Goal: Task Accomplishment & Management: Complete application form

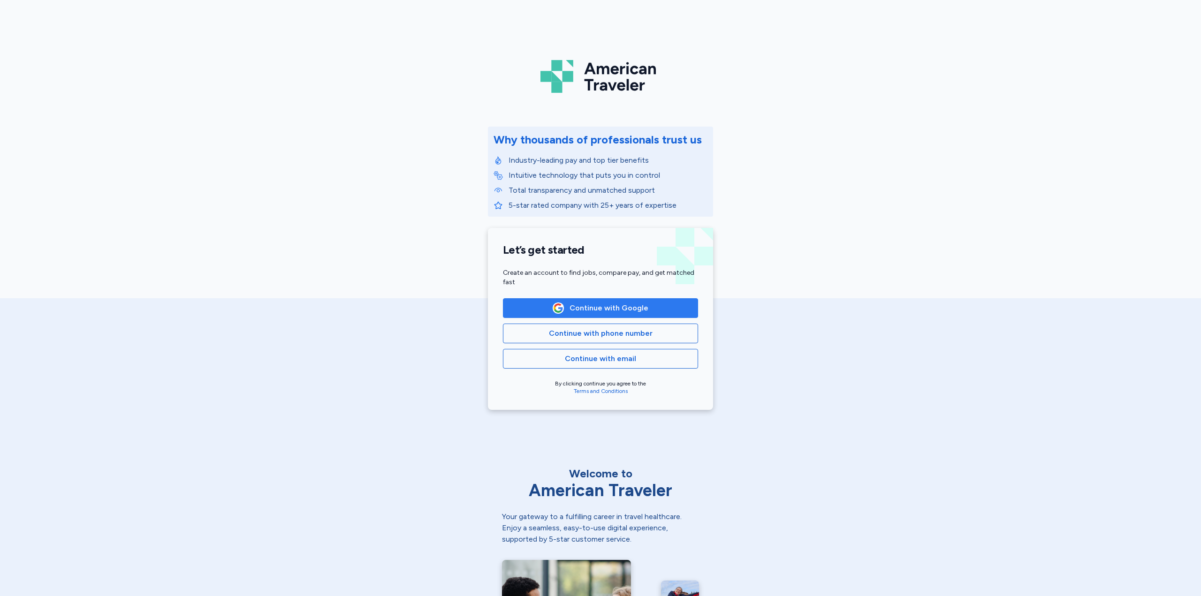
click at [590, 307] on span "Continue with Google" at bounding box center [608, 308] width 79 height 11
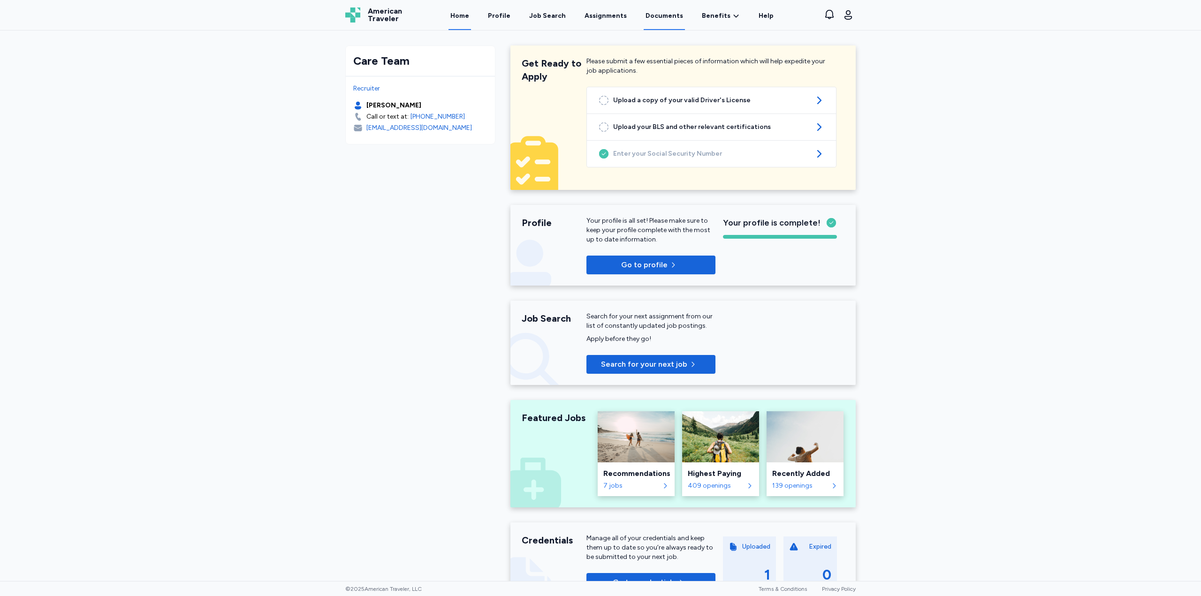
click at [665, 18] on link "Documents" at bounding box center [664, 15] width 41 height 29
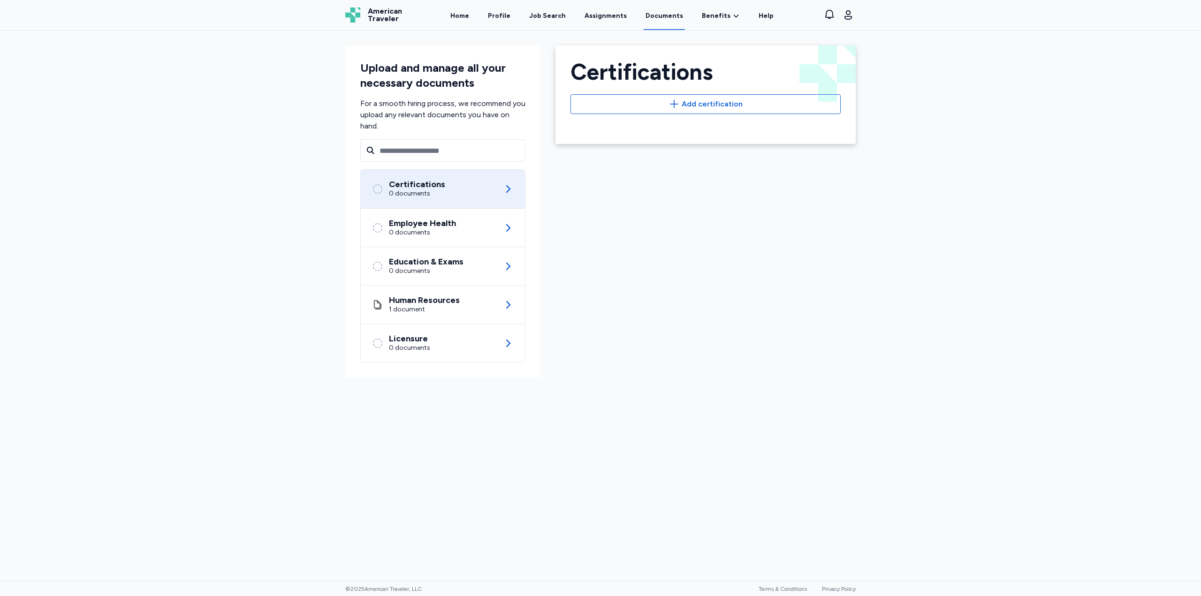
click at [468, 184] on div "Certifications 0 documents" at bounding box center [443, 189] width 142 height 38
click at [702, 99] on span "Add certification" at bounding box center [712, 104] width 61 height 11
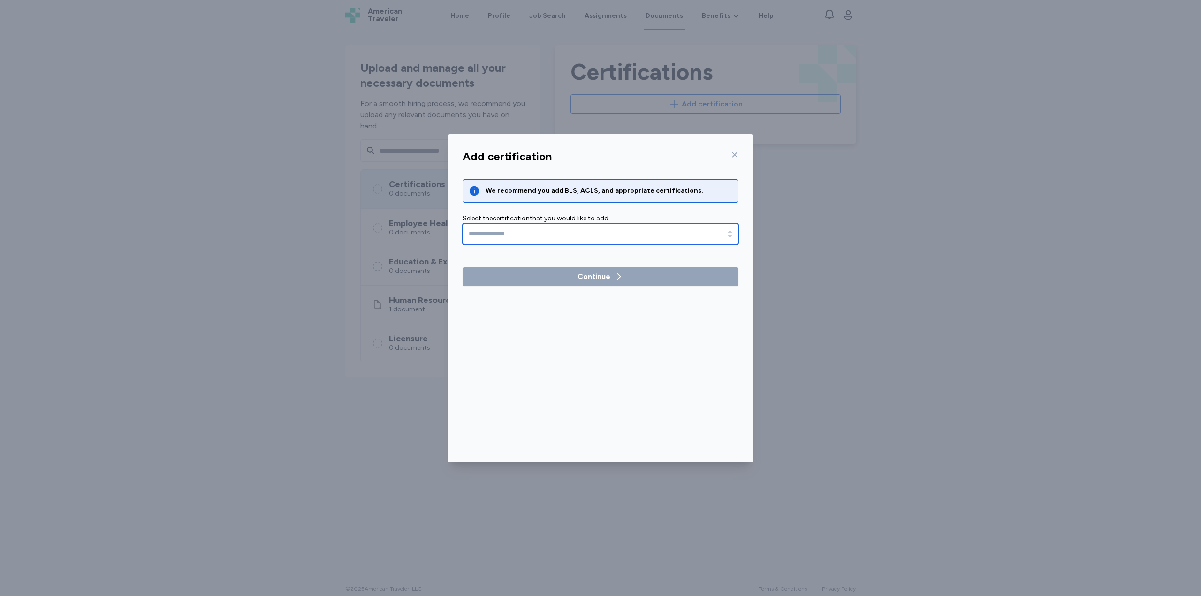
click at [561, 230] on input "text" at bounding box center [601, 234] width 276 height 22
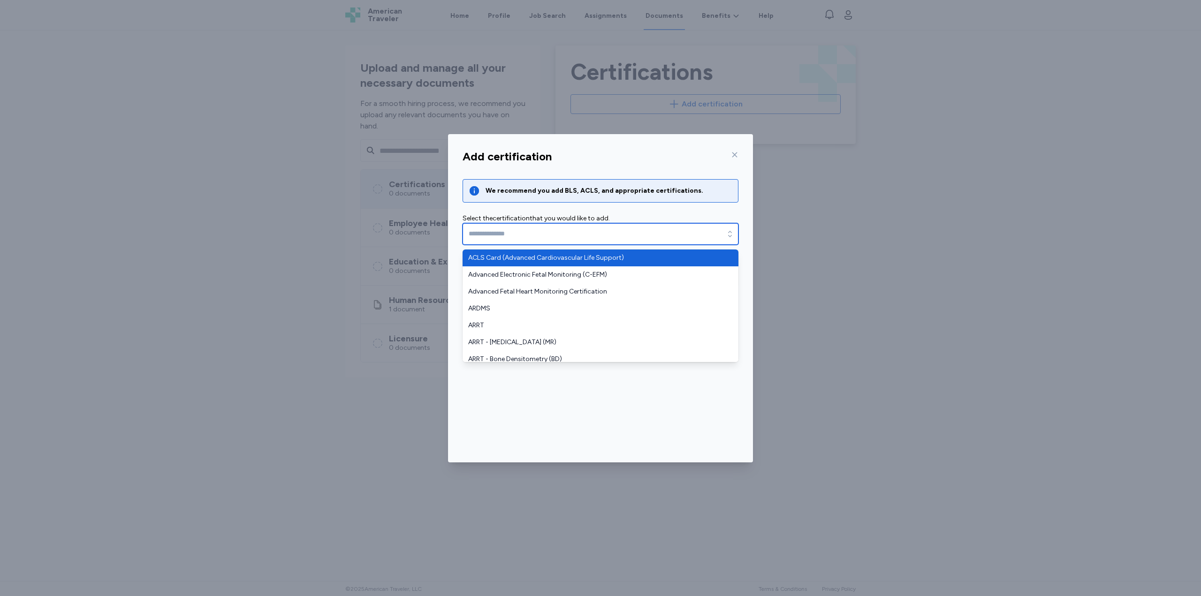
type input "**********"
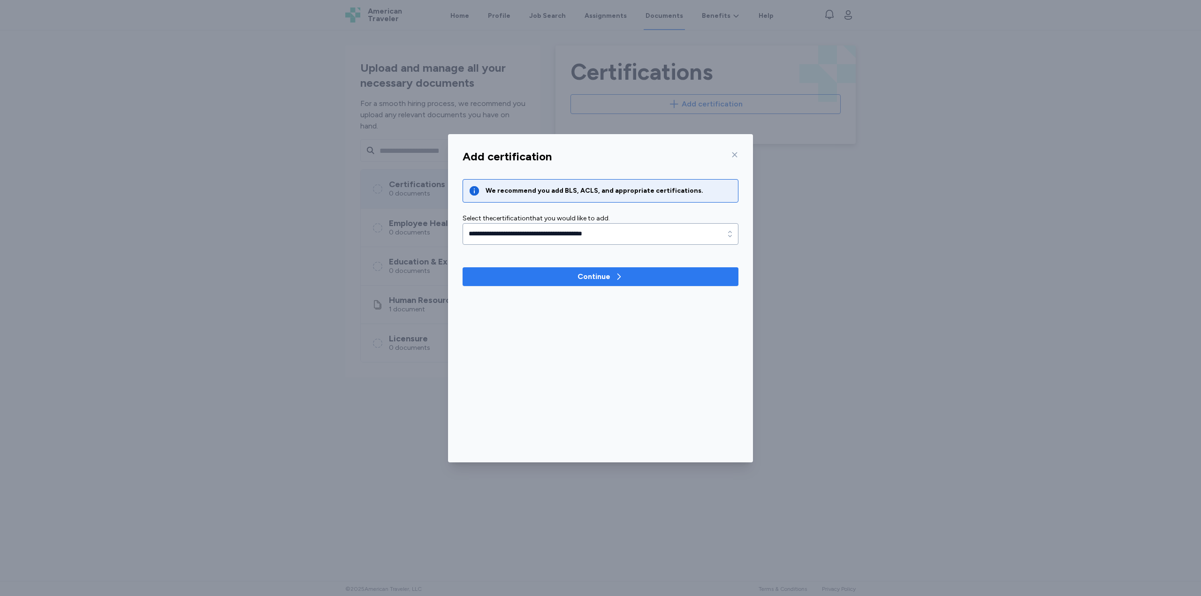
click at [592, 280] on div "Continue" at bounding box center [593, 276] width 33 height 11
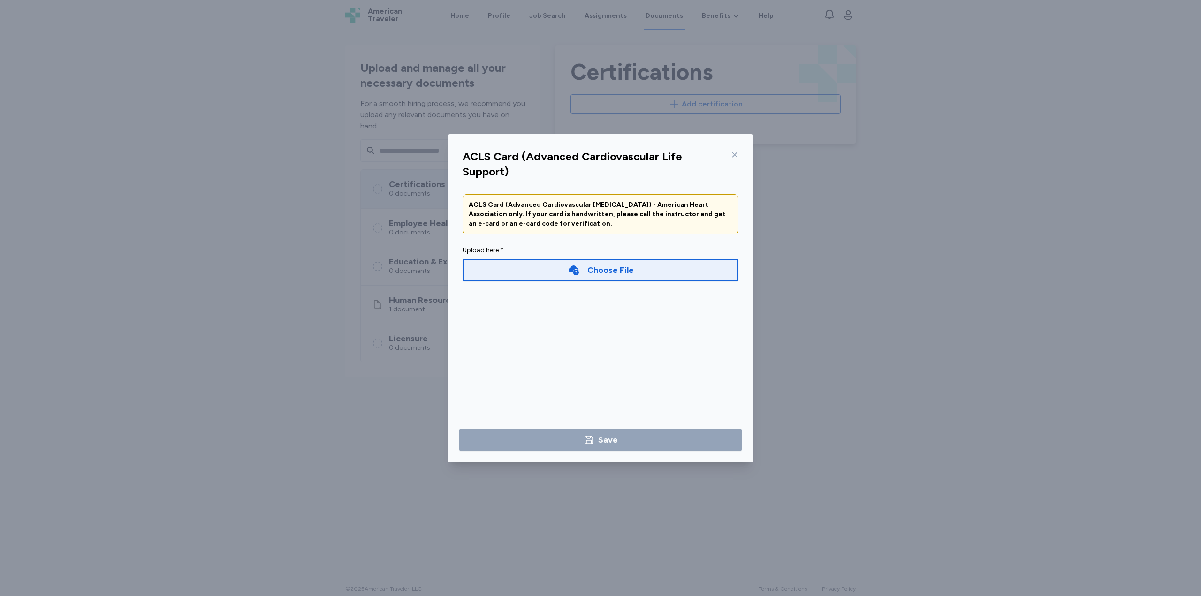
click at [539, 274] on div "Choose File" at bounding box center [601, 270] width 276 height 23
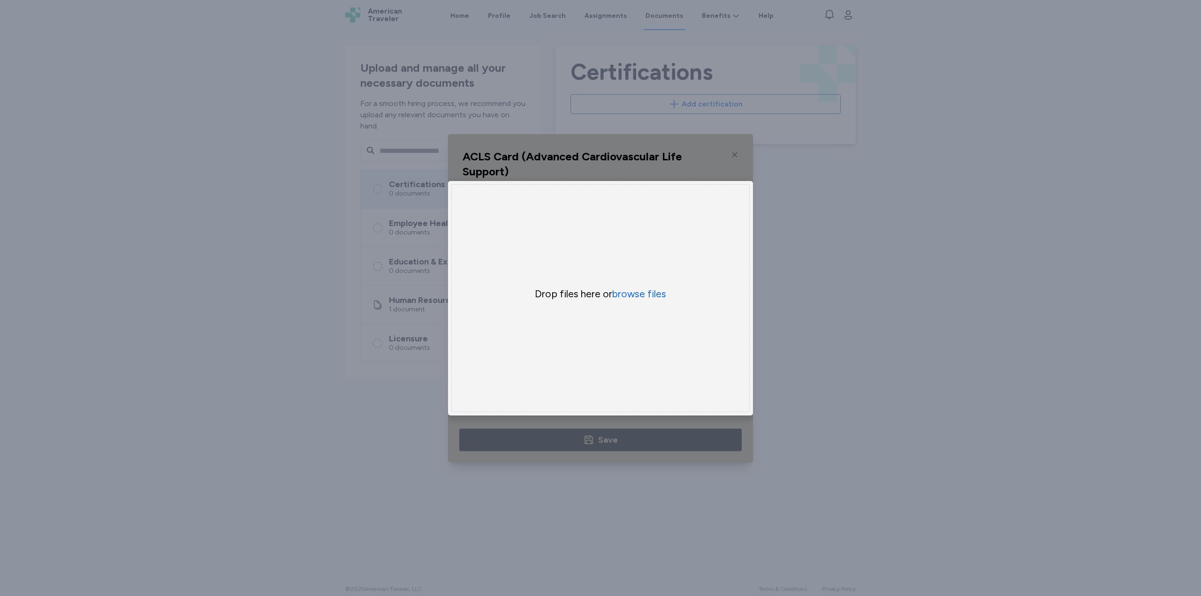
click at [659, 281] on div "Drop files here or browse files" at bounding box center [600, 298] width 298 height 228
click at [660, 296] on button "browse files" at bounding box center [639, 294] width 54 height 14
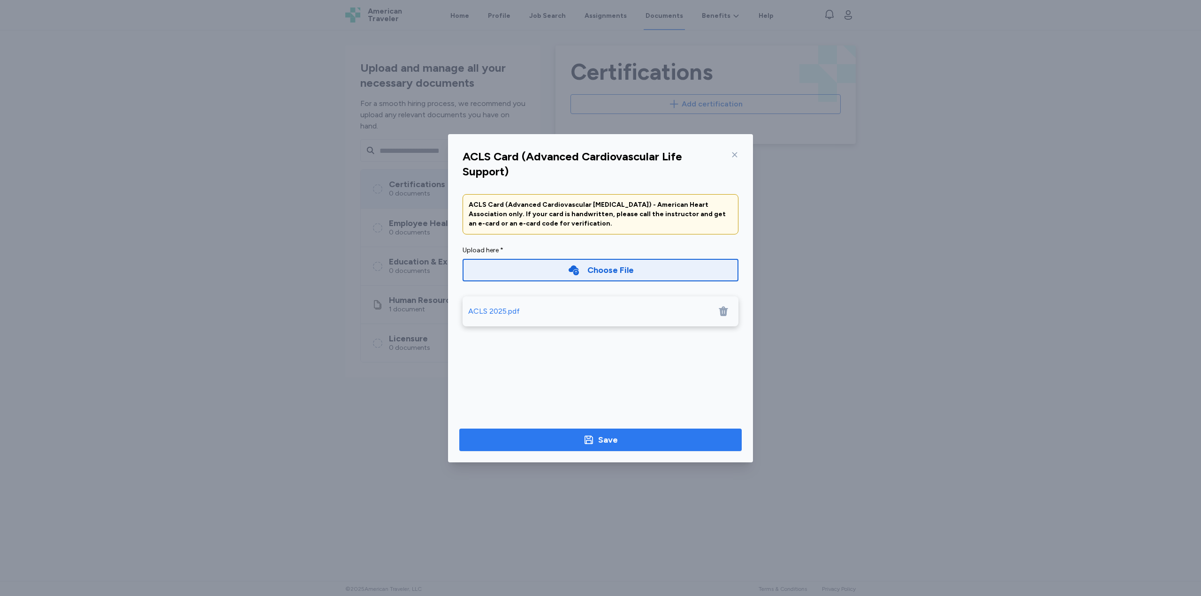
click at [571, 442] on span "Save" at bounding box center [600, 439] width 267 height 13
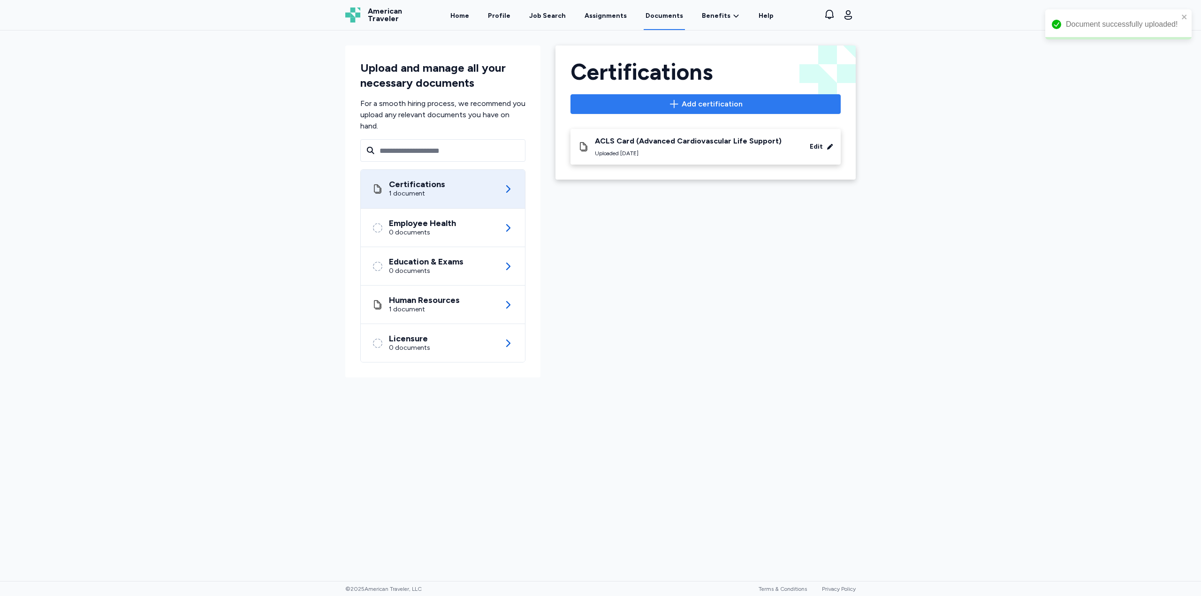
click at [639, 105] on span "Add certification" at bounding box center [705, 104] width 254 height 11
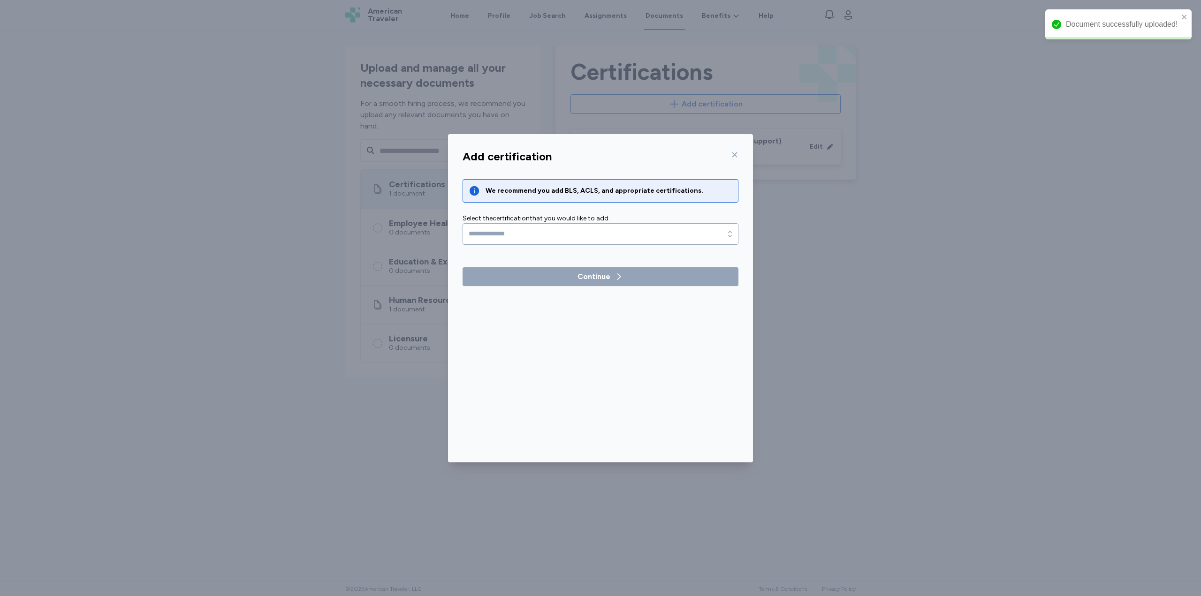
click at [507, 245] on div "We recommend you add BLS, ACLS, and appropriate certifications. Select the cert…" at bounding box center [601, 232] width 276 height 107
click at [508, 235] on input "text" at bounding box center [601, 234] width 276 height 22
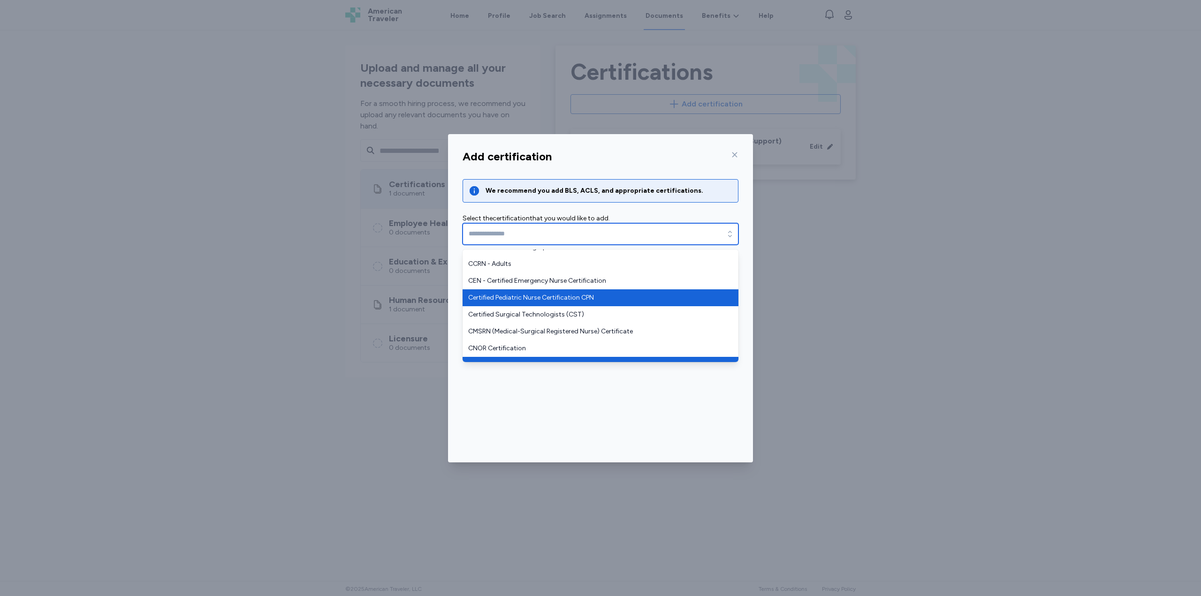
scroll to position [281, 0]
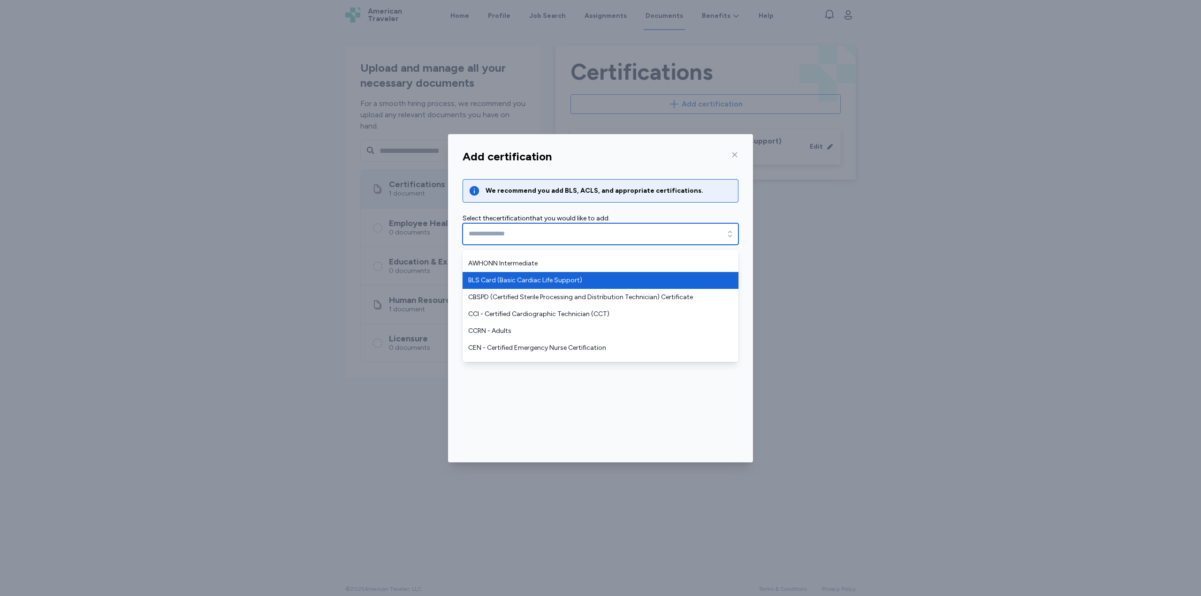
type input "**********"
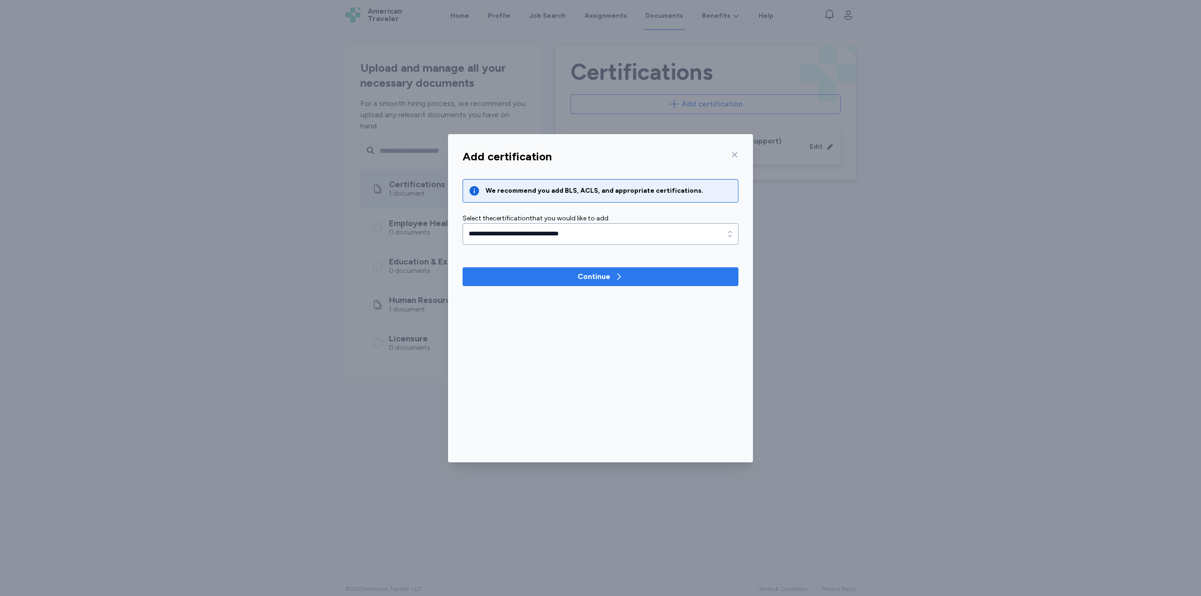
click at [564, 273] on span "Continue" at bounding box center [600, 276] width 261 height 11
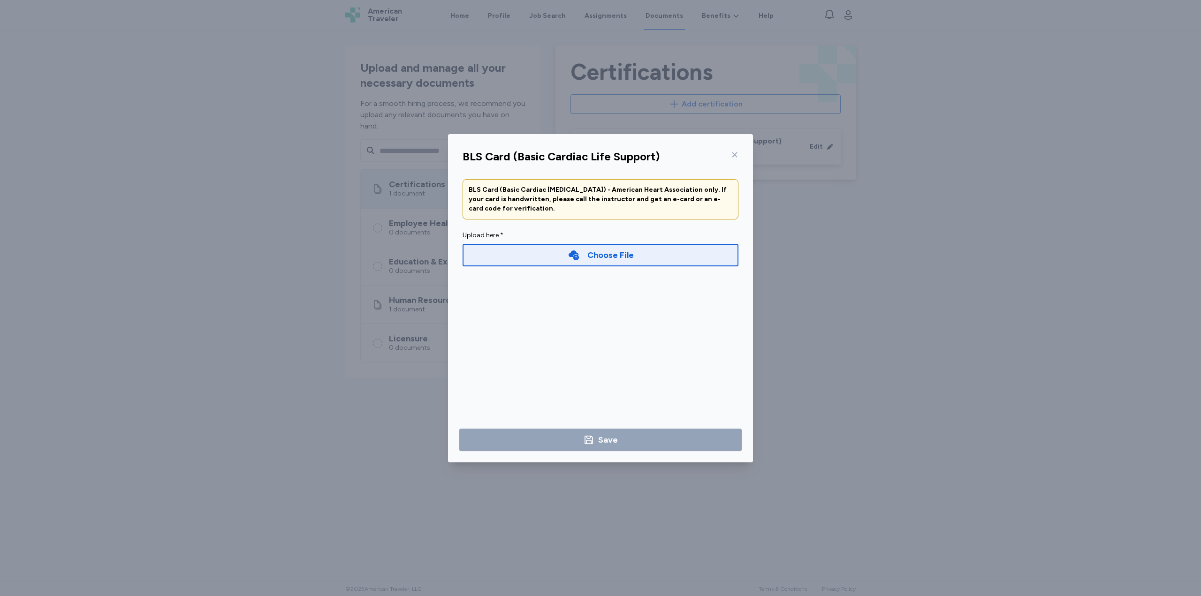
click at [574, 260] on icon at bounding box center [574, 255] width 12 height 12
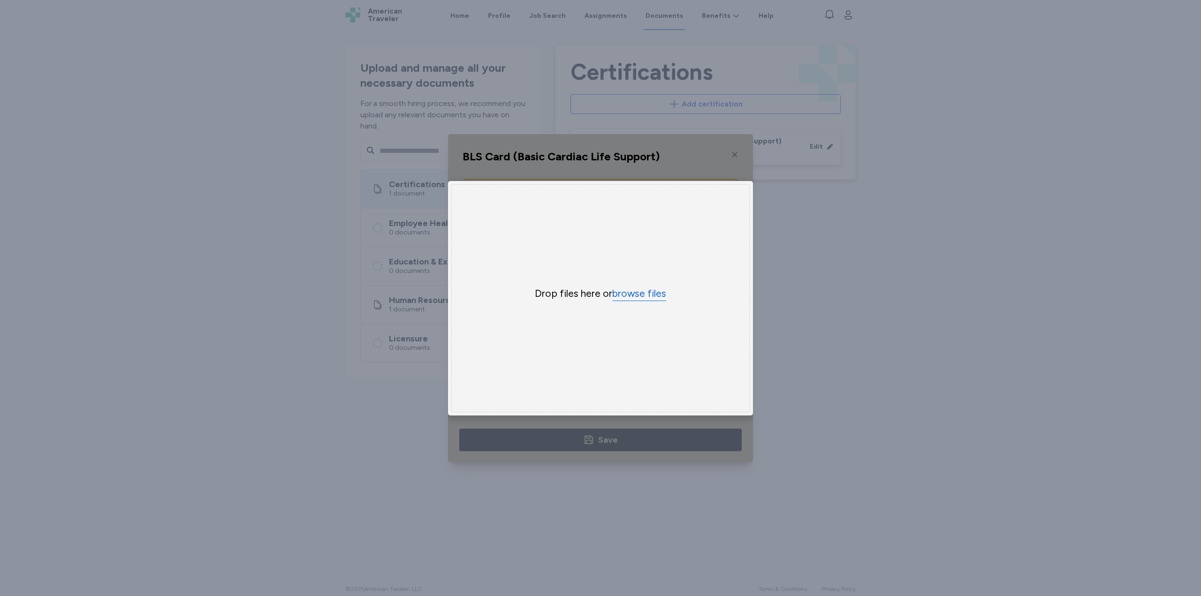
click at [628, 287] on button "browse files" at bounding box center [639, 294] width 54 height 14
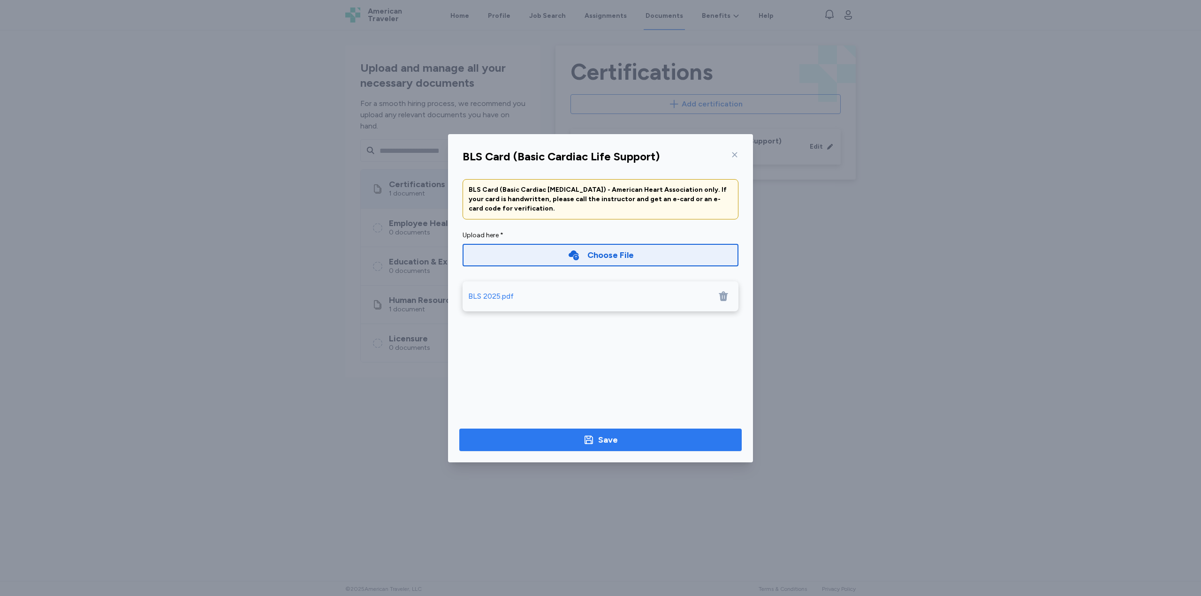
click at [576, 446] on button "Save" at bounding box center [600, 440] width 282 height 23
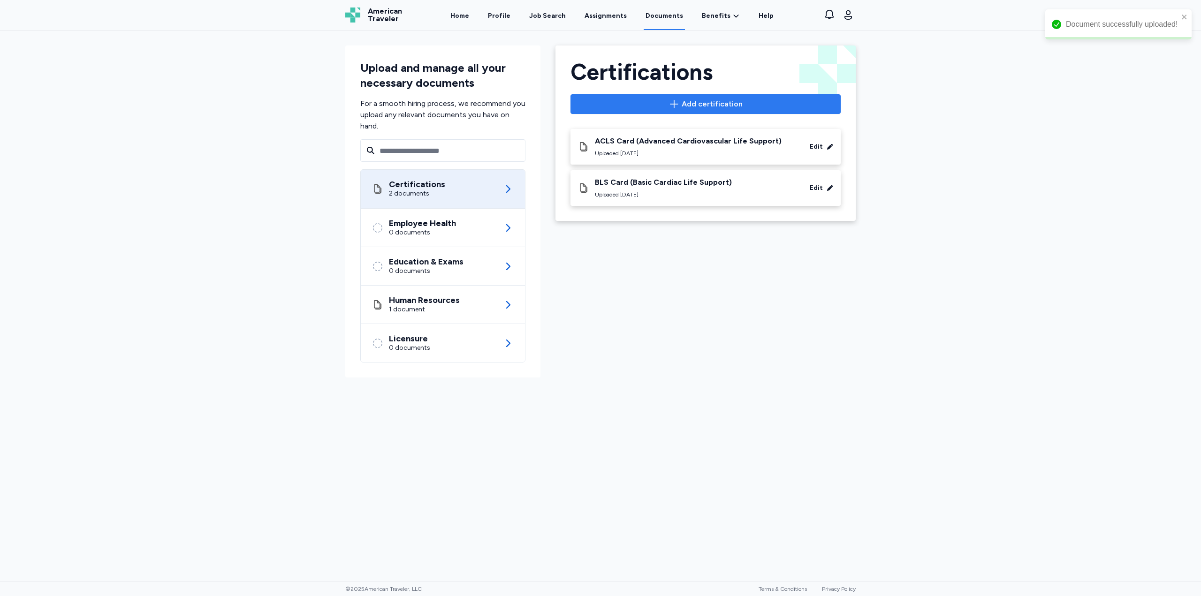
click at [691, 105] on span "Add certification" at bounding box center [712, 104] width 61 height 11
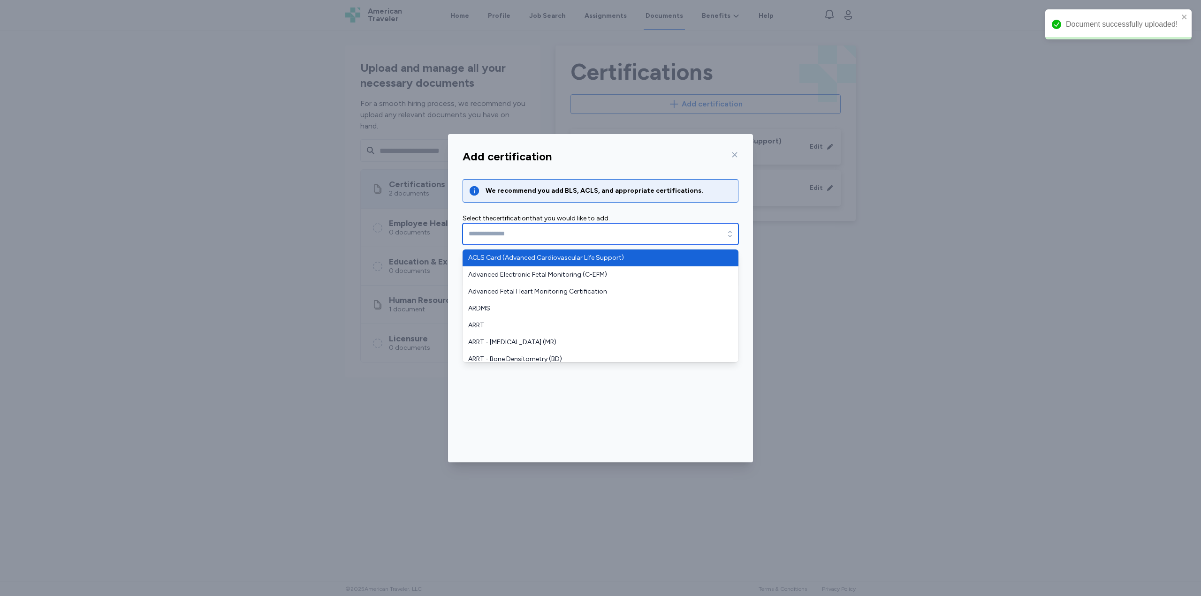
drag, startPoint x: 665, startPoint y: 226, endPoint x: 666, endPoint y: 251, distance: 24.4
click at [668, 230] on input "text" at bounding box center [601, 234] width 276 height 22
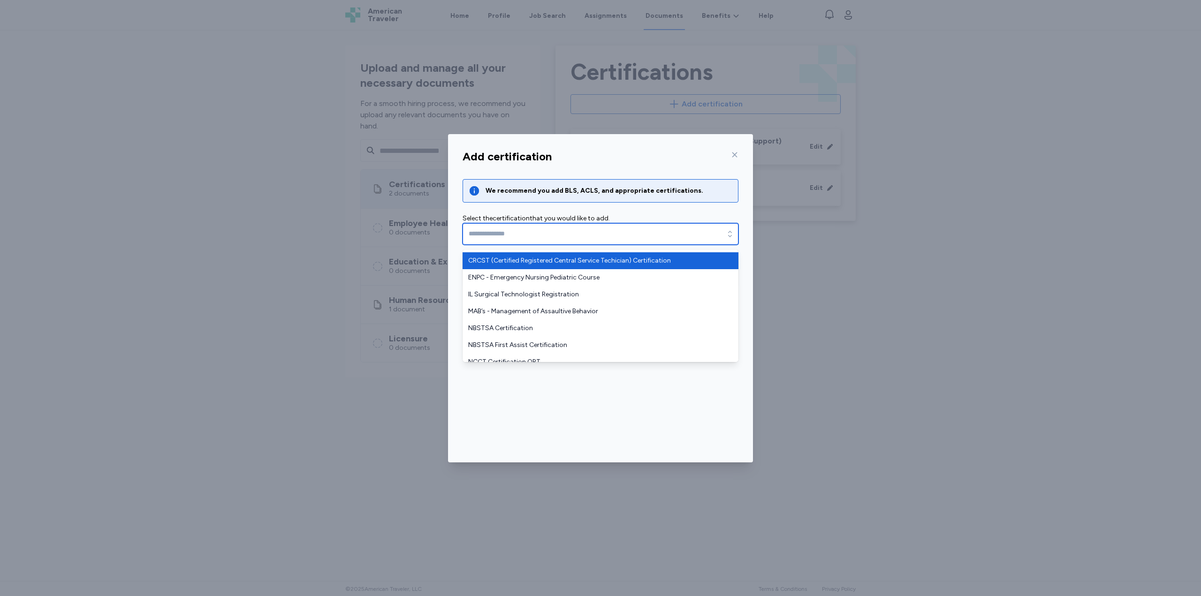
scroll to position [610, 0]
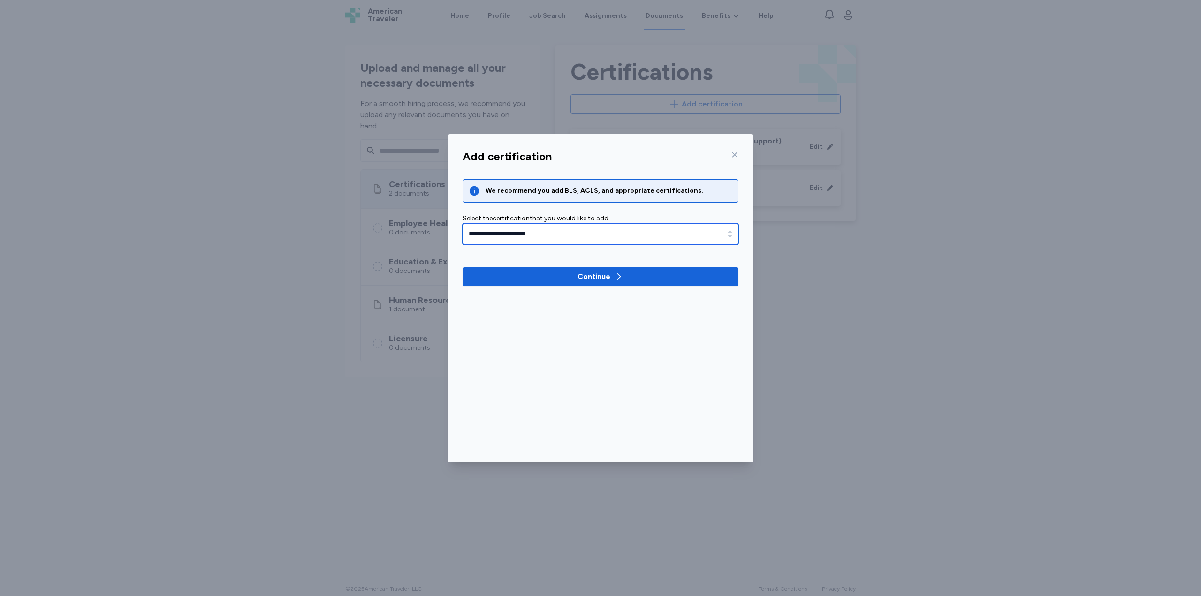
click at [547, 233] on input "**********" at bounding box center [601, 234] width 276 height 22
click at [716, 230] on input "**********" at bounding box center [601, 234] width 276 height 22
type input "**********"
click at [734, 237] on icon "button" at bounding box center [729, 233] width 9 height 9
click at [589, 277] on div "Continue" at bounding box center [593, 276] width 33 height 11
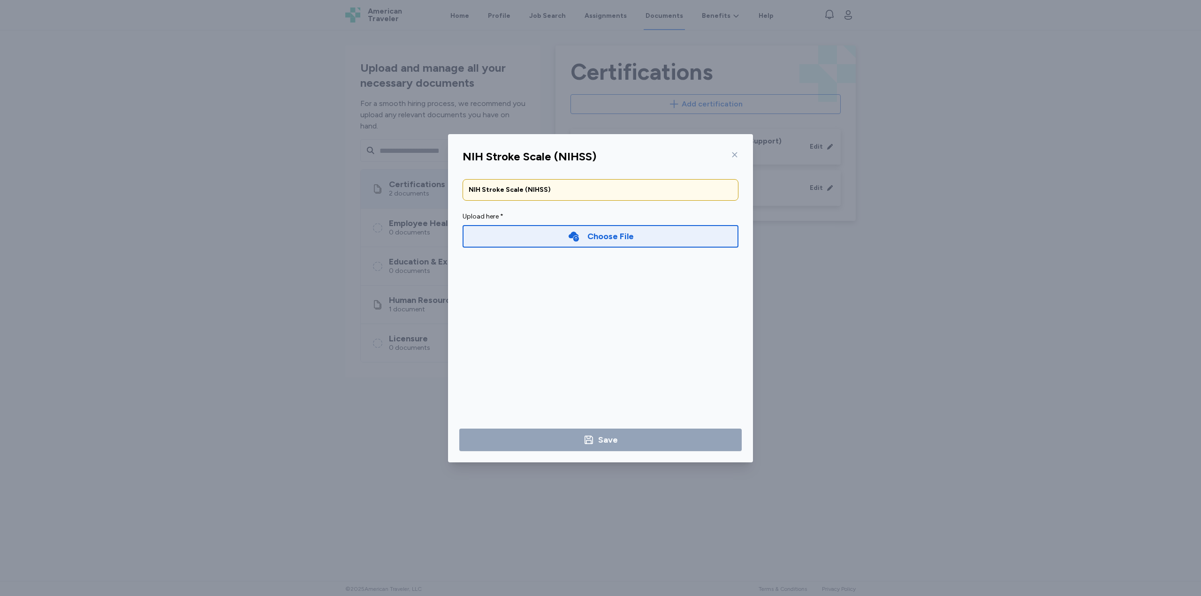
click at [565, 236] on div "Choose File" at bounding box center [601, 236] width 276 height 23
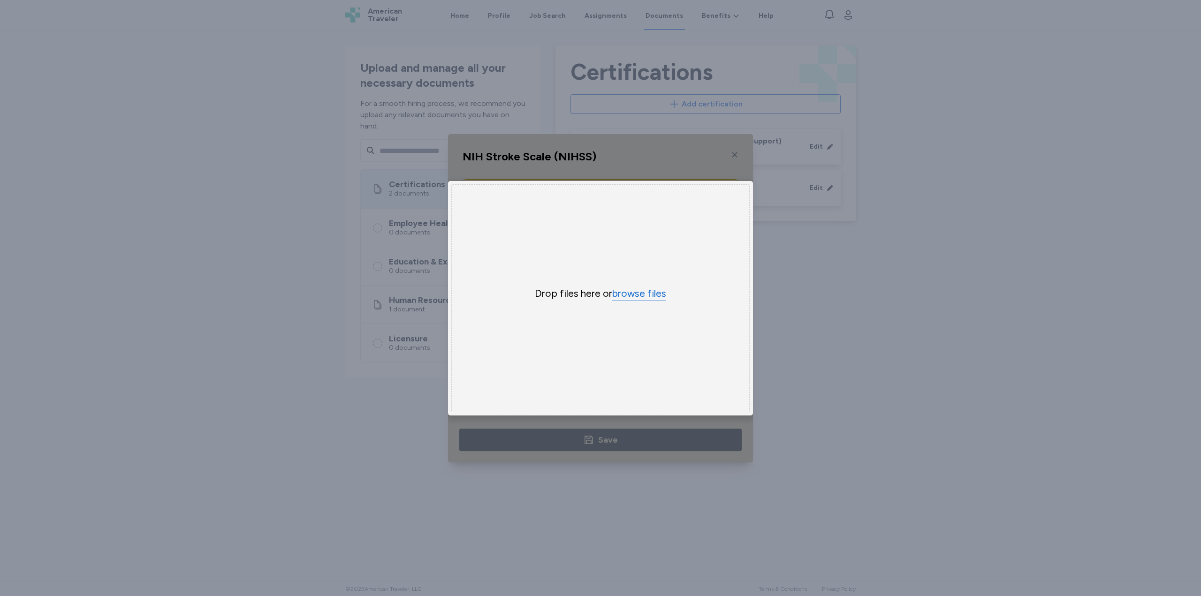
click at [655, 287] on button "browse files" at bounding box center [639, 294] width 54 height 14
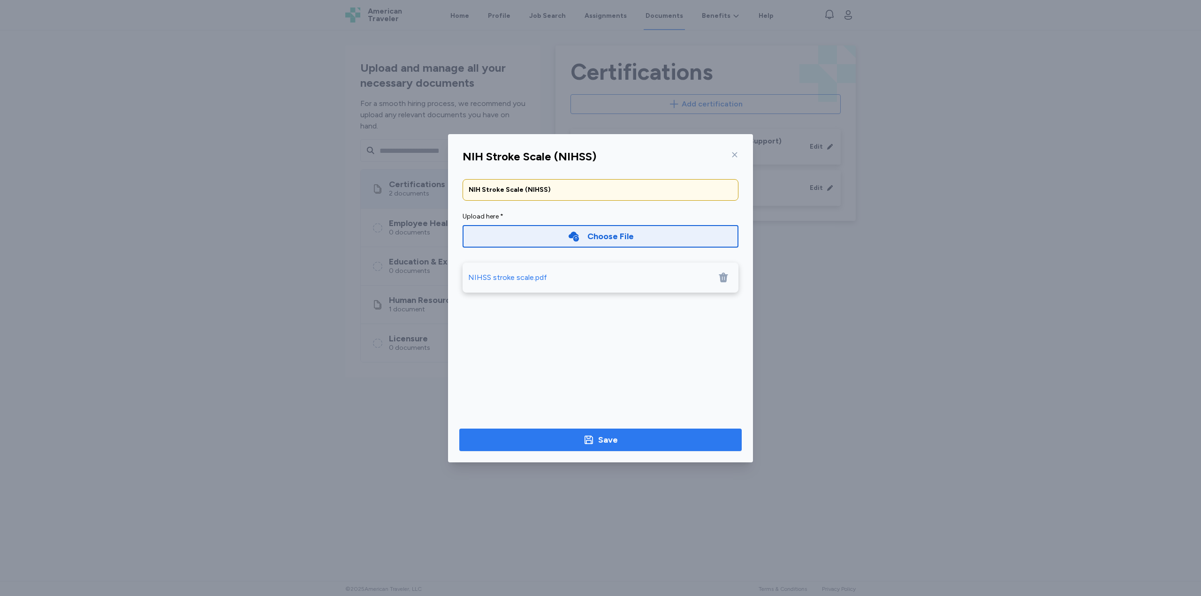
click at [649, 448] on button "Save" at bounding box center [600, 440] width 282 height 23
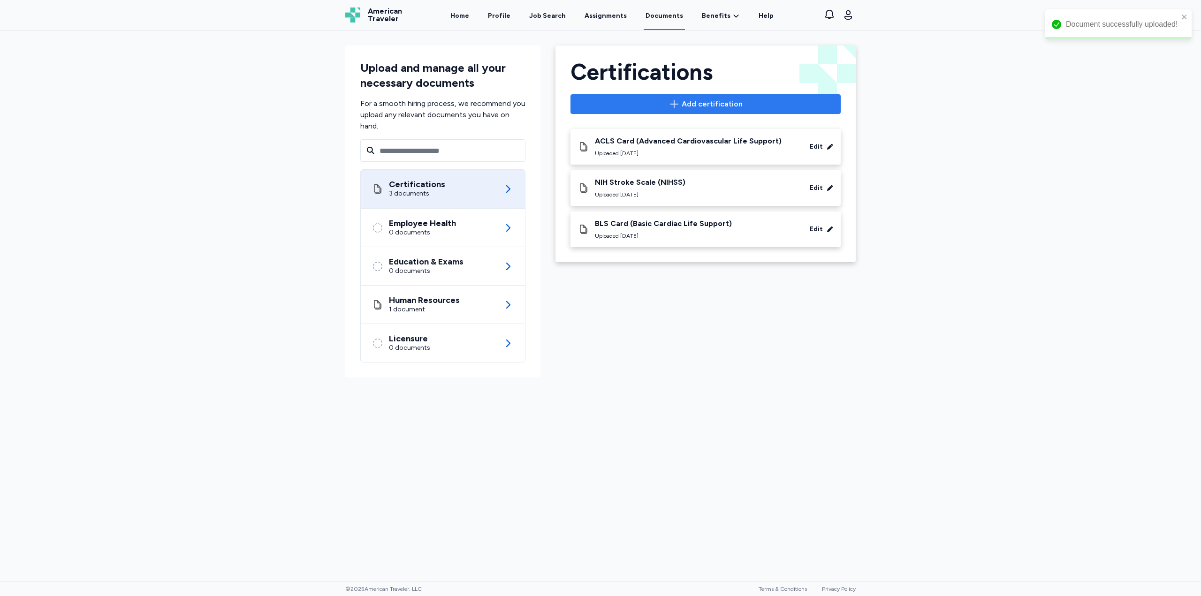
click at [721, 107] on span "Add certification" at bounding box center [712, 104] width 61 height 11
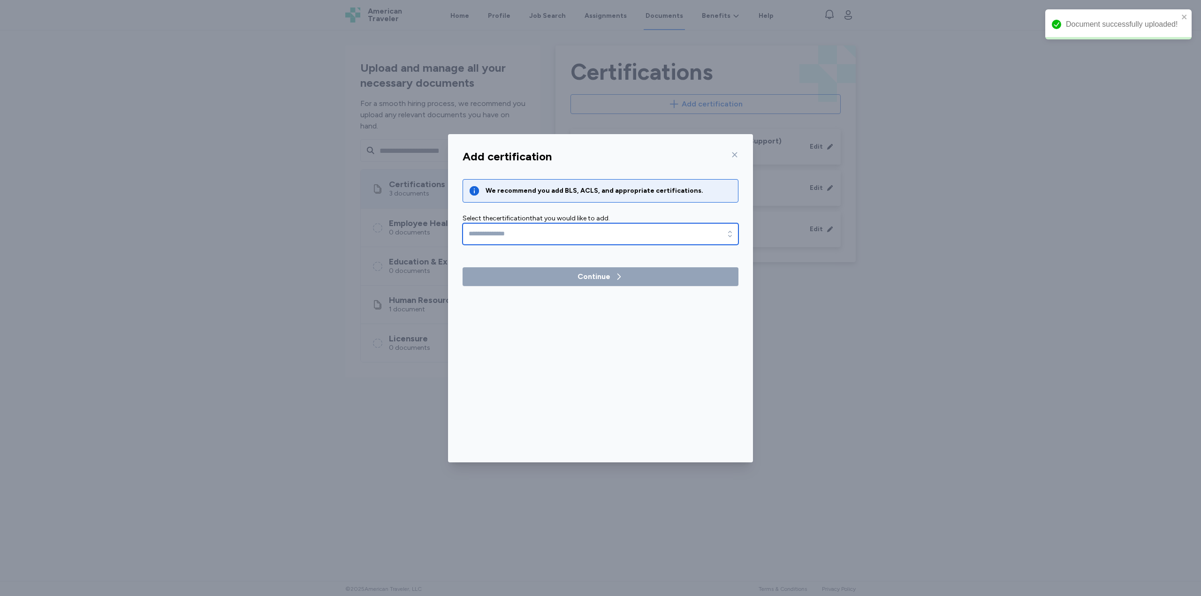
drag, startPoint x: 584, startPoint y: 239, endPoint x: 586, endPoint y: 245, distance: 6.7
click at [584, 239] on input "text" at bounding box center [601, 234] width 276 height 22
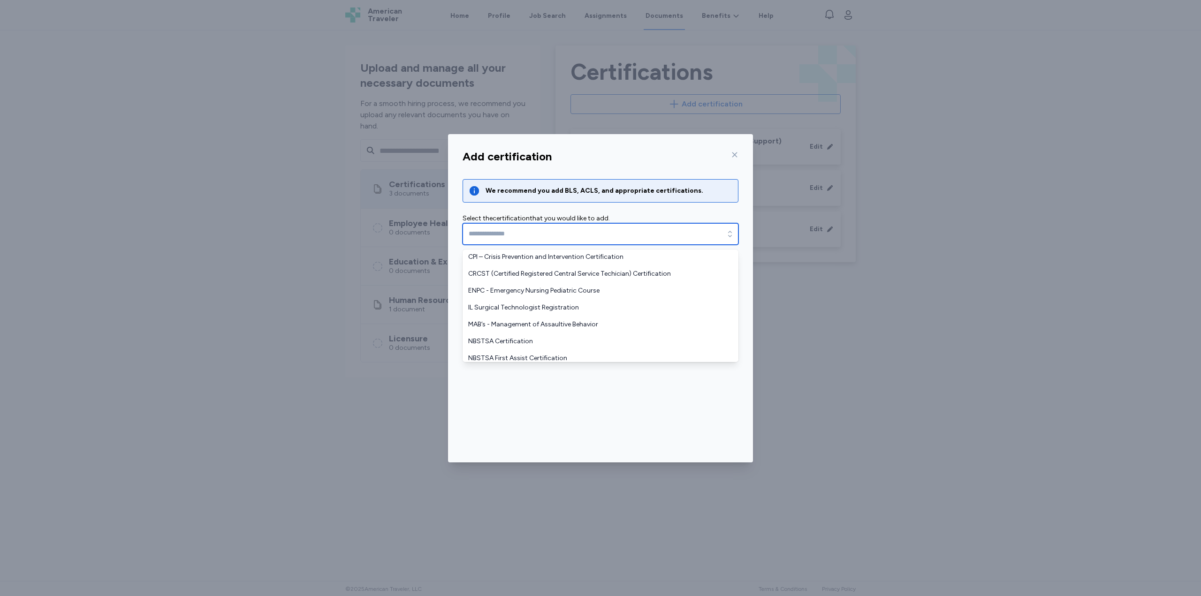
scroll to position [516, 0]
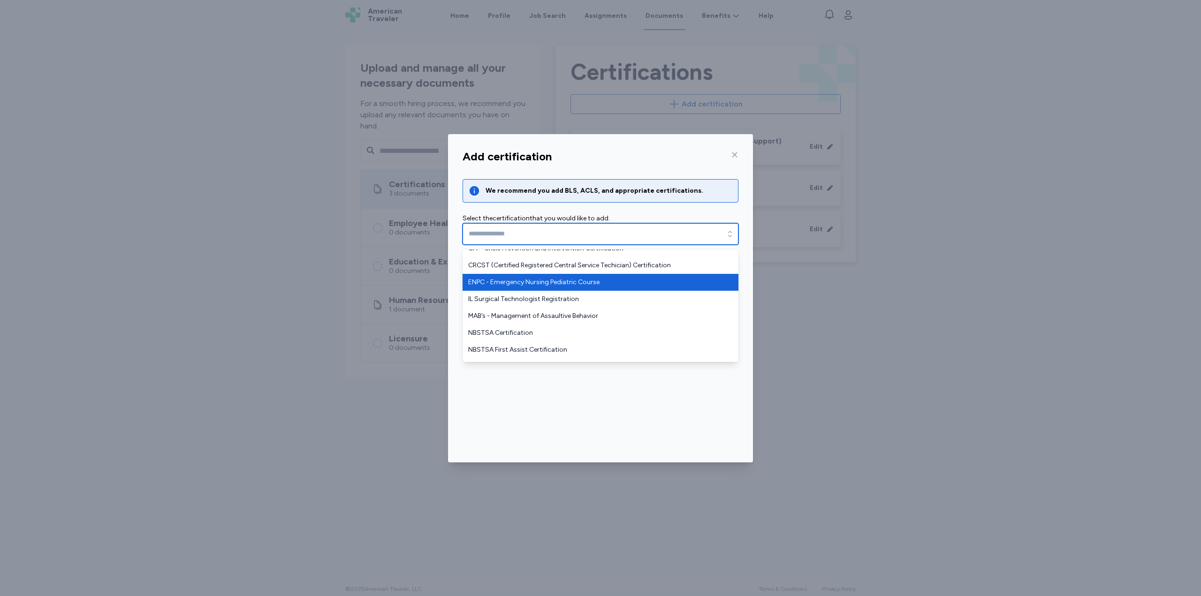
type input "**********"
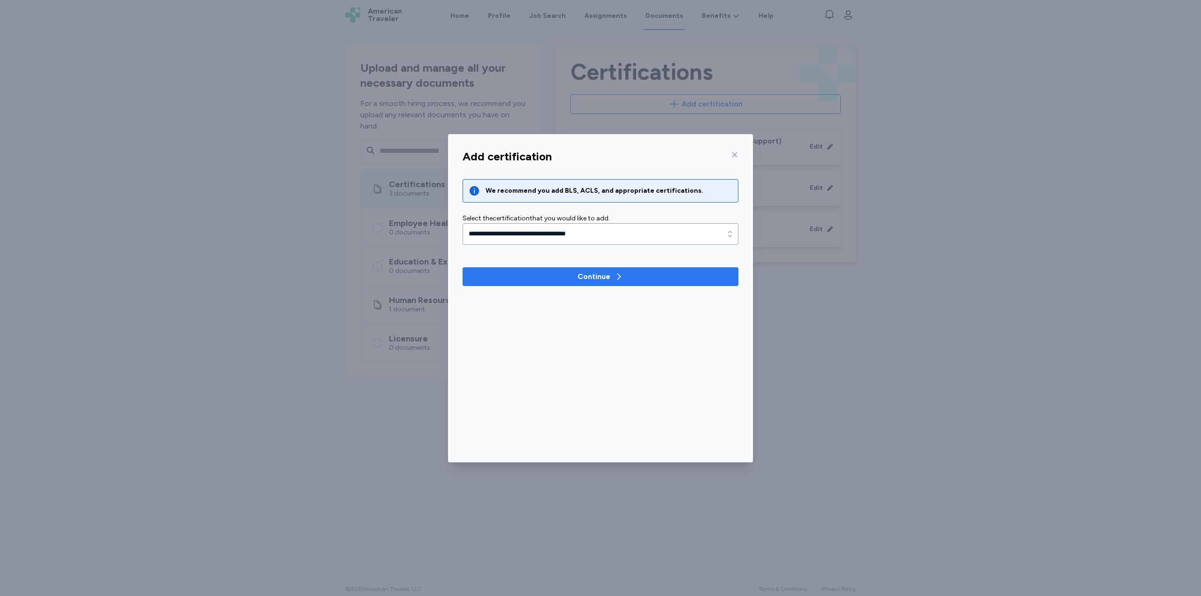
click at [609, 276] on div "Continue" at bounding box center [593, 276] width 33 height 11
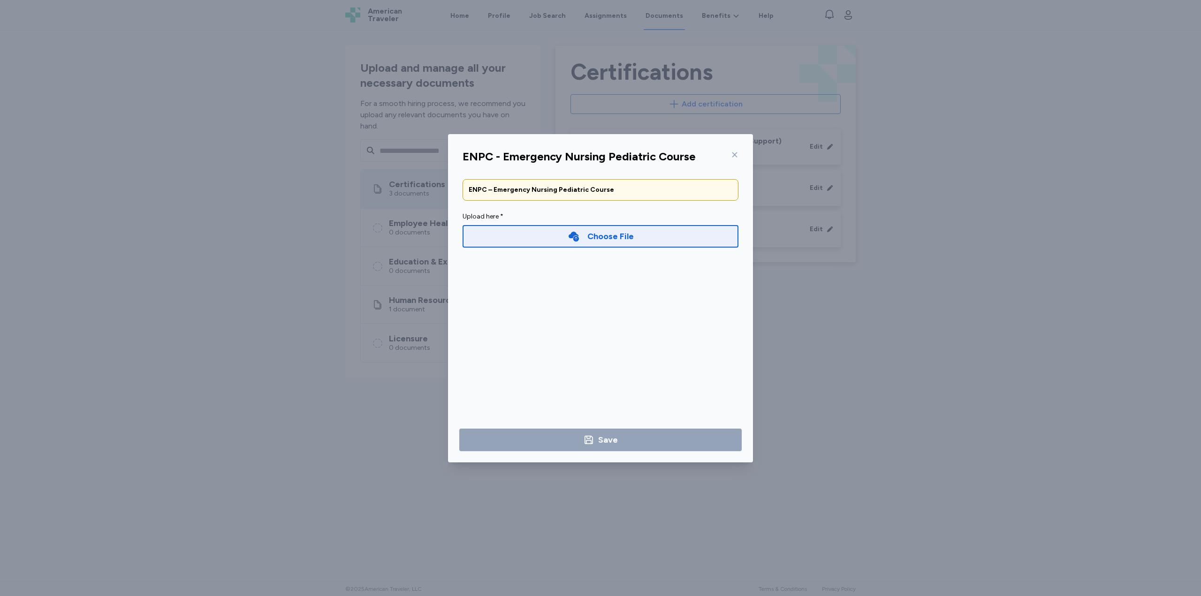
click at [579, 243] on div "Choose File" at bounding box center [601, 236] width 276 height 23
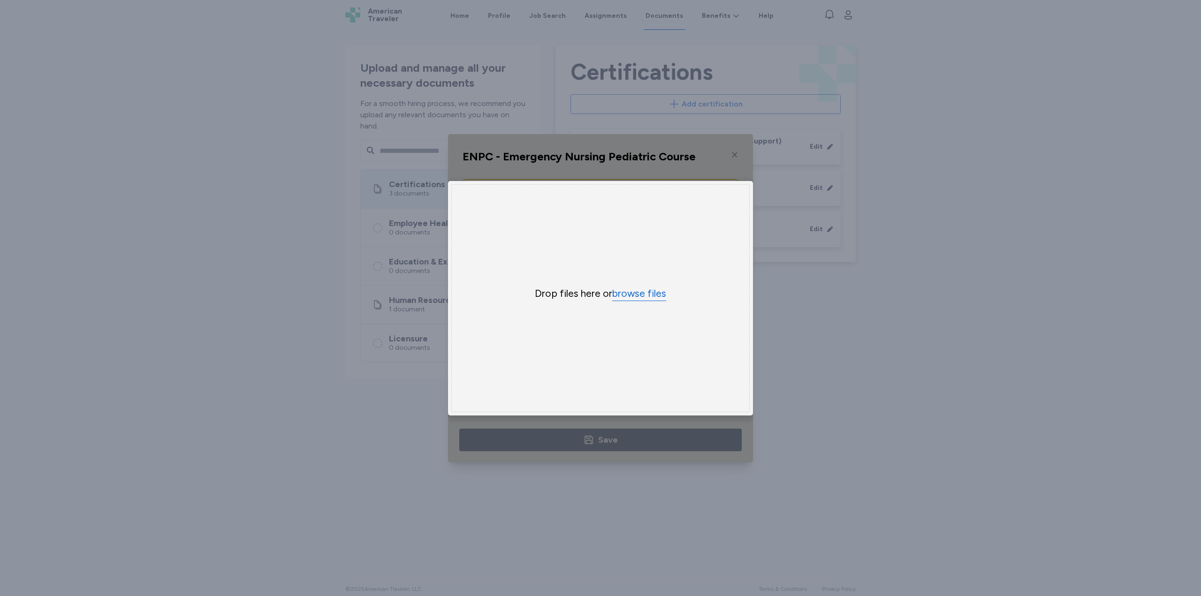
click at [636, 287] on button "browse files" at bounding box center [639, 294] width 54 height 14
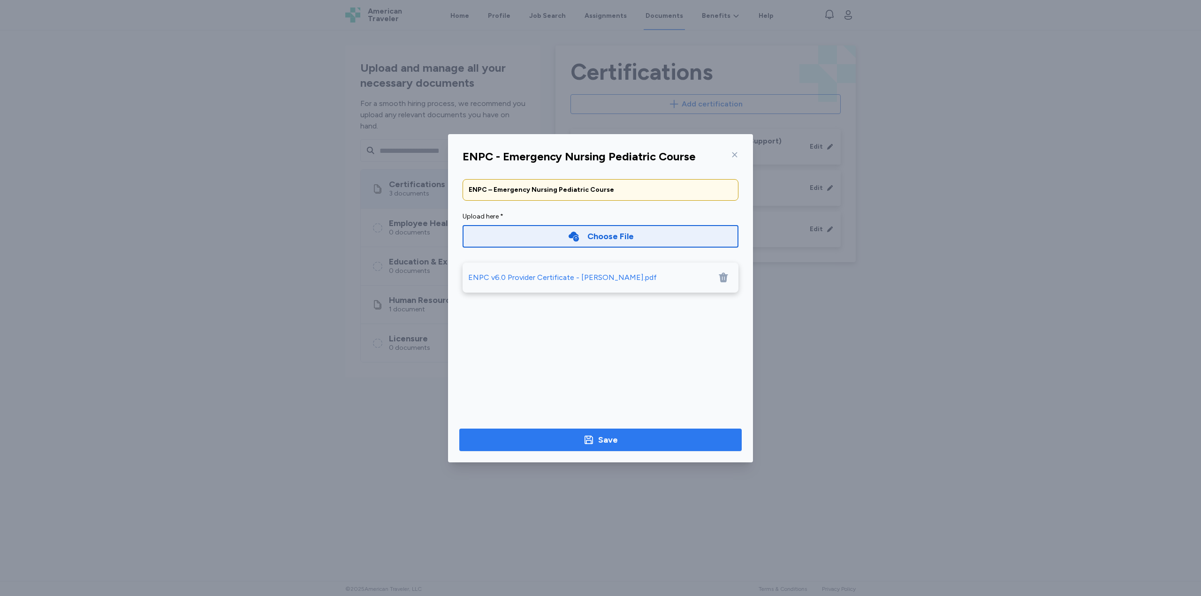
click at [617, 439] on div "Save" at bounding box center [608, 439] width 20 height 13
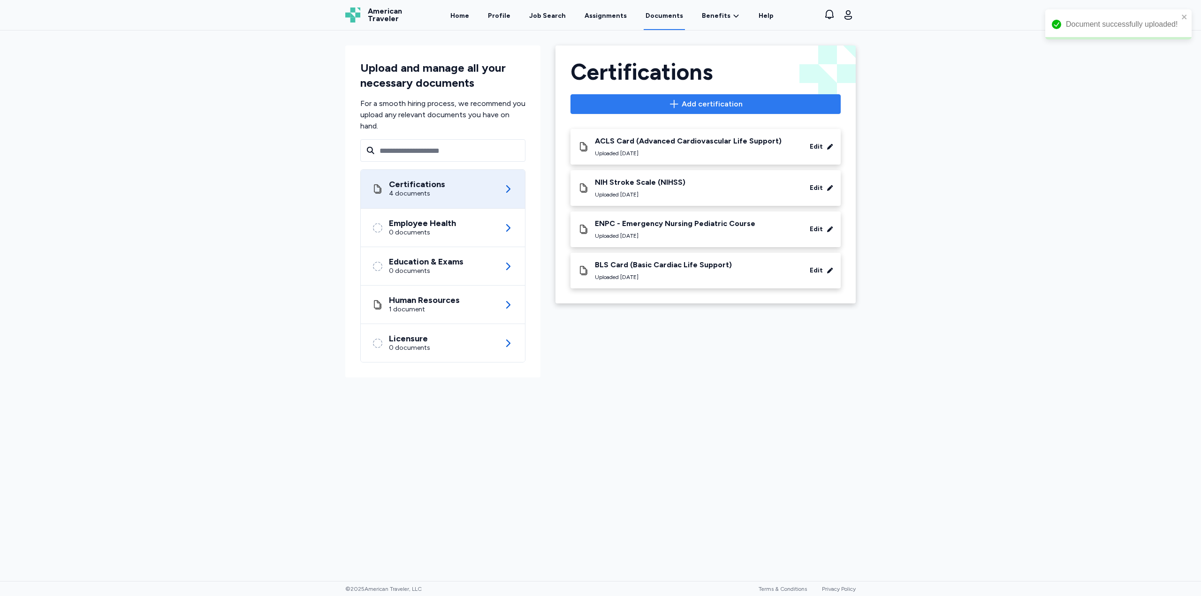
click at [668, 95] on button "Add certification" at bounding box center [705, 104] width 270 height 20
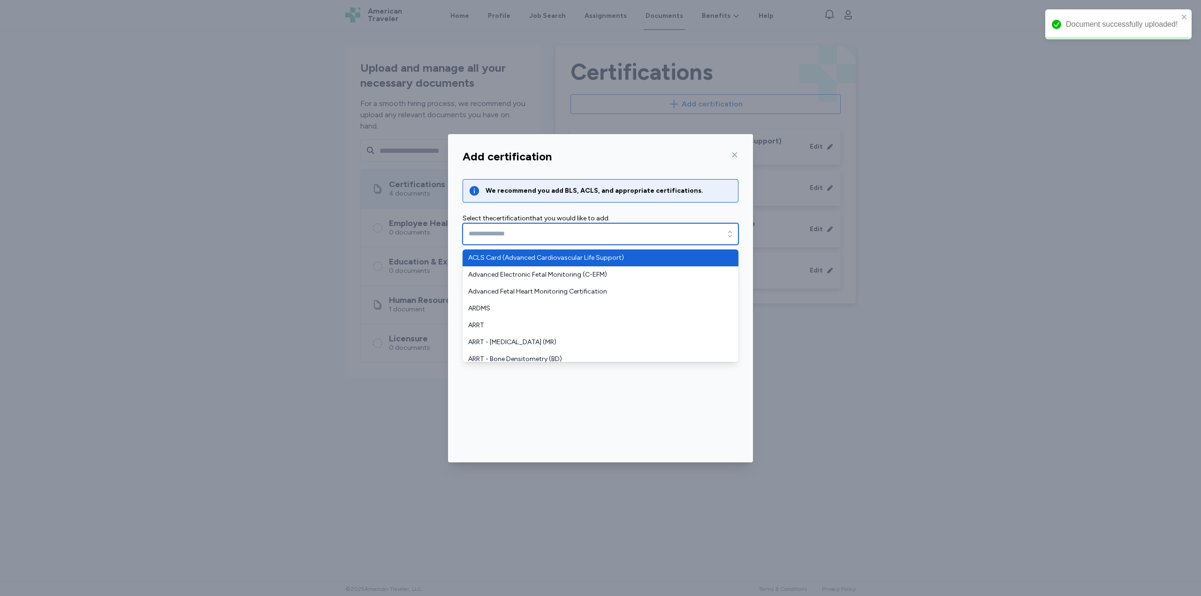
click at [558, 243] on input "text" at bounding box center [601, 234] width 276 height 22
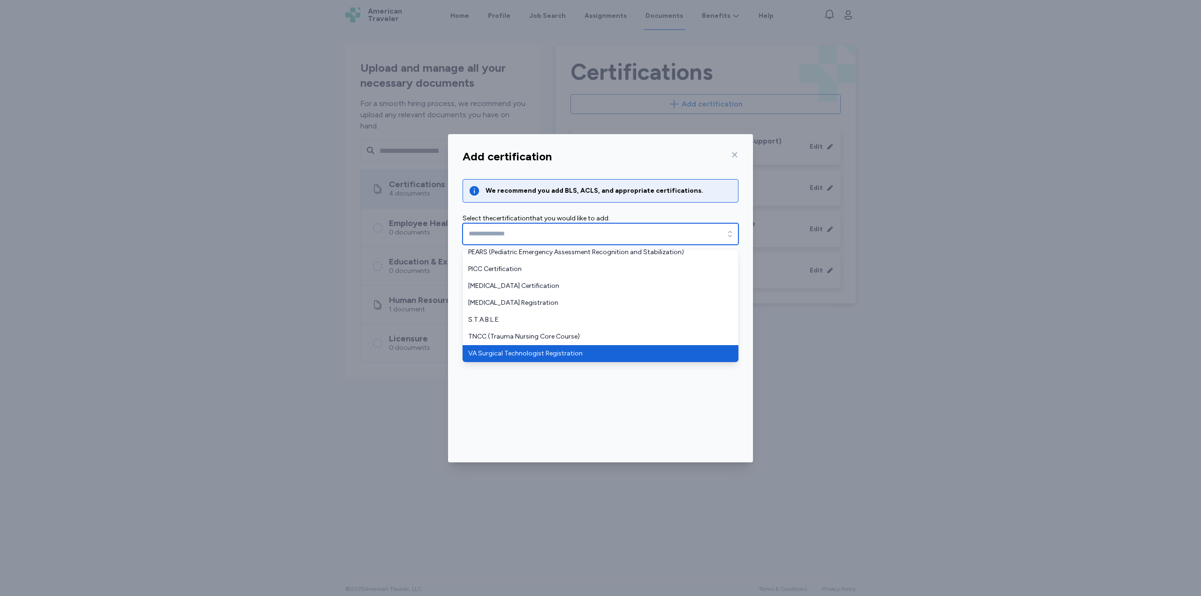
scroll to position [782, 0]
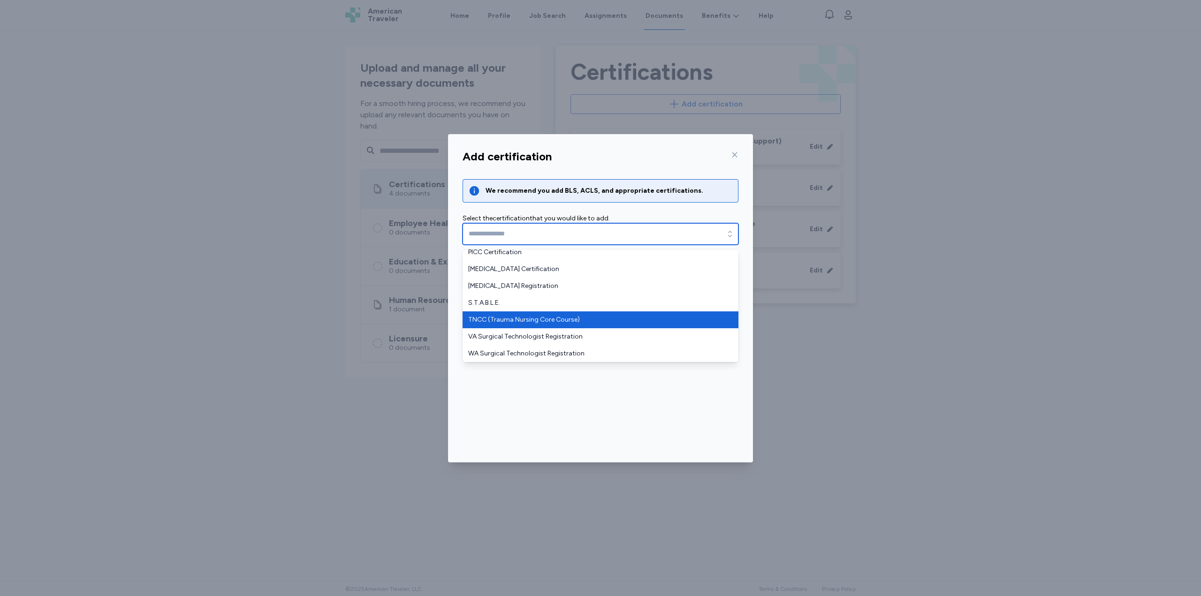
type input "**********"
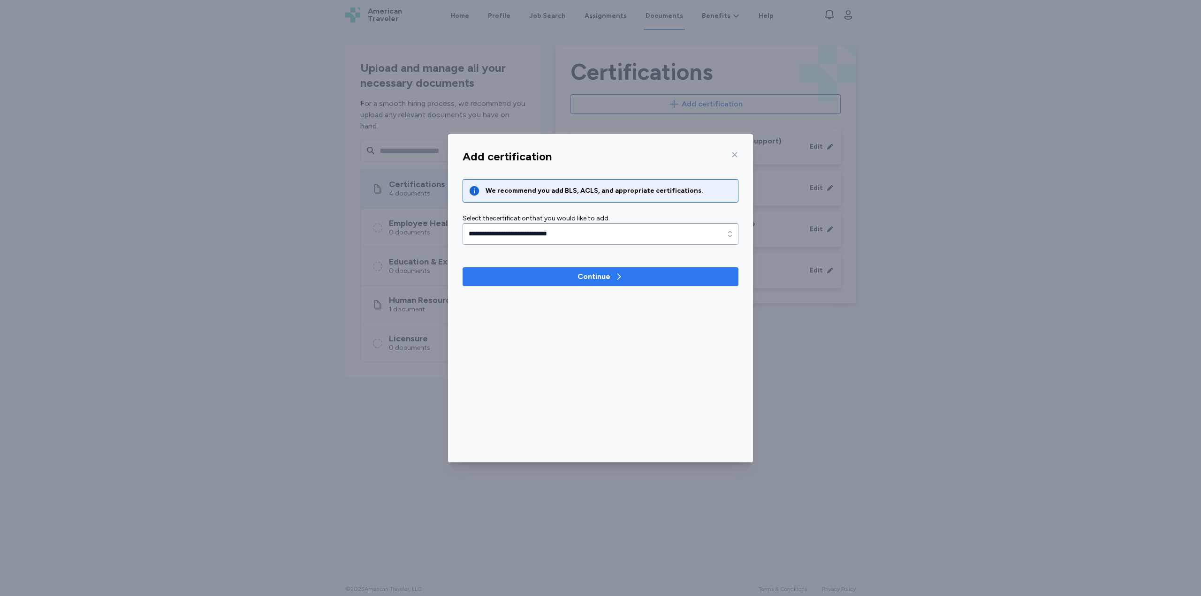
click at [609, 272] on div "Continue" at bounding box center [593, 276] width 33 height 11
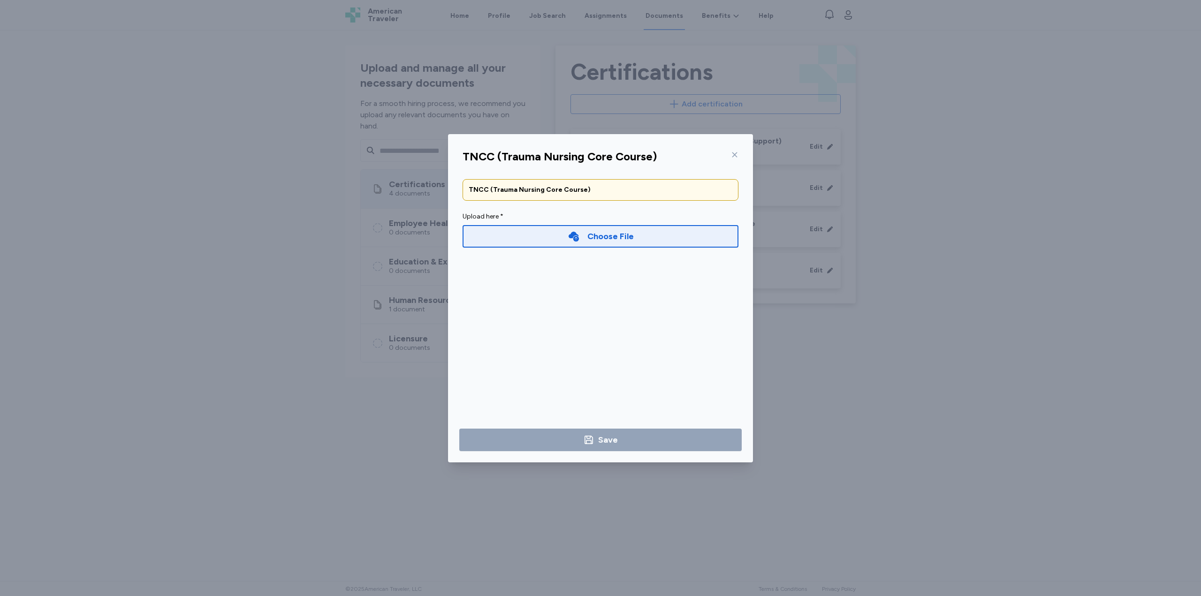
click at [615, 240] on div "Choose File" at bounding box center [610, 236] width 46 height 13
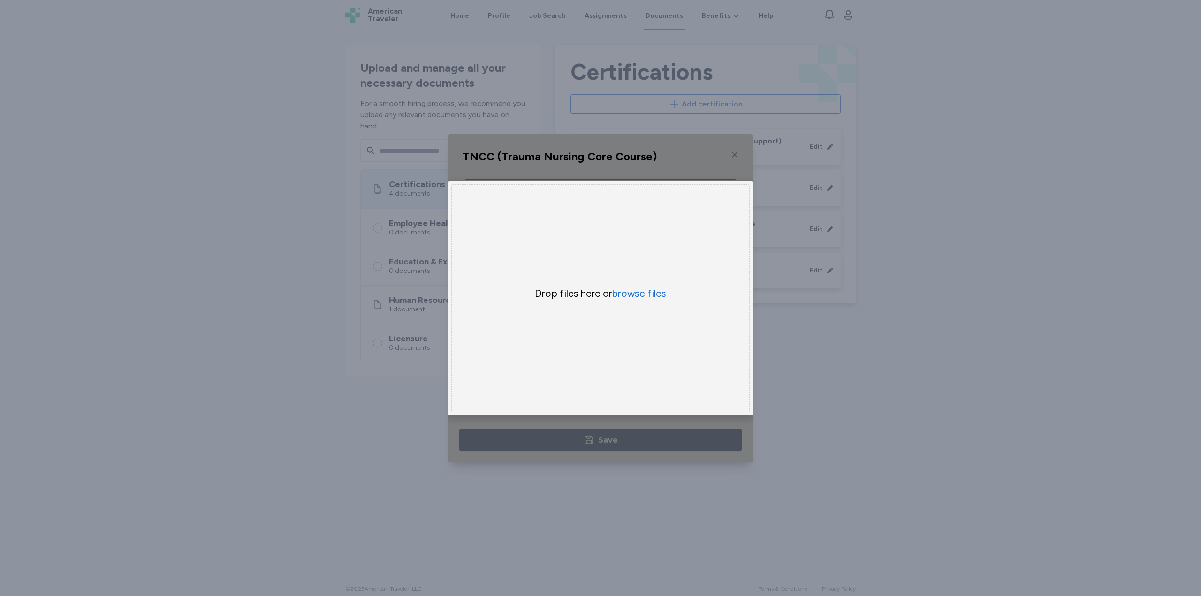
click at [644, 291] on button "browse files" at bounding box center [639, 294] width 54 height 14
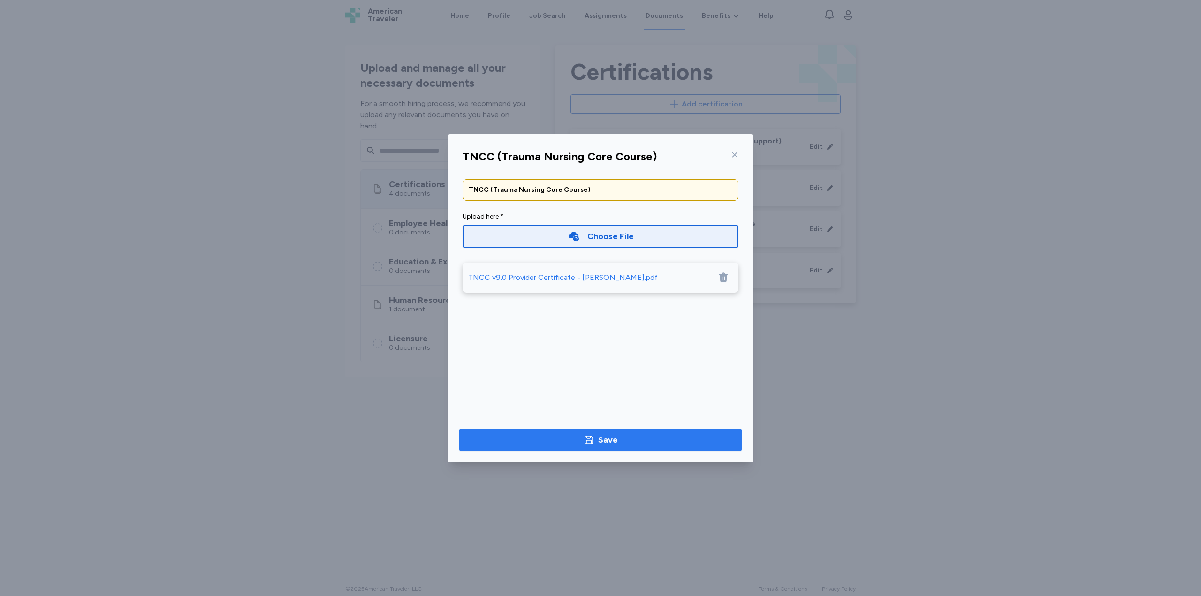
click at [598, 449] on button "Save" at bounding box center [600, 440] width 282 height 23
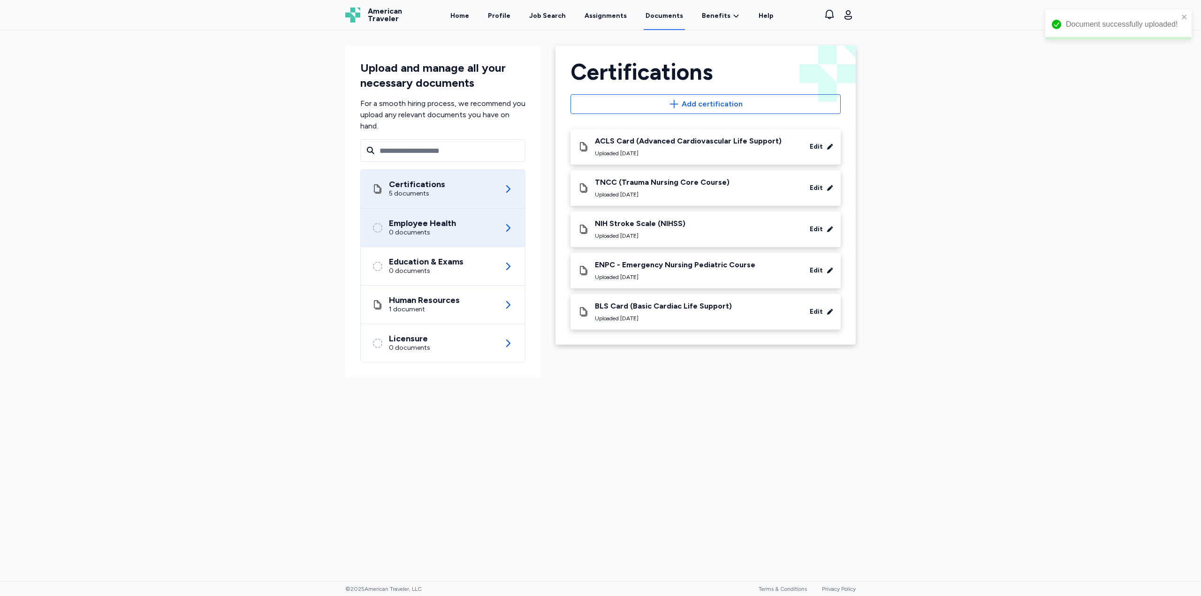
click at [439, 231] on div "0 documents" at bounding box center [422, 232] width 67 height 9
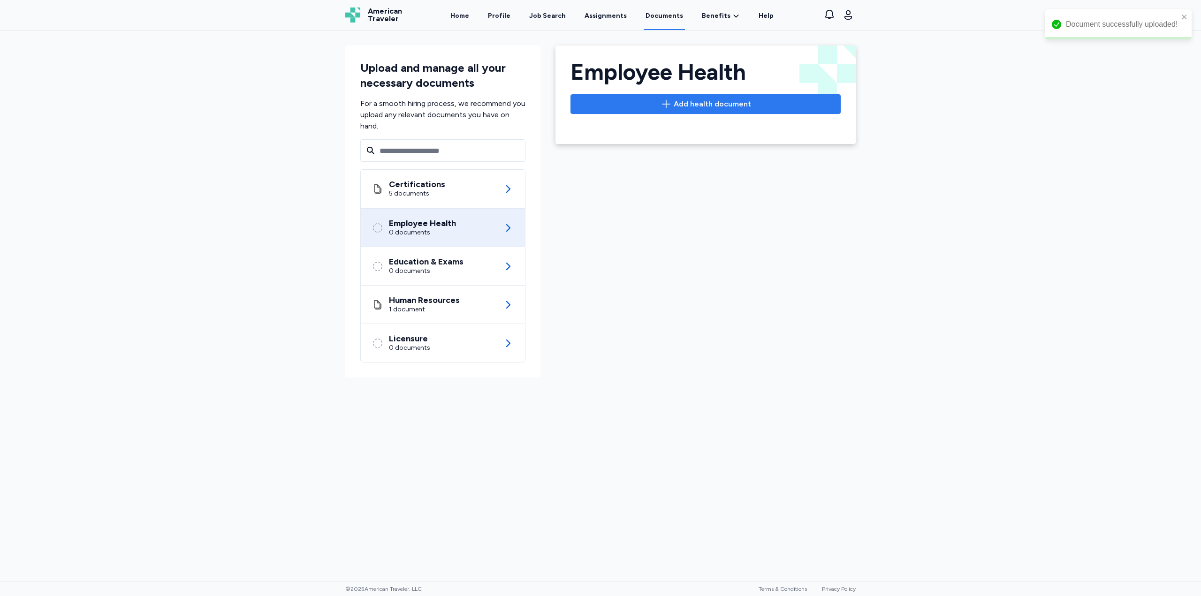
click at [737, 105] on span "Add health document" at bounding box center [712, 104] width 77 height 11
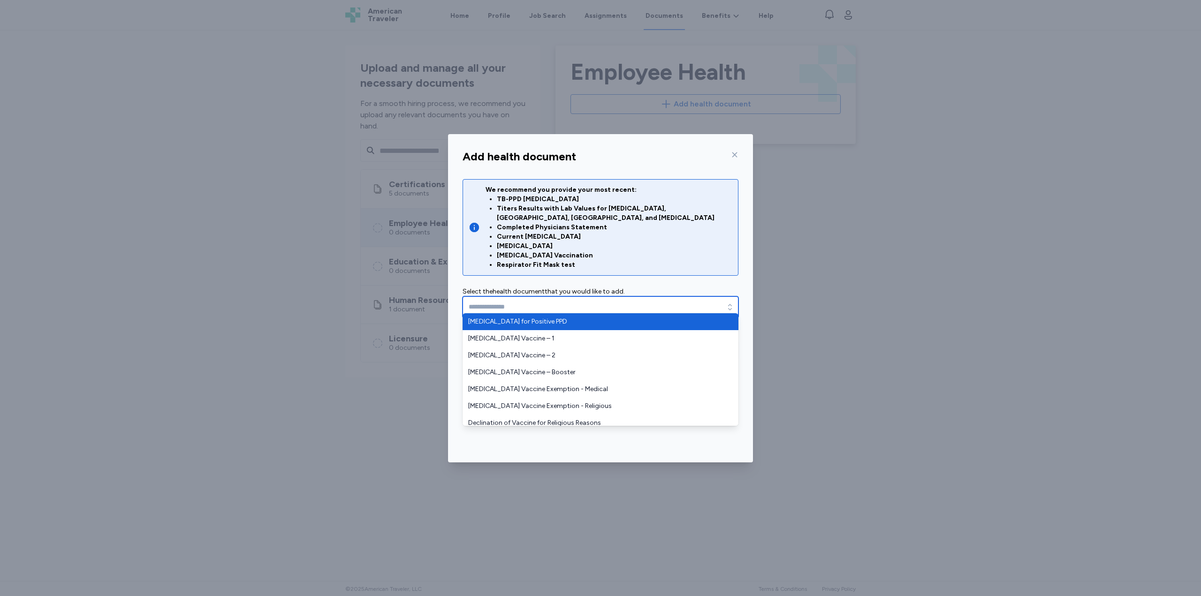
click at [582, 300] on input "text" at bounding box center [601, 307] width 276 height 22
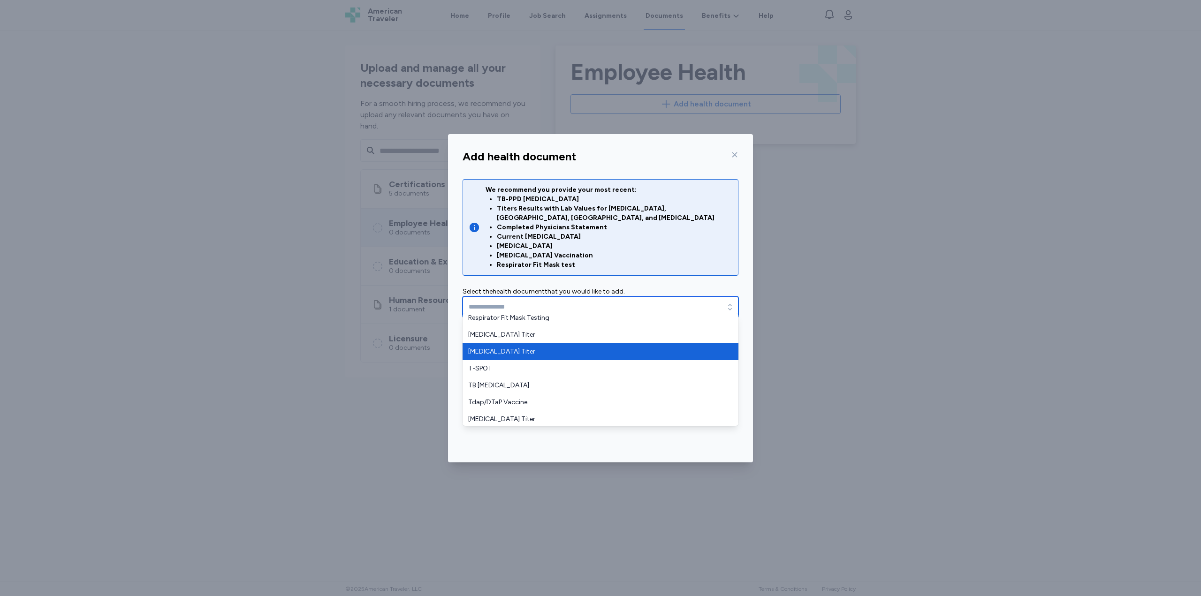
scroll to position [328, 0]
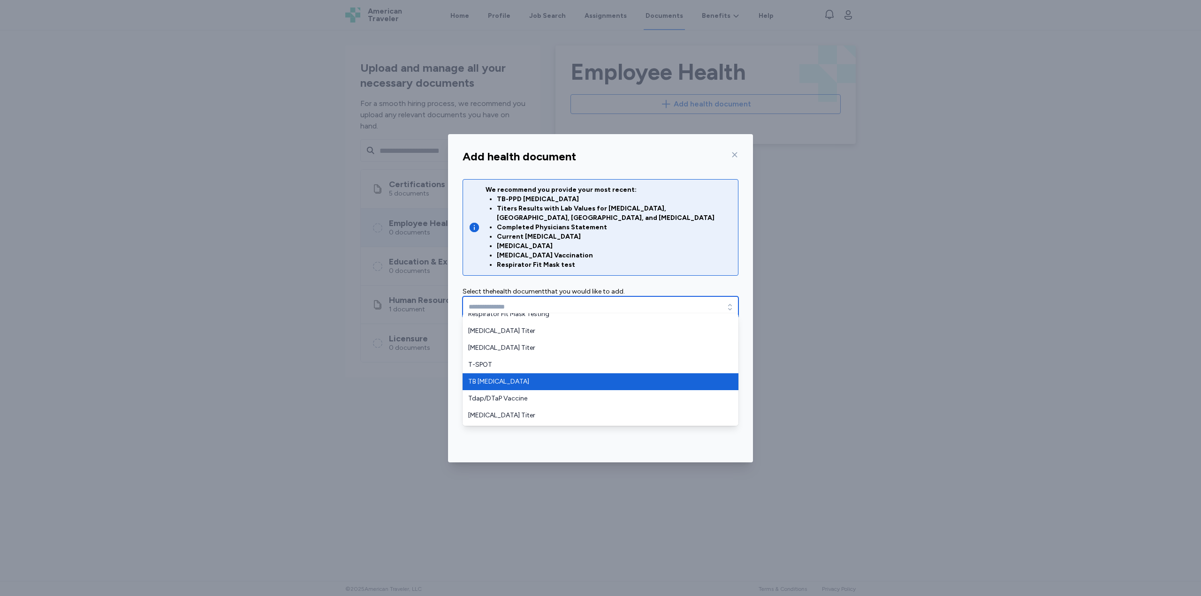
type input "**********"
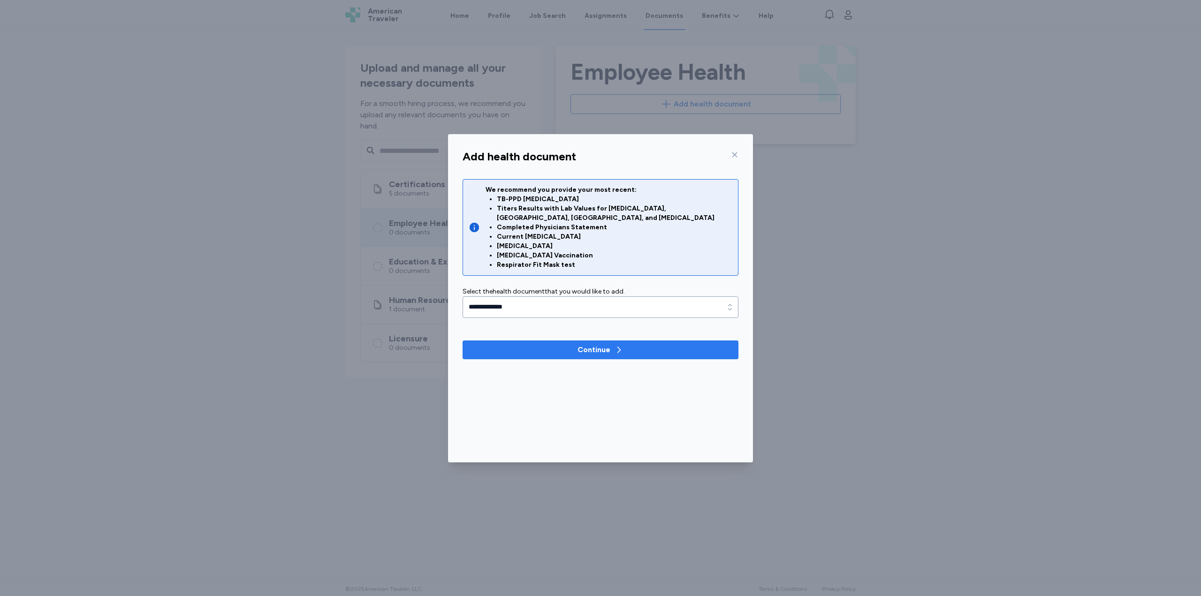
click at [534, 346] on button "Continue" at bounding box center [601, 350] width 276 height 19
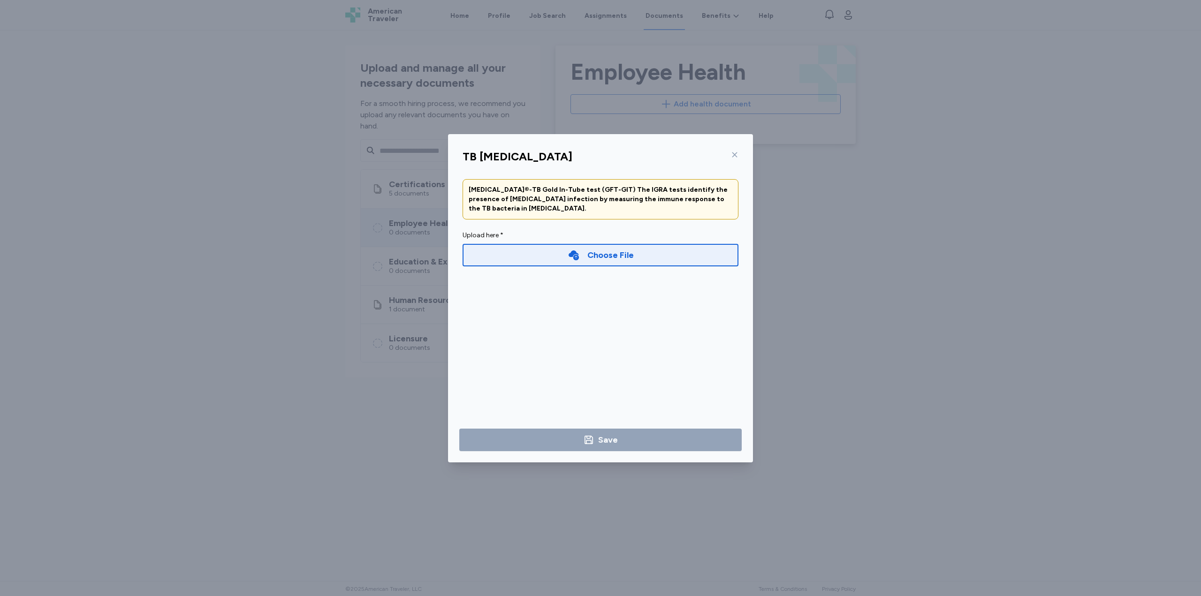
click at [519, 260] on div "Choose File" at bounding box center [601, 255] width 276 height 23
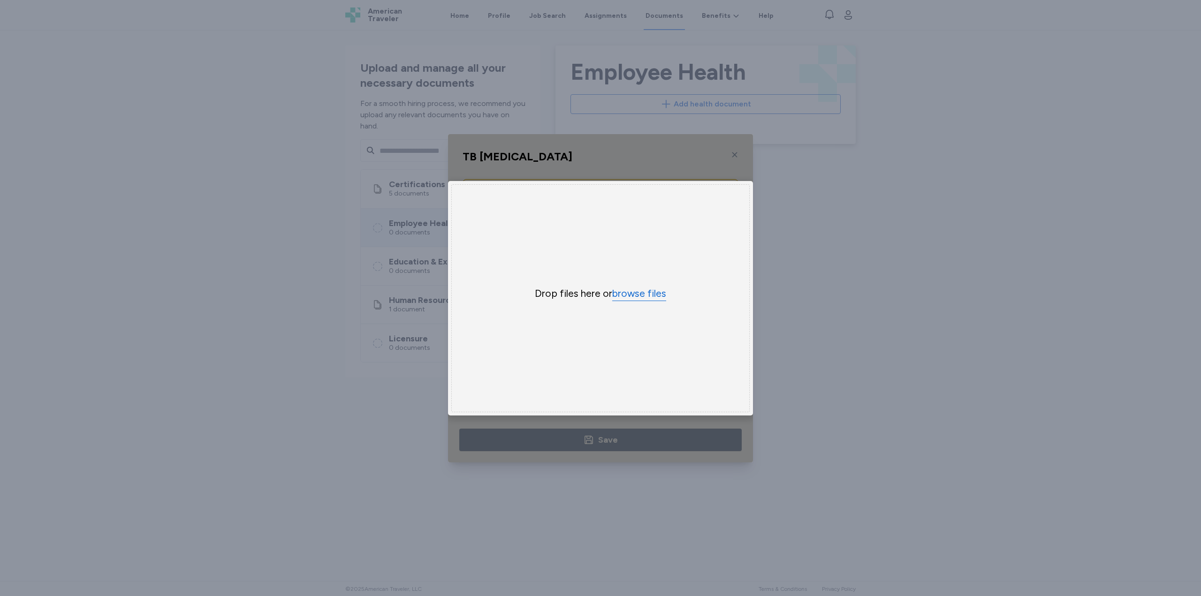
click at [646, 287] on button "browse files" at bounding box center [639, 294] width 54 height 14
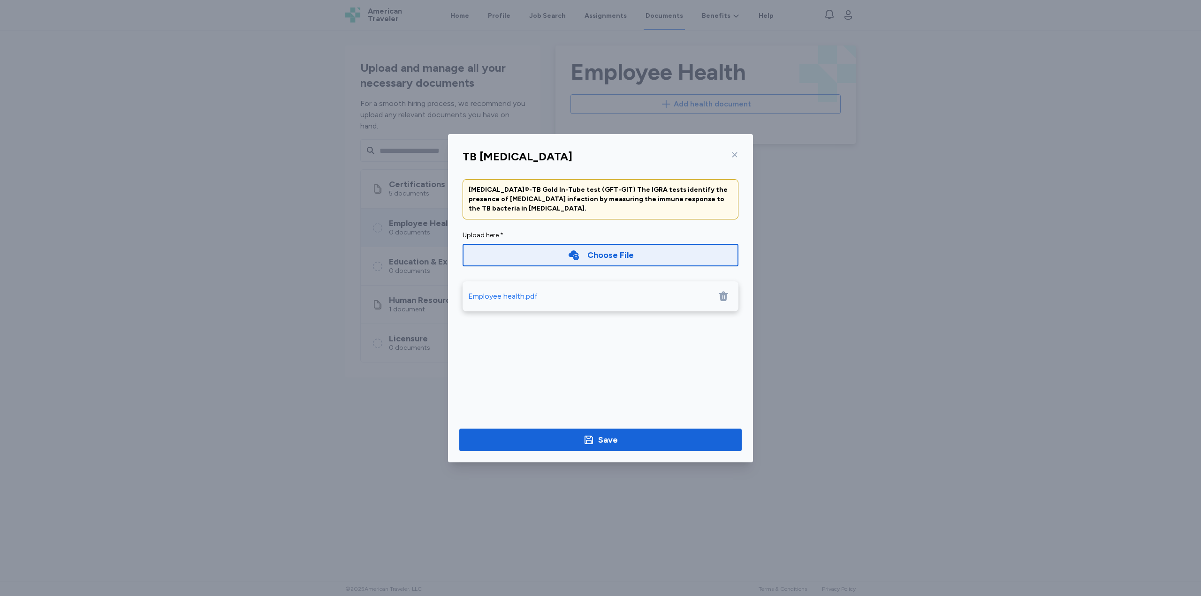
click at [554, 258] on div "Choose File" at bounding box center [601, 255] width 276 height 23
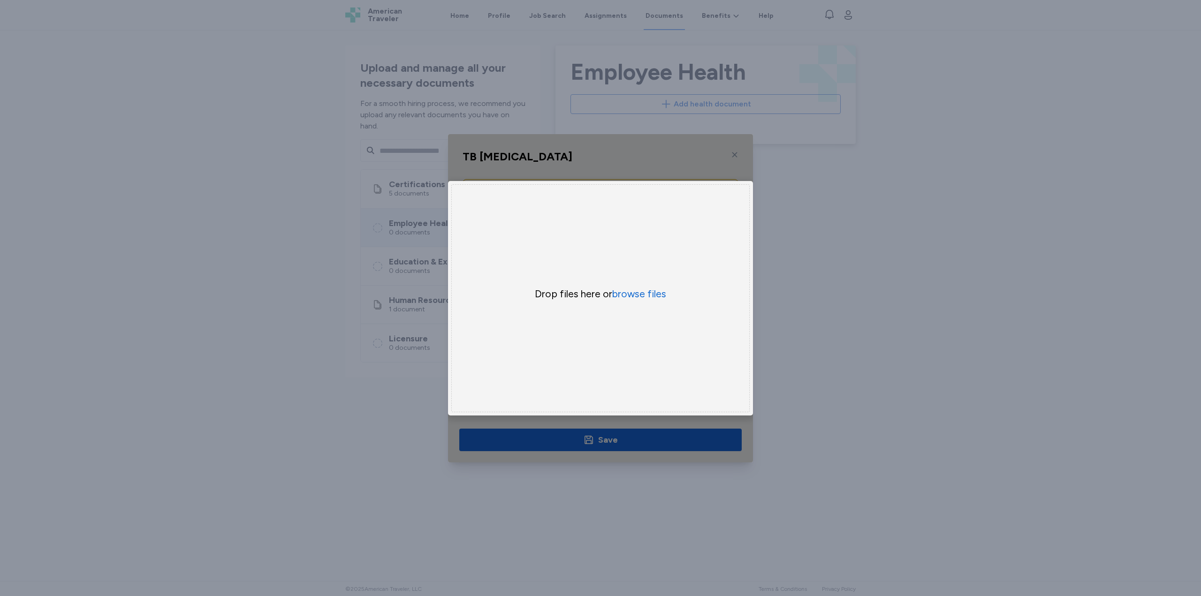
drag, startPoint x: 639, startPoint y: 152, endPoint x: 639, endPoint y: 160, distance: 8.9
click at [639, 152] on div "Uppy Dashboard Window (Press escape to close)" at bounding box center [600, 298] width 305 height 328
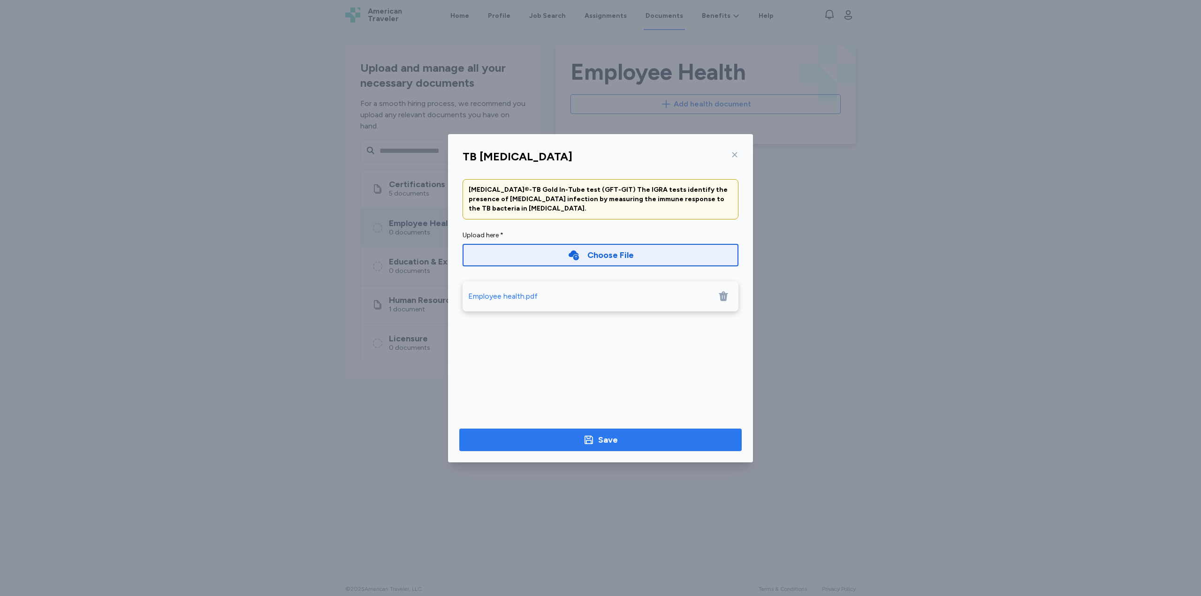
click at [598, 436] on div "Save" at bounding box center [600, 439] width 35 height 13
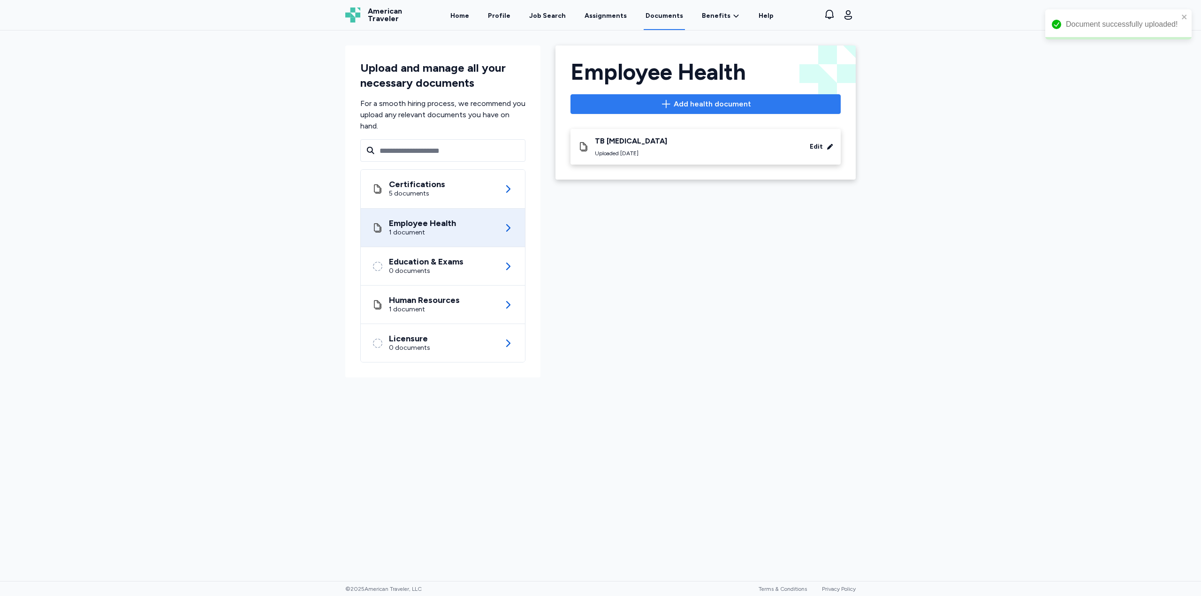
click at [664, 107] on icon "button" at bounding box center [665, 104] width 11 height 11
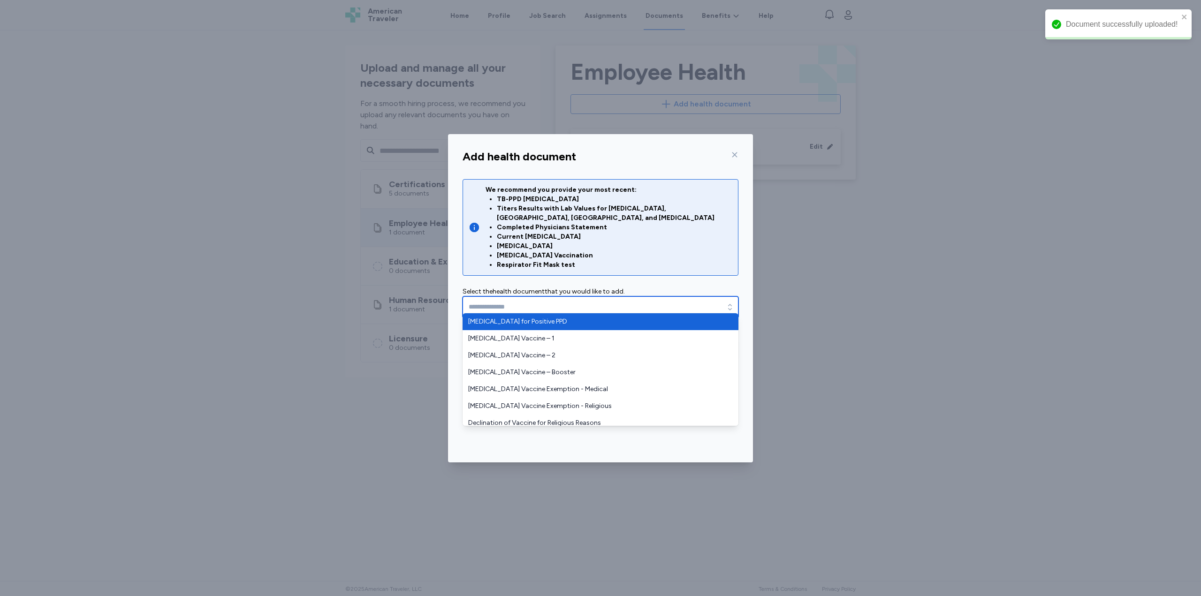
click at [554, 297] on input "text" at bounding box center [601, 307] width 276 height 22
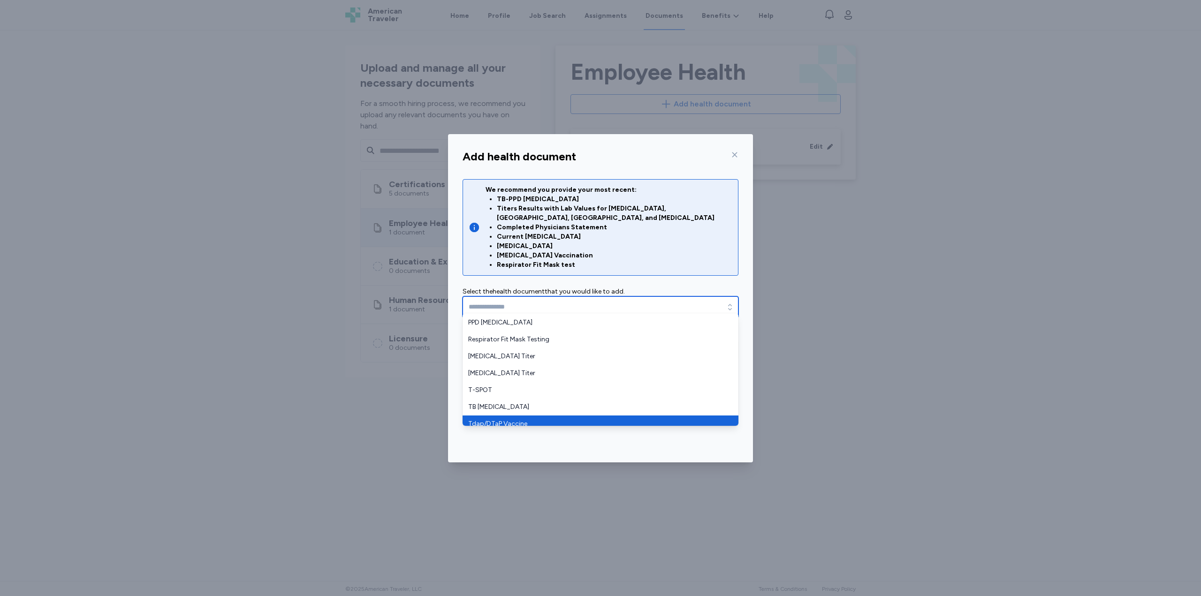
scroll to position [296, 0]
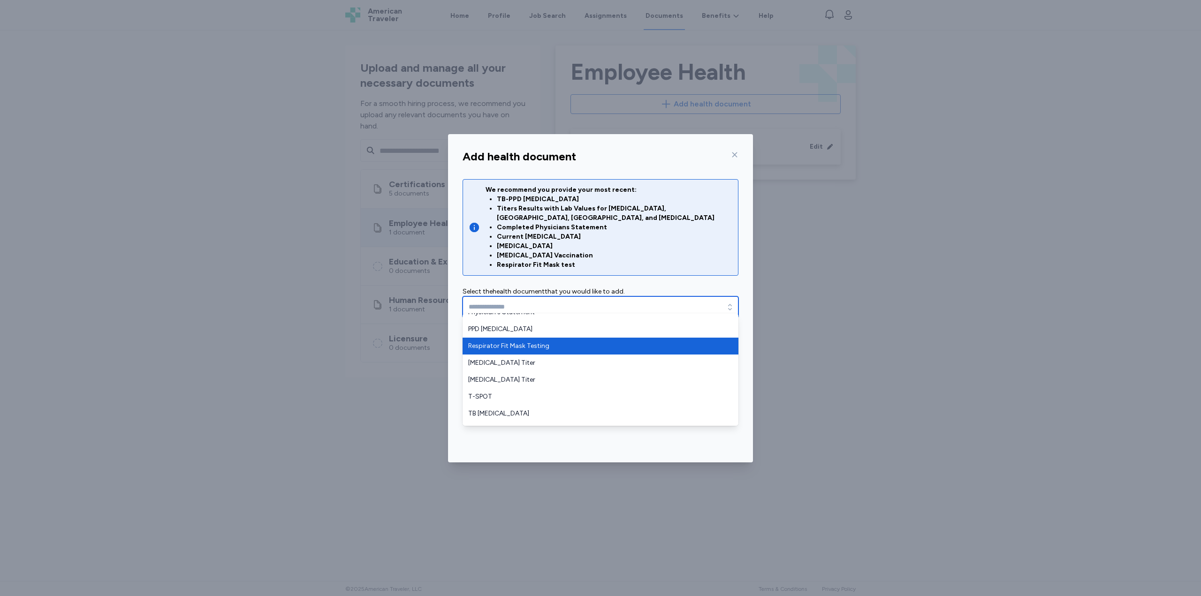
type input "**********"
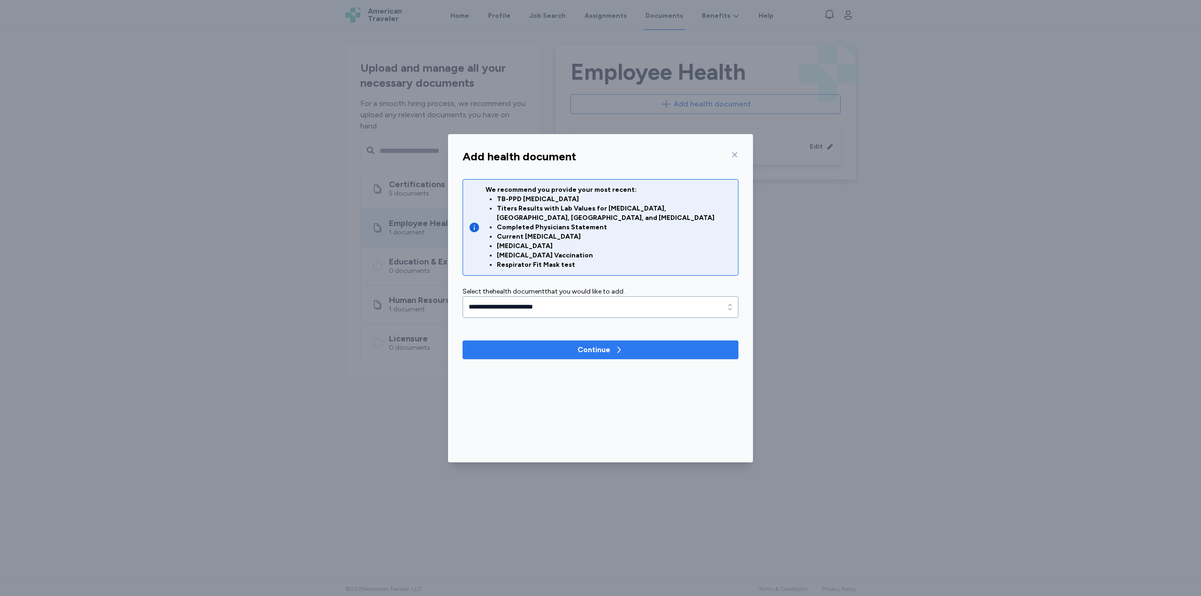
click at [553, 344] on span "Continue" at bounding box center [600, 349] width 261 height 11
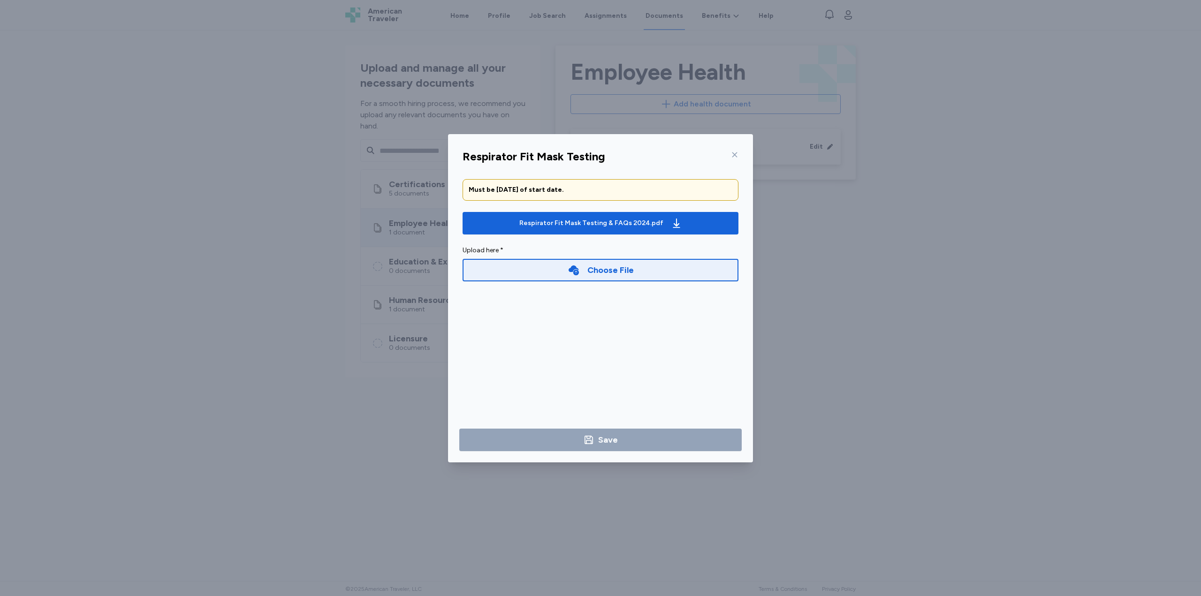
click at [546, 276] on div "Choose File" at bounding box center [601, 270] width 276 height 23
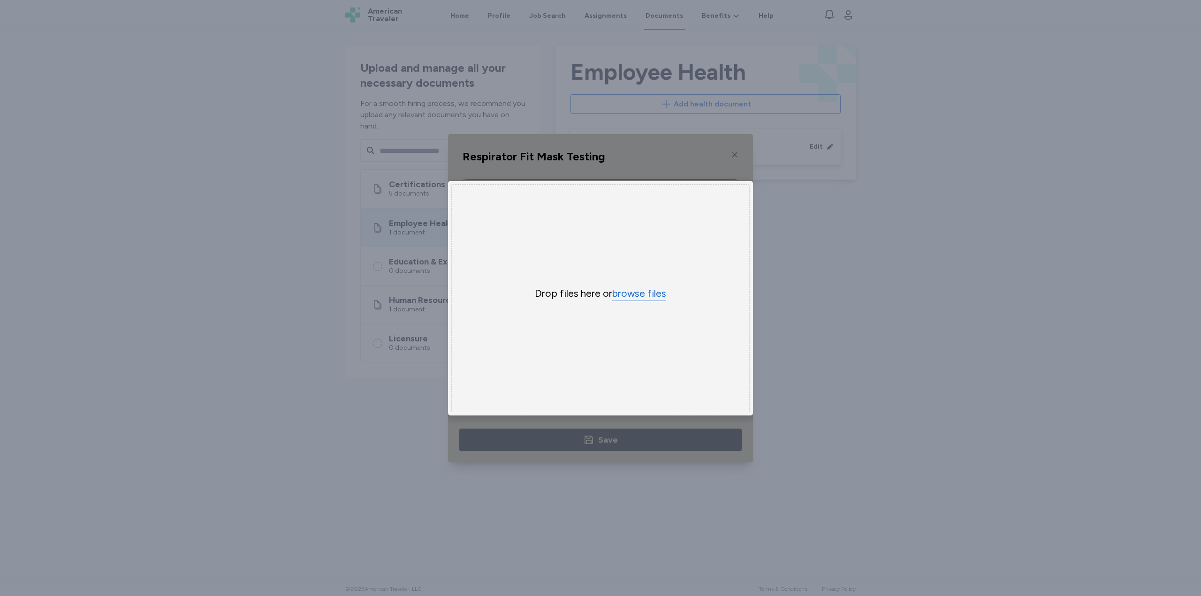
click at [636, 289] on button "browse files" at bounding box center [639, 294] width 54 height 14
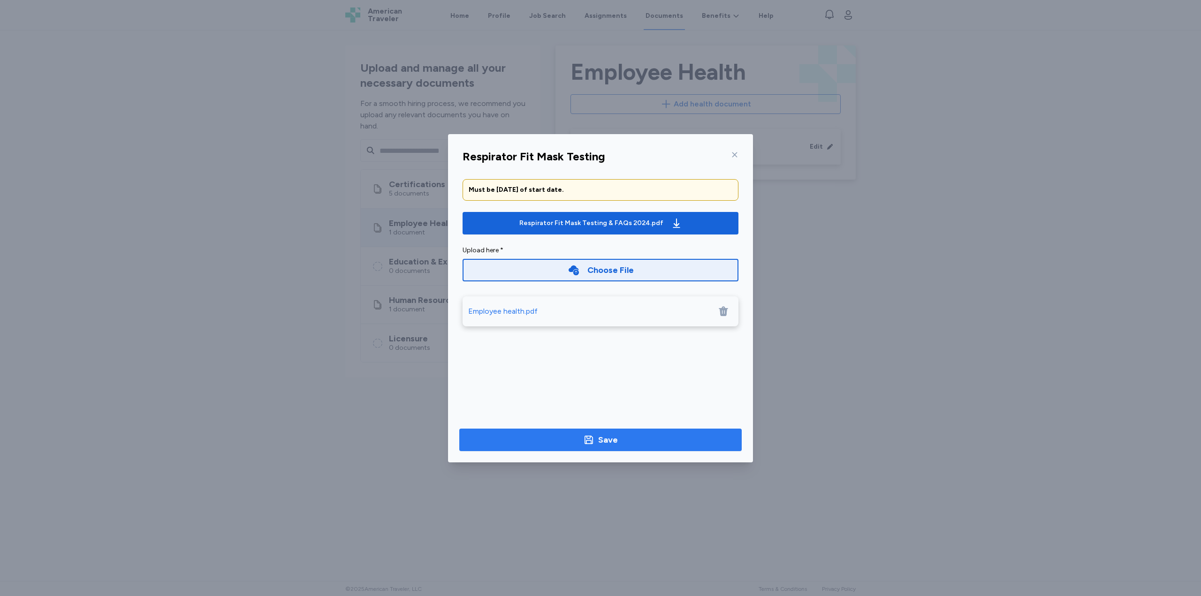
click at [605, 447] on button "Save" at bounding box center [600, 440] width 282 height 23
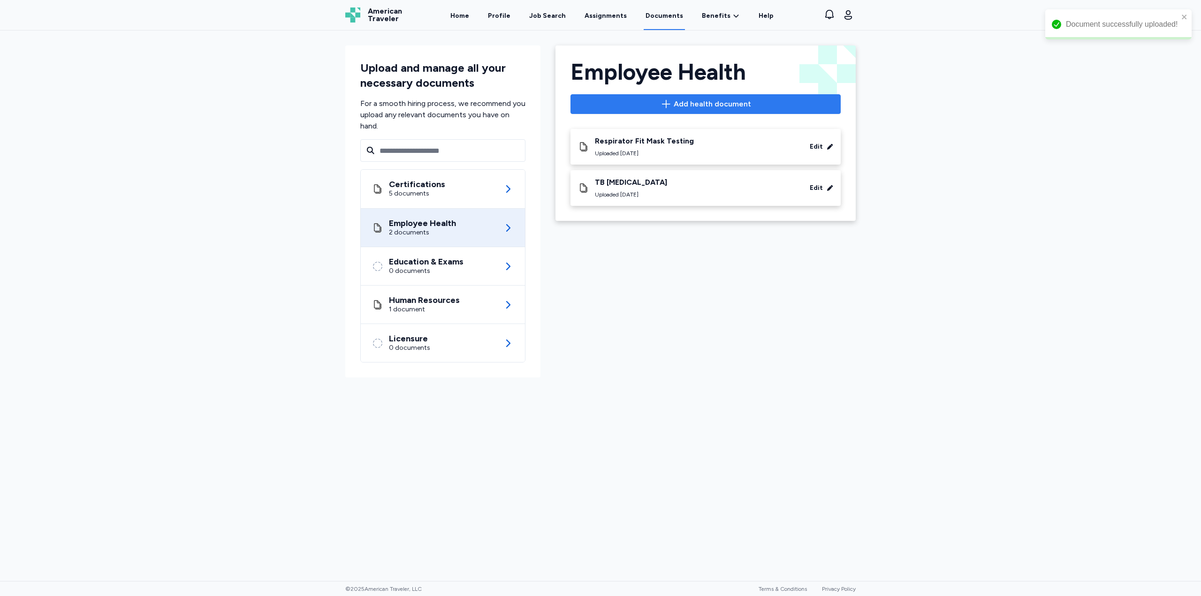
click at [624, 102] on span "Add health document" at bounding box center [705, 104] width 254 height 11
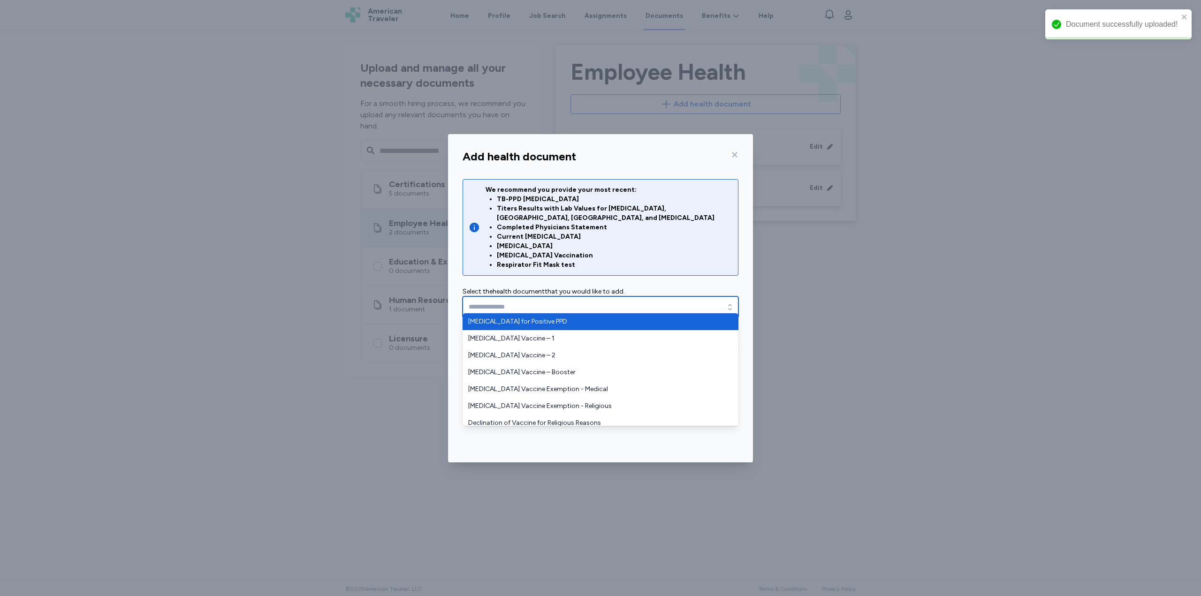
click at [550, 298] on input "text" at bounding box center [601, 307] width 276 height 22
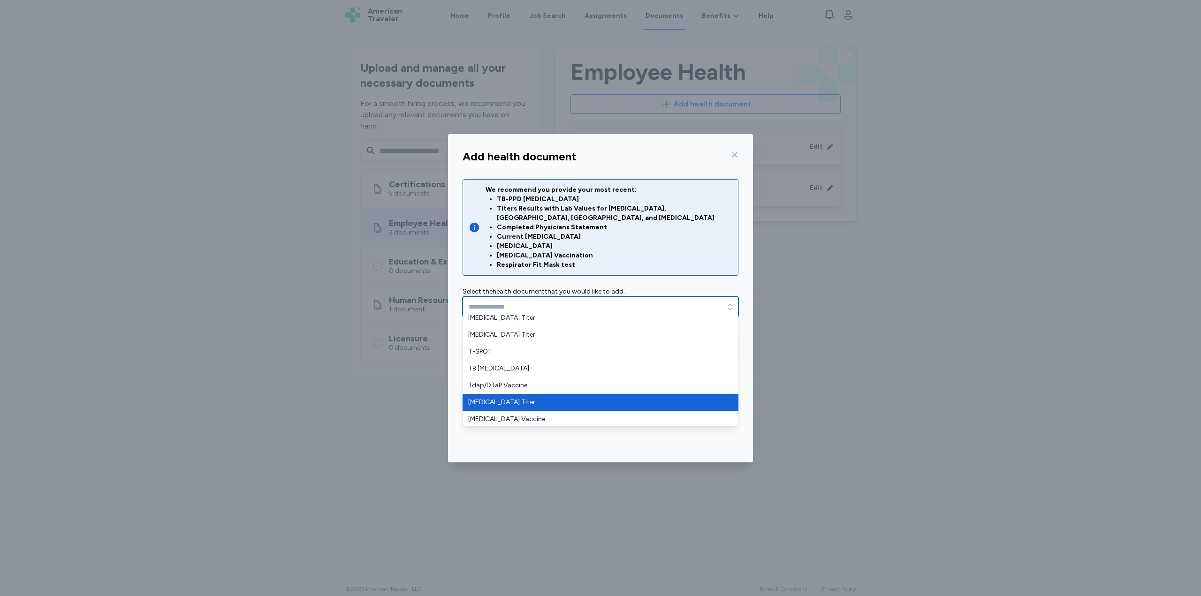
scroll to position [343, 0]
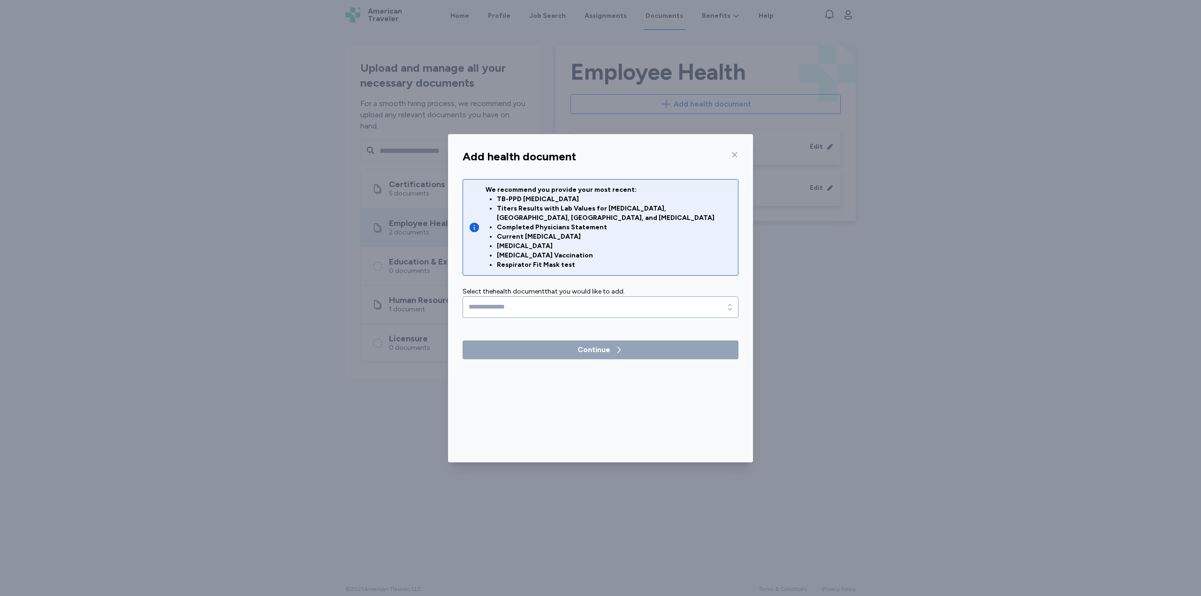
click at [581, 454] on div "Add health document We recommend you provide your most recent: TB-PPD Skin Test…" at bounding box center [600, 303] width 305 height 317
click at [735, 155] on icon at bounding box center [735, 155] width 8 height 8
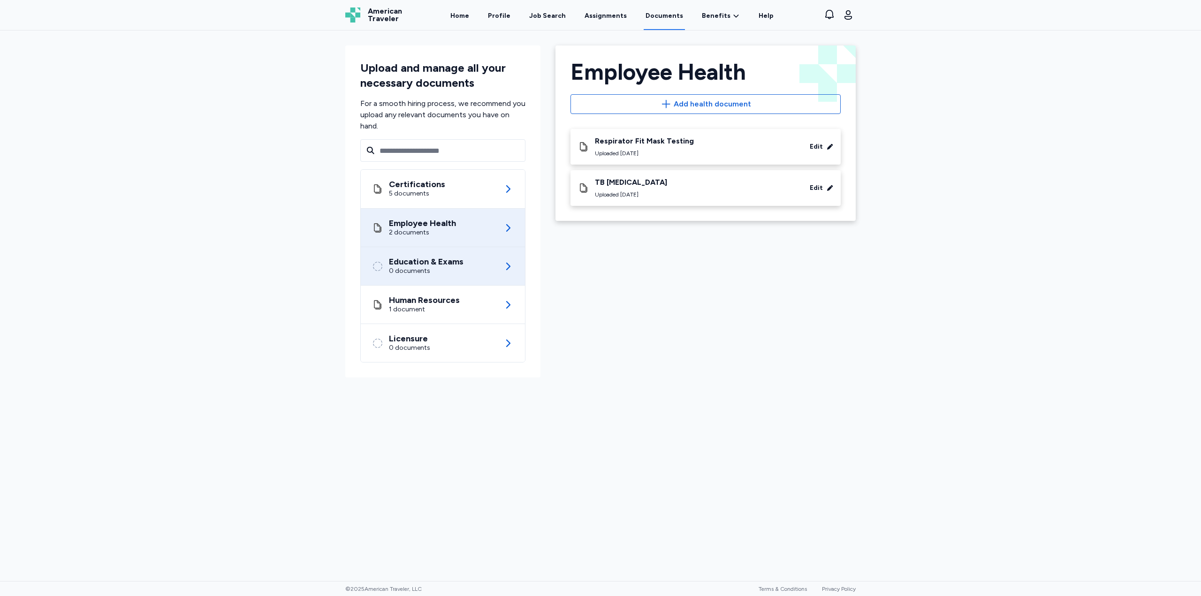
click at [434, 264] on div "Education & Exams" at bounding box center [426, 261] width 75 height 9
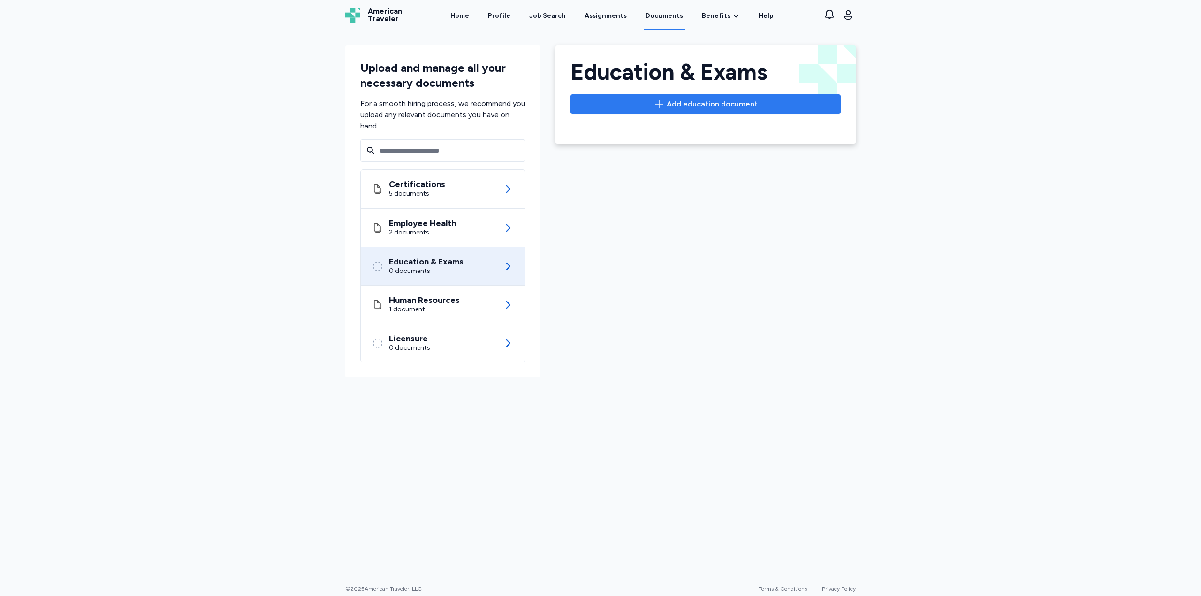
click at [700, 99] on span "Add education document" at bounding box center [712, 104] width 91 height 11
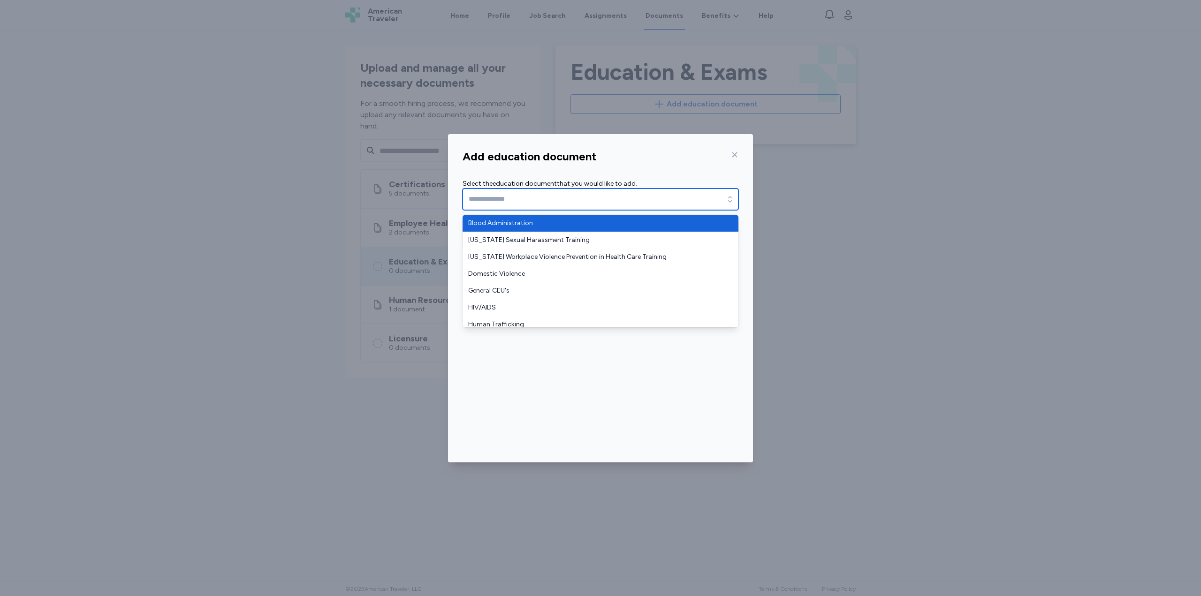
click at [626, 208] on input "text" at bounding box center [601, 200] width 276 height 22
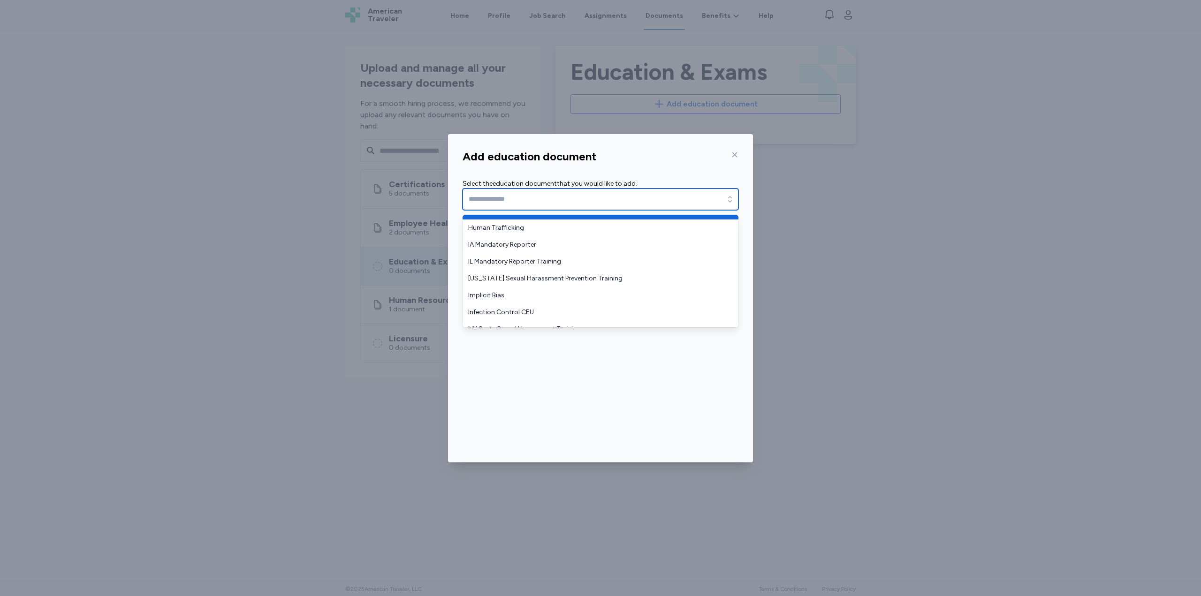
scroll to position [191, 0]
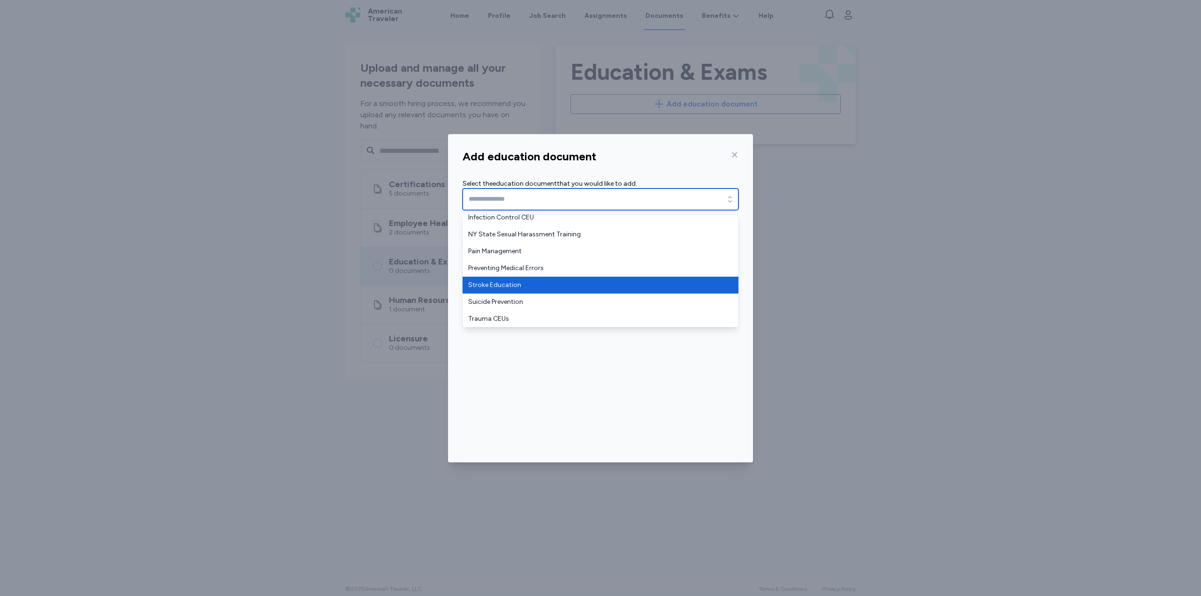
type input "**********"
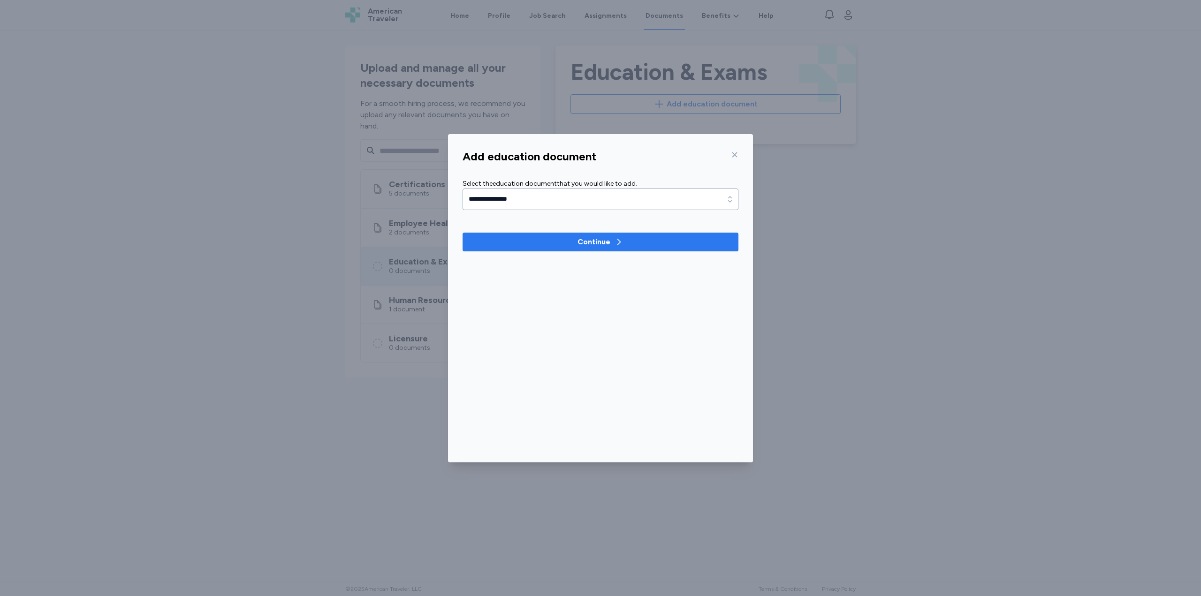
click at [557, 238] on span "Continue" at bounding box center [600, 241] width 261 height 11
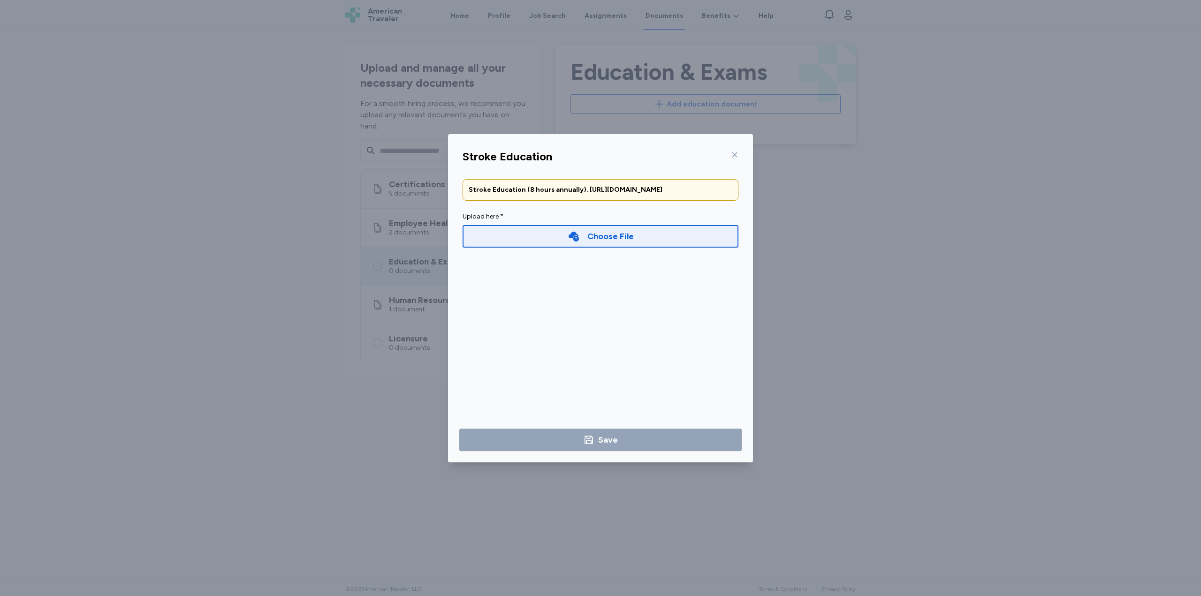
click at [554, 248] on div "Choose File" at bounding box center [601, 236] width 276 height 23
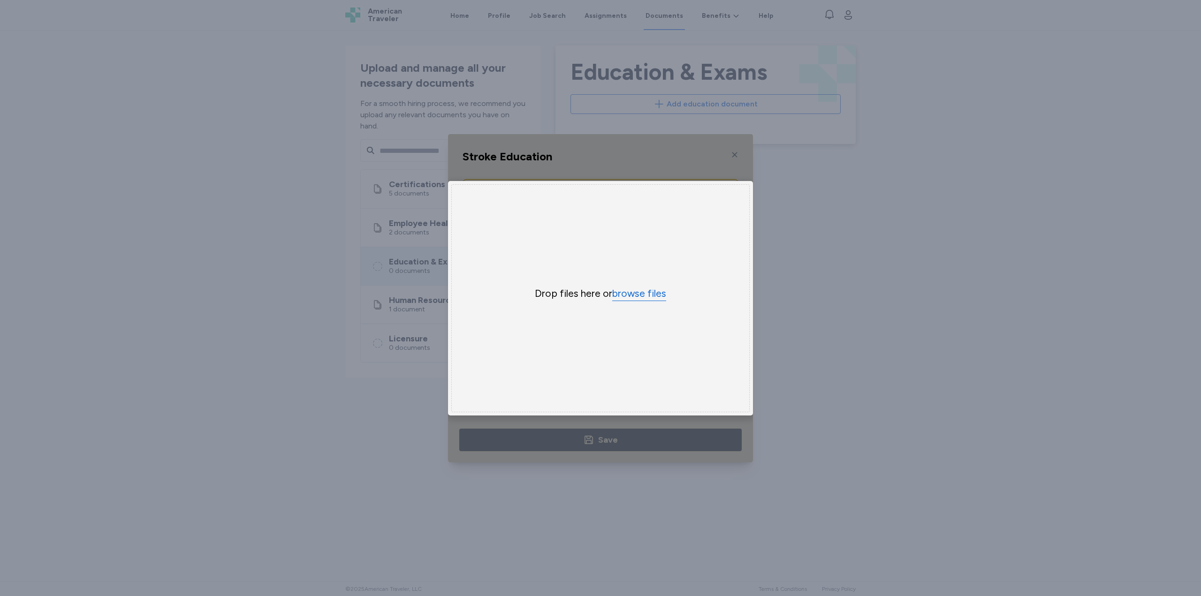
click at [637, 290] on button "browse files" at bounding box center [639, 294] width 54 height 14
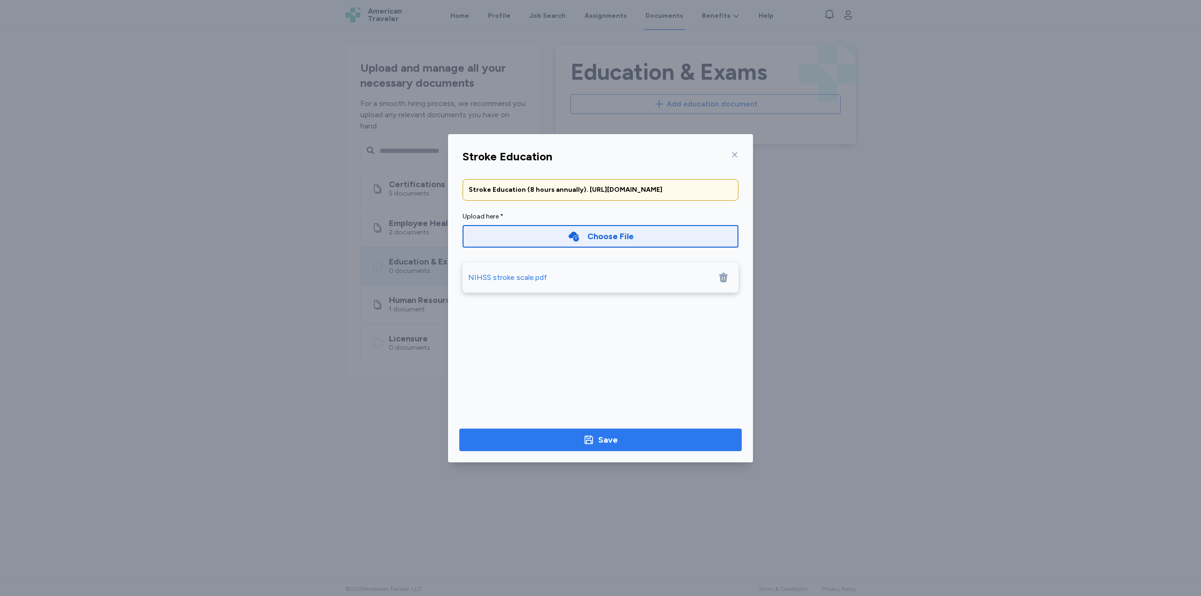
click at [620, 442] on span "Save" at bounding box center [600, 439] width 267 height 13
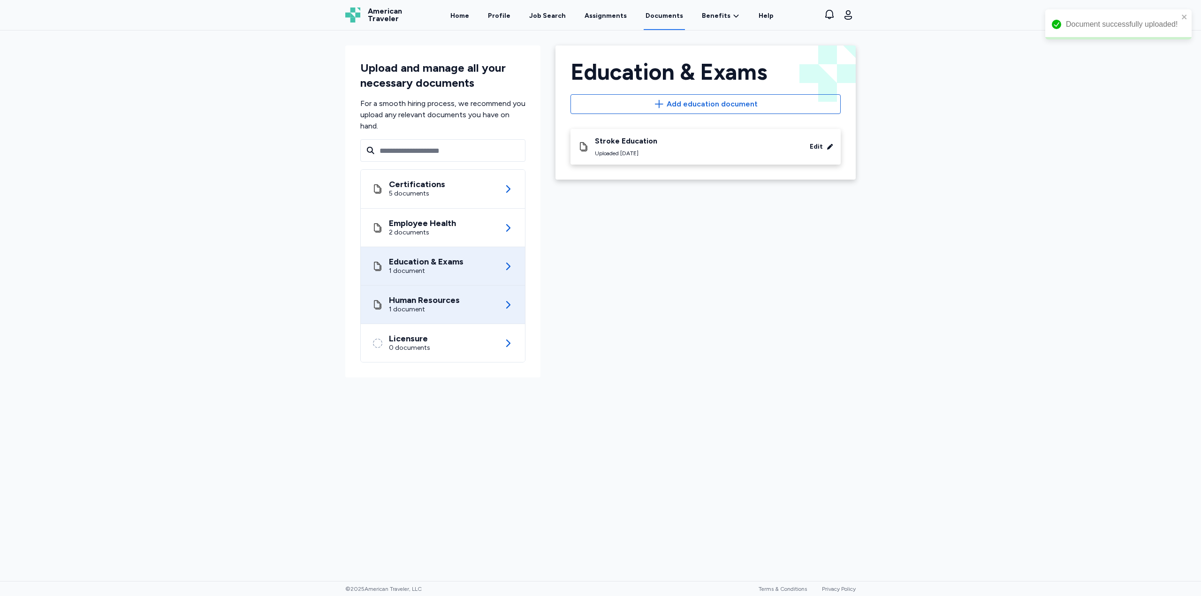
click at [438, 302] on div "Human Resources" at bounding box center [424, 300] width 71 height 9
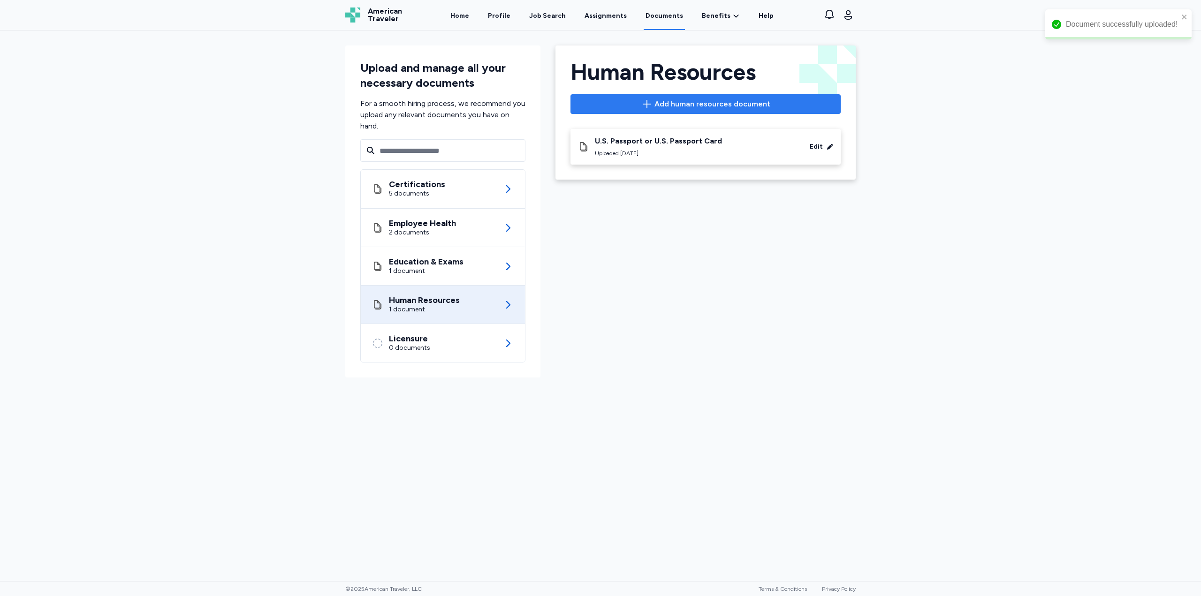
click at [660, 99] on span "Add human resources document" at bounding box center [712, 104] width 116 height 11
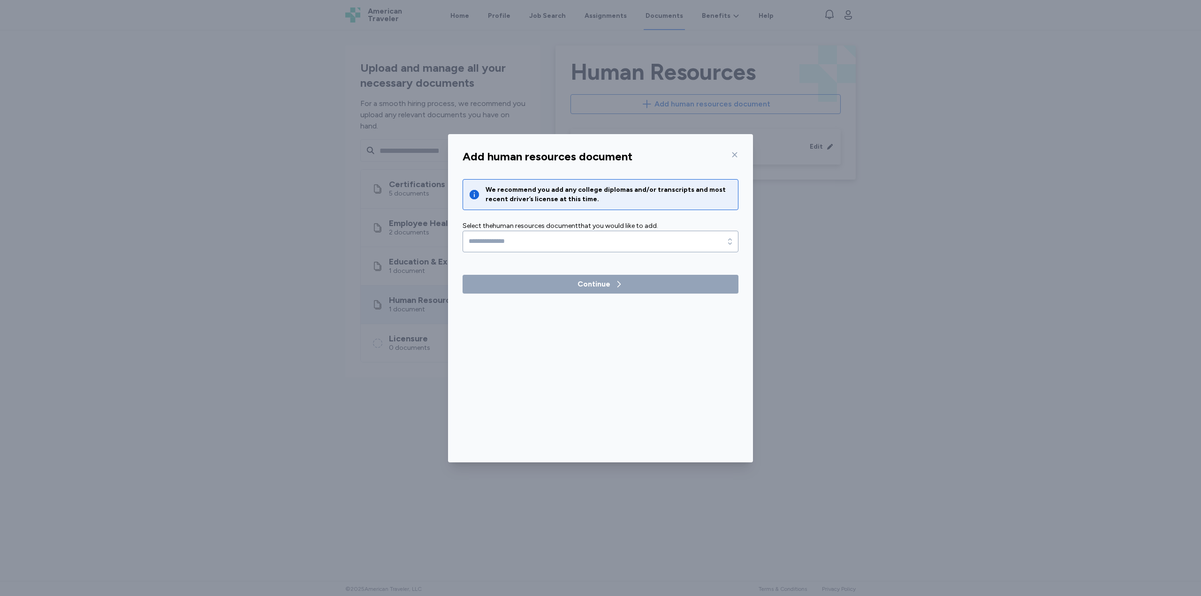
click at [736, 152] on icon at bounding box center [735, 155] width 8 height 8
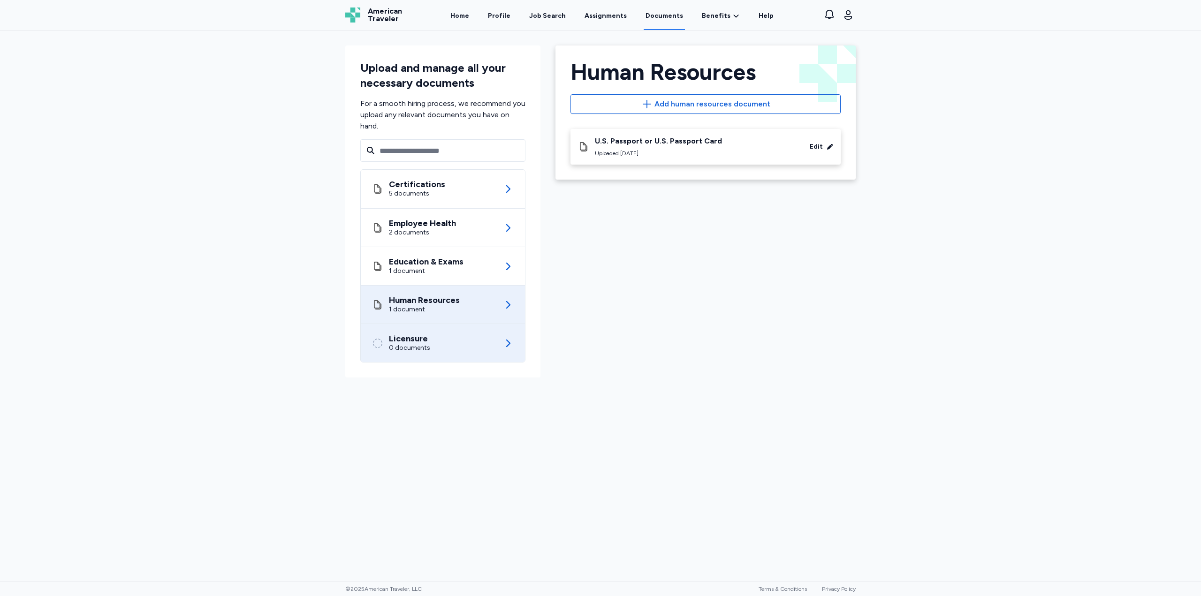
click at [462, 350] on div "Licensure 0 documents" at bounding box center [443, 343] width 142 height 38
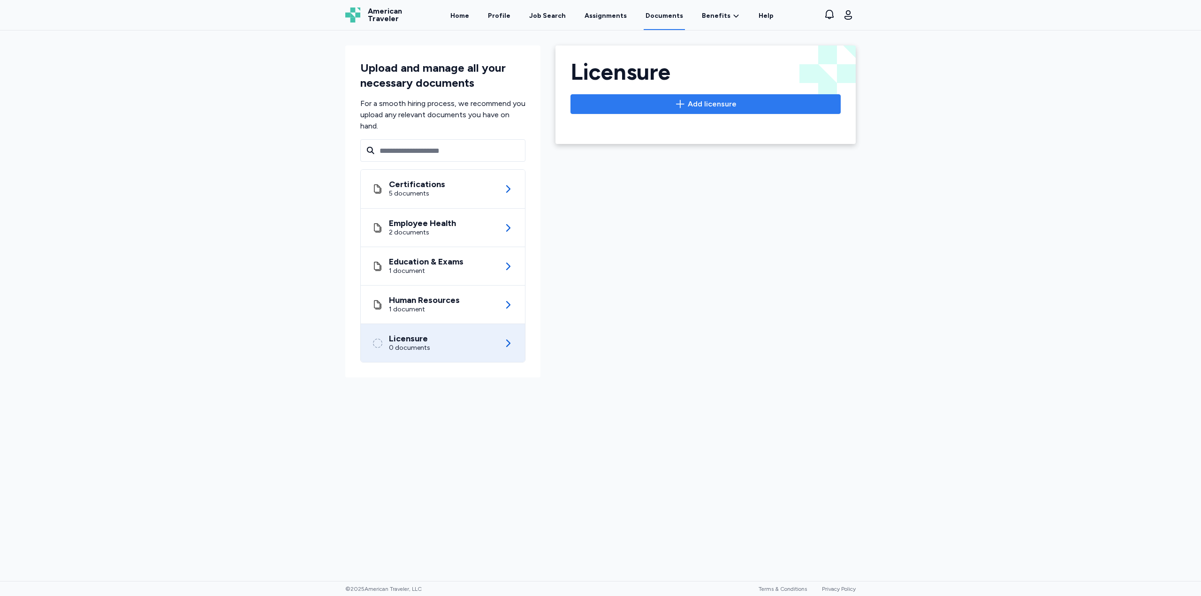
click at [665, 103] on span "Add licensure" at bounding box center [705, 104] width 254 height 11
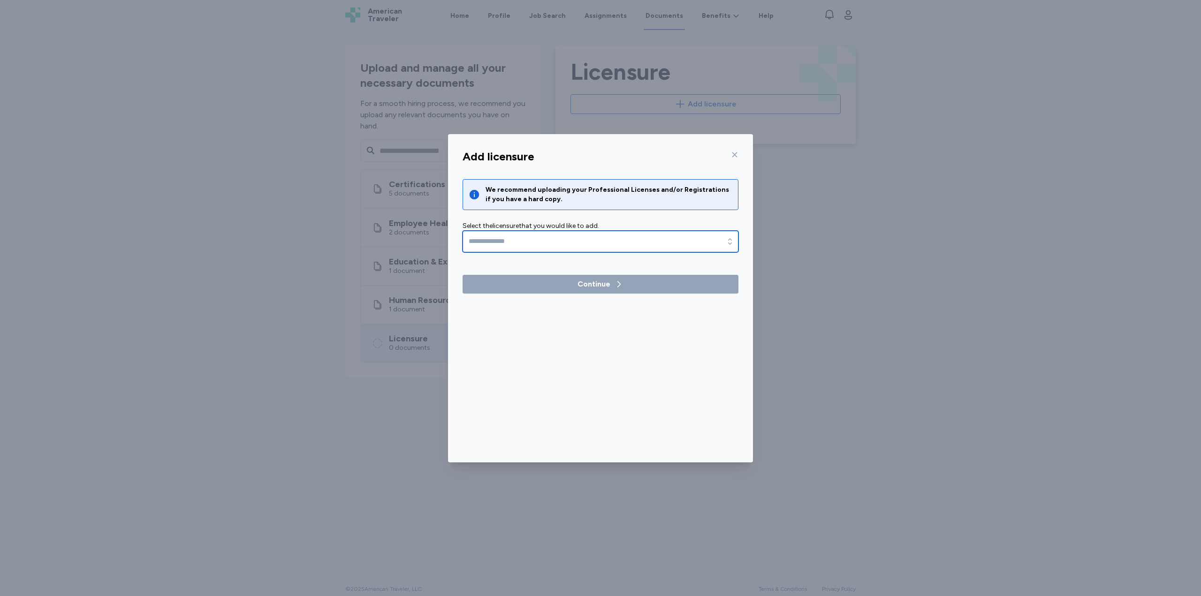
click at [537, 240] on input "text" at bounding box center [601, 242] width 276 height 22
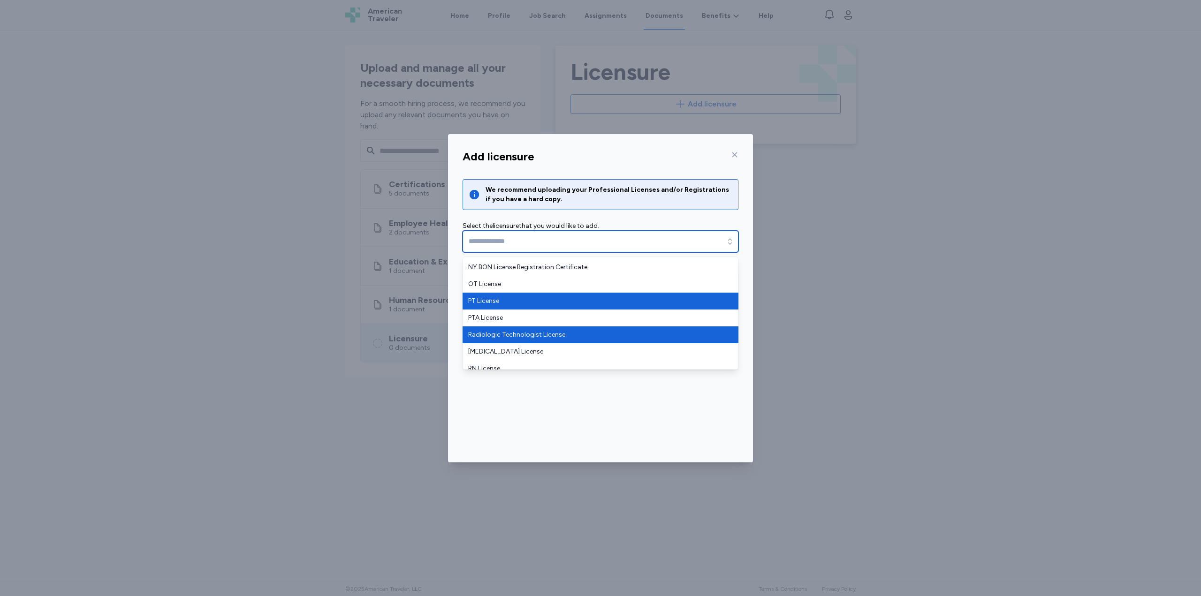
scroll to position [39, 0]
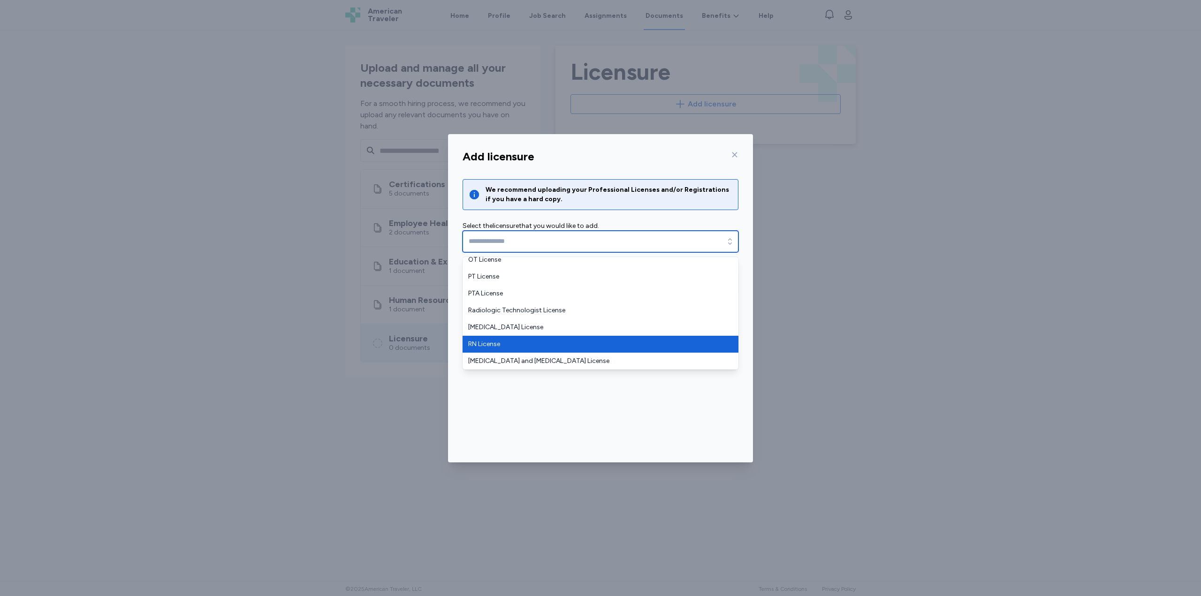
type input "**********"
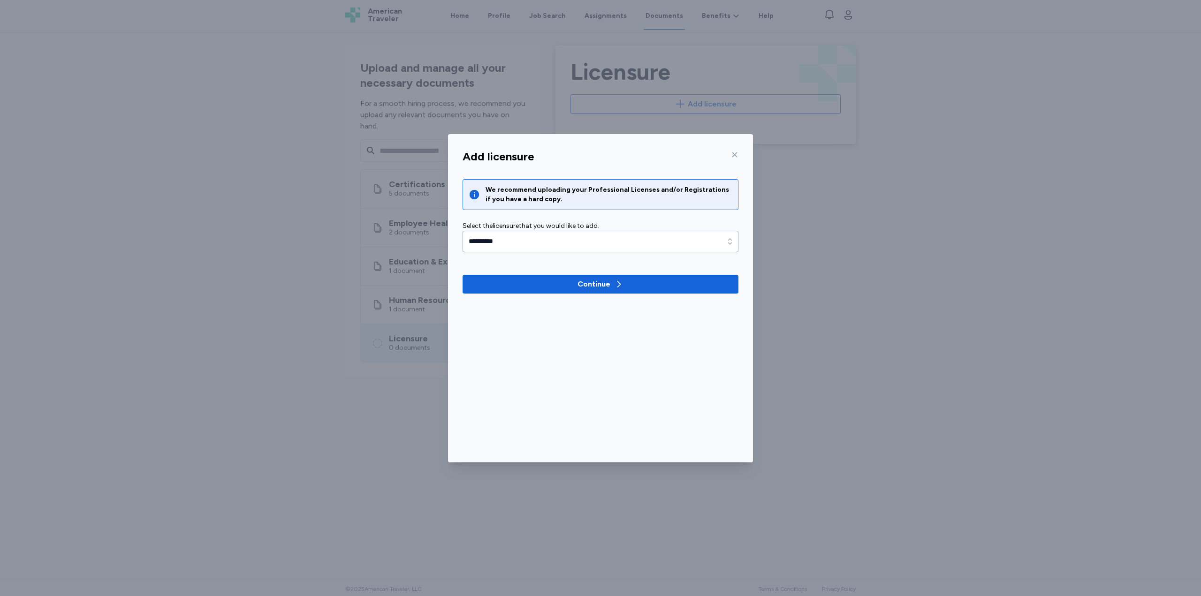
click at [733, 152] on icon at bounding box center [735, 155] width 8 height 8
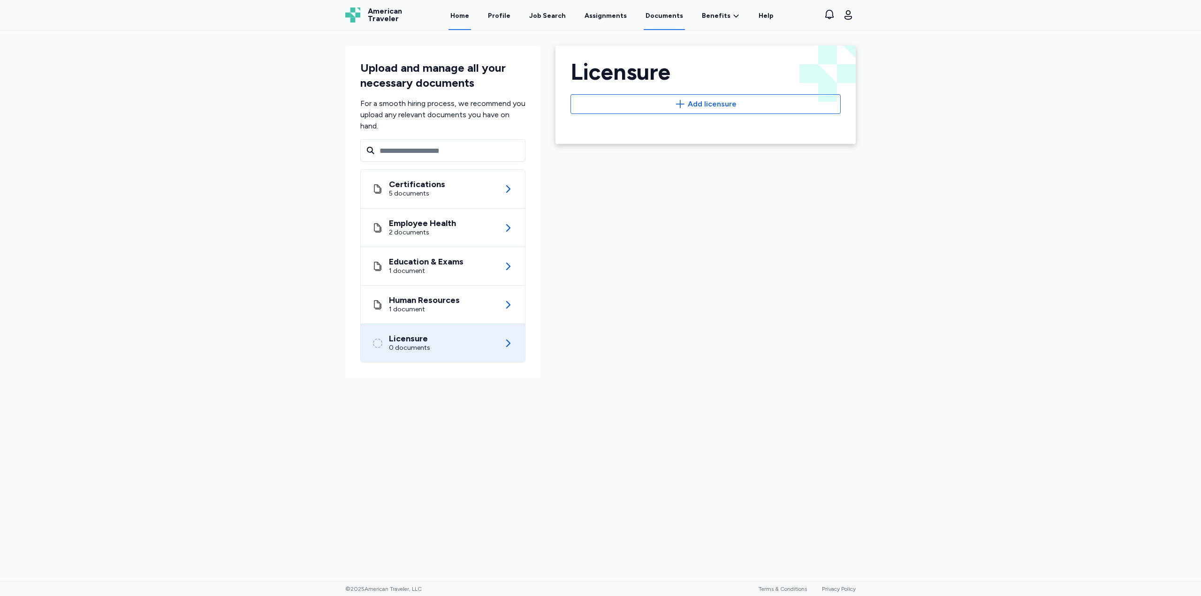
click at [463, 17] on link "Home" at bounding box center [459, 15] width 23 height 29
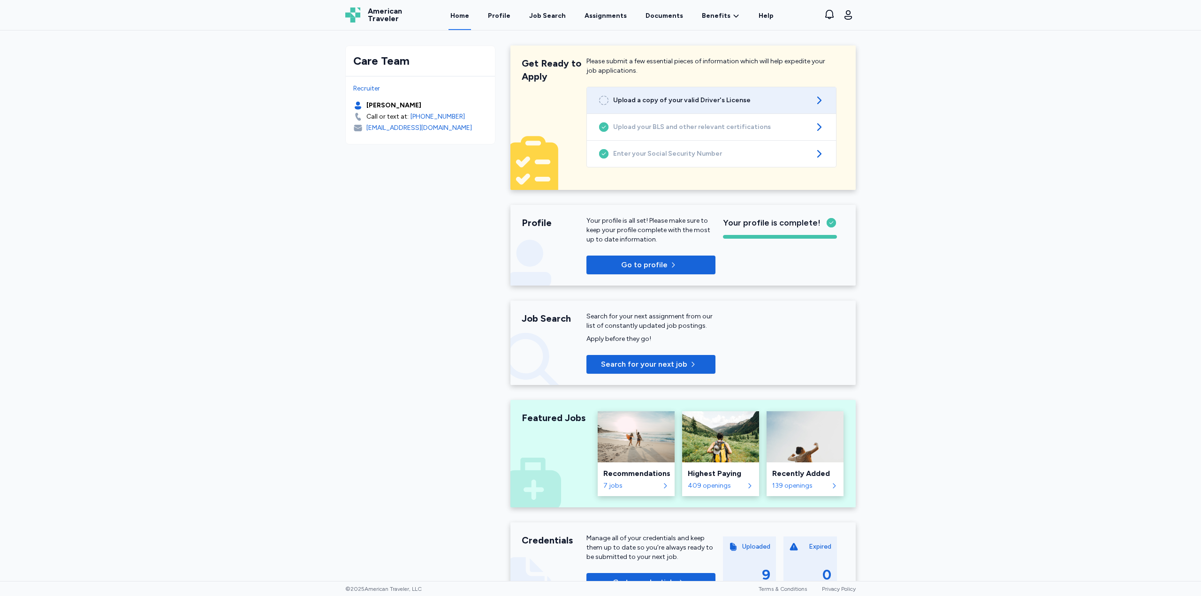
click at [624, 106] on link "Upload a copy of your valid Driver's License" at bounding box center [711, 100] width 249 height 26
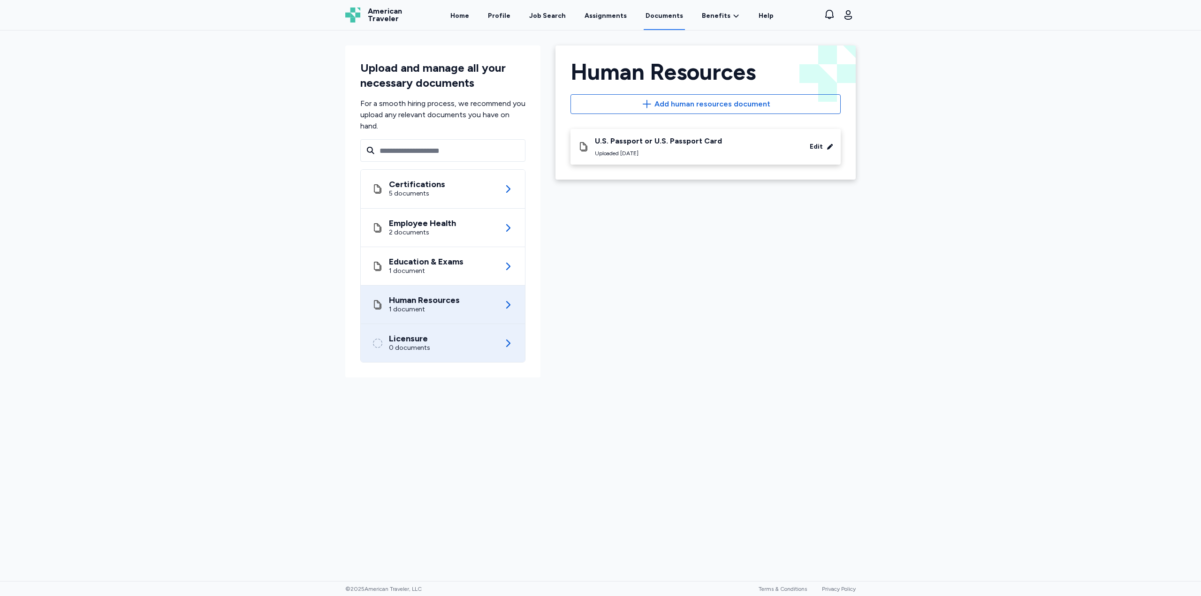
click at [437, 336] on div "Licensure 0 documents" at bounding box center [443, 343] width 142 height 38
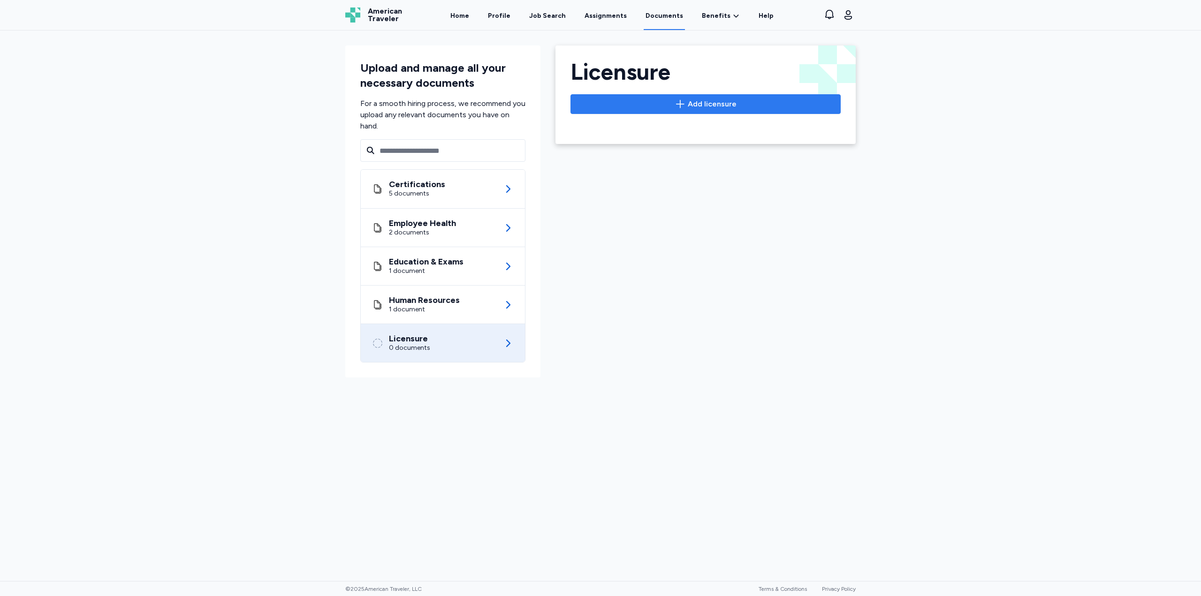
click at [636, 104] on span "Add licensure" at bounding box center [705, 104] width 254 height 11
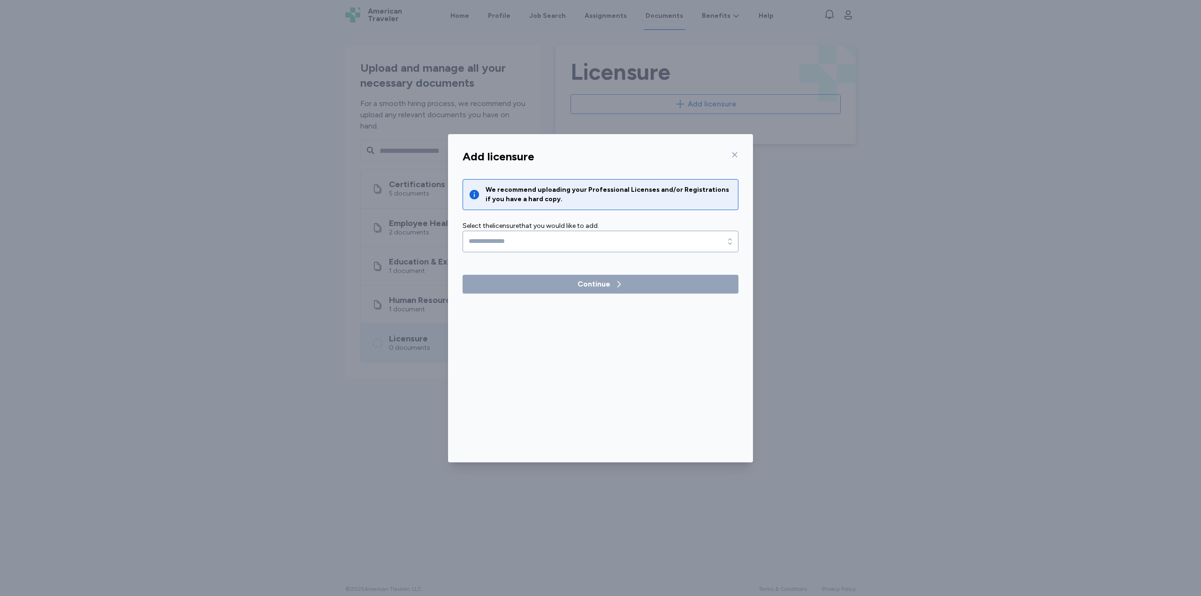
click at [558, 230] on div "Select the licensure that you would like to add." at bounding box center [601, 225] width 276 height 9
click at [559, 237] on input "text" at bounding box center [601, 242] width 276 height 22
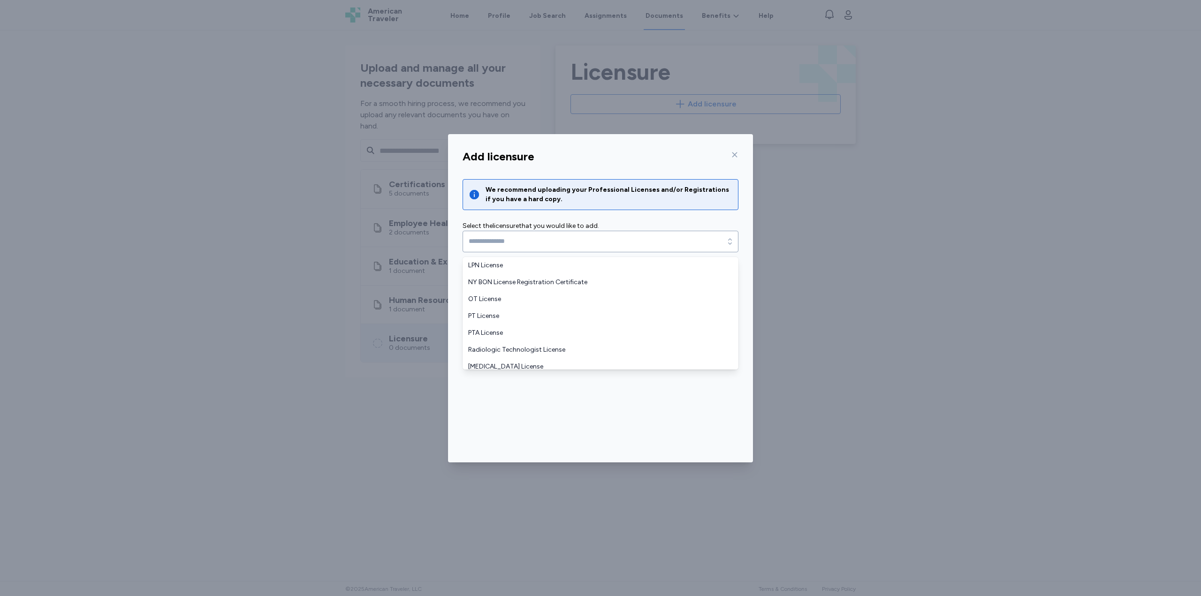
click at [277, 407] on div "Add licensure We recommend uploading your Professional Licenses and/or Registra…" at bounding box center [600, 298] width 1201 height 596
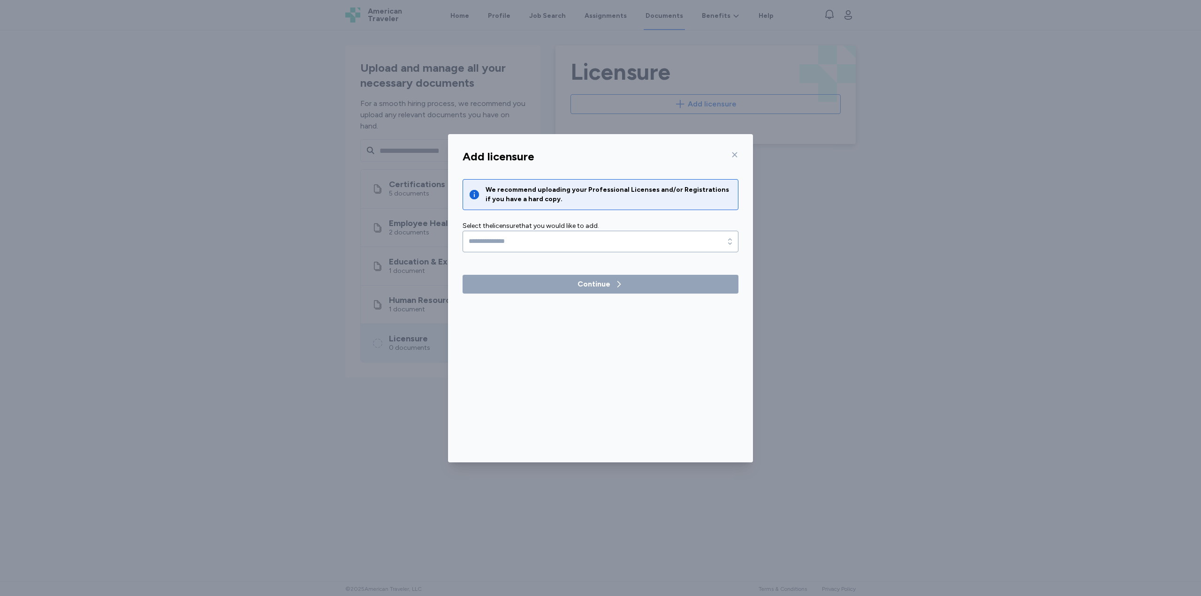
click at [744, 150] on div "Add licensure" at bounding box center [600, 156] width 291 height 23
drag, startPoint x: 743, startPoint y: 150, endPoint x: 734, endPoint y: 159, distance: 12.6
click at [738, 155] on div "Add licensure" at bounding box center [600, 156] width 291 height 23
click at [735, 156] on icon at bounding box center [735, 155] width 8 height 8
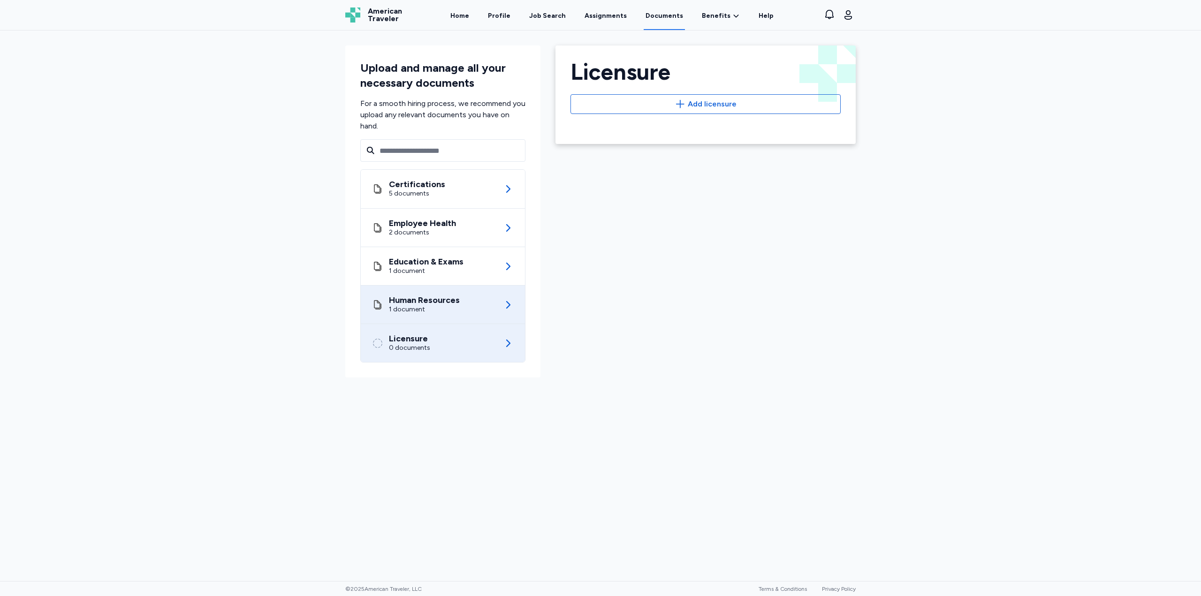
click at [442, 323] on div "Human Resources 1 document" at bounding box center [443, 305] width 142 height 38
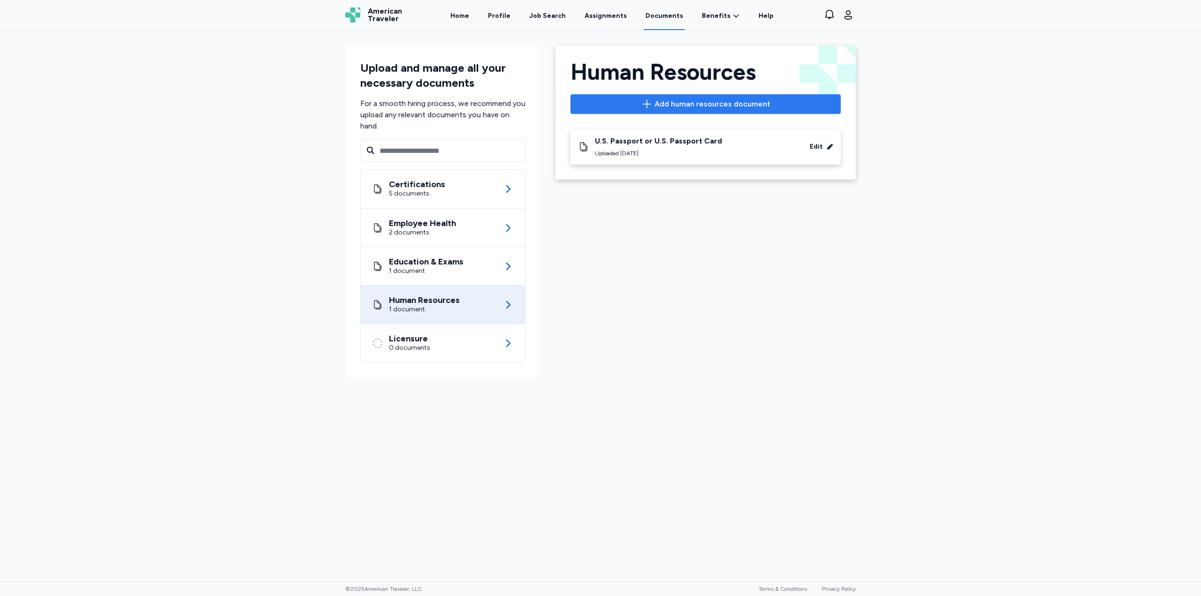
click at [686, 109] on span "Add human resources document" at bounding box center [712, 104] width 116 height 11
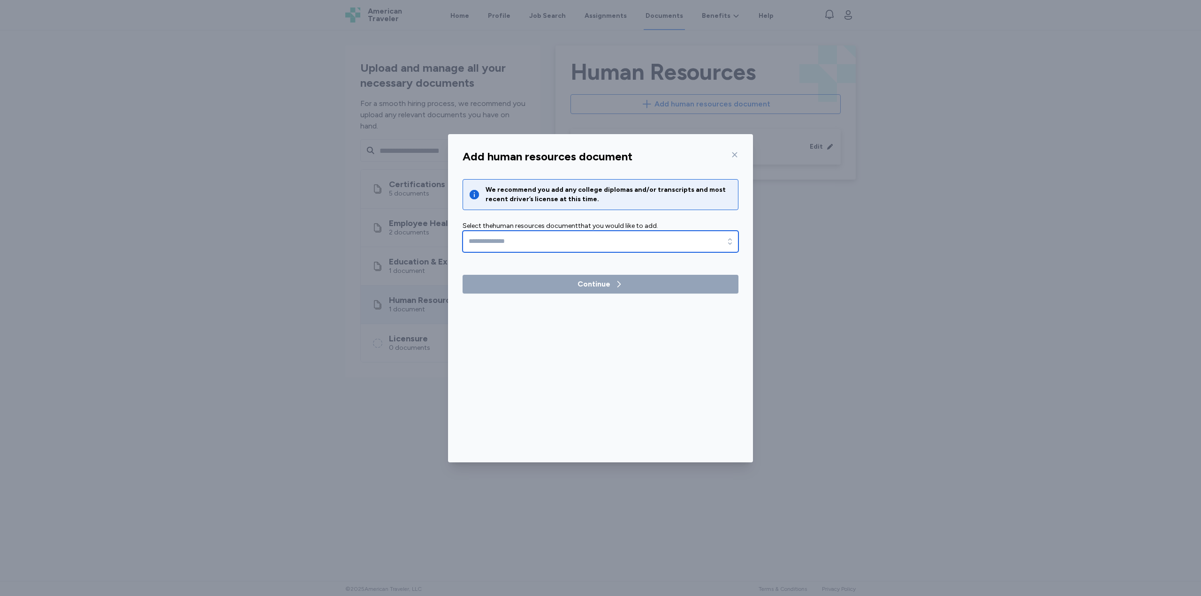
click at [574, 233] on input "text" at bounding box center [601, 242] width 276 height 22
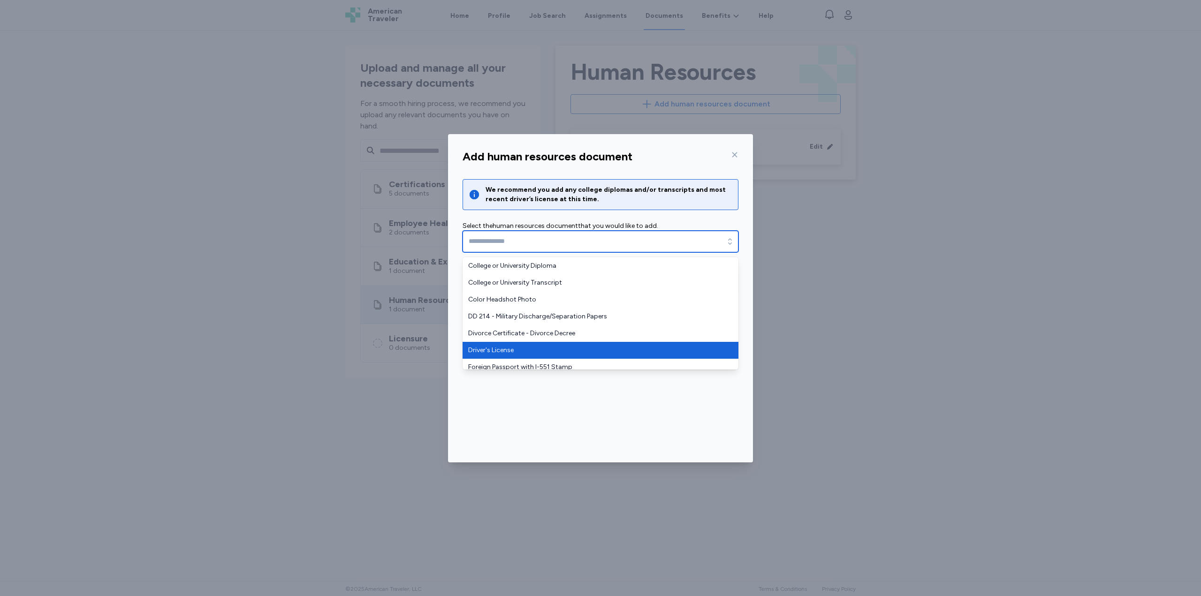
scroll to position [47, 0]
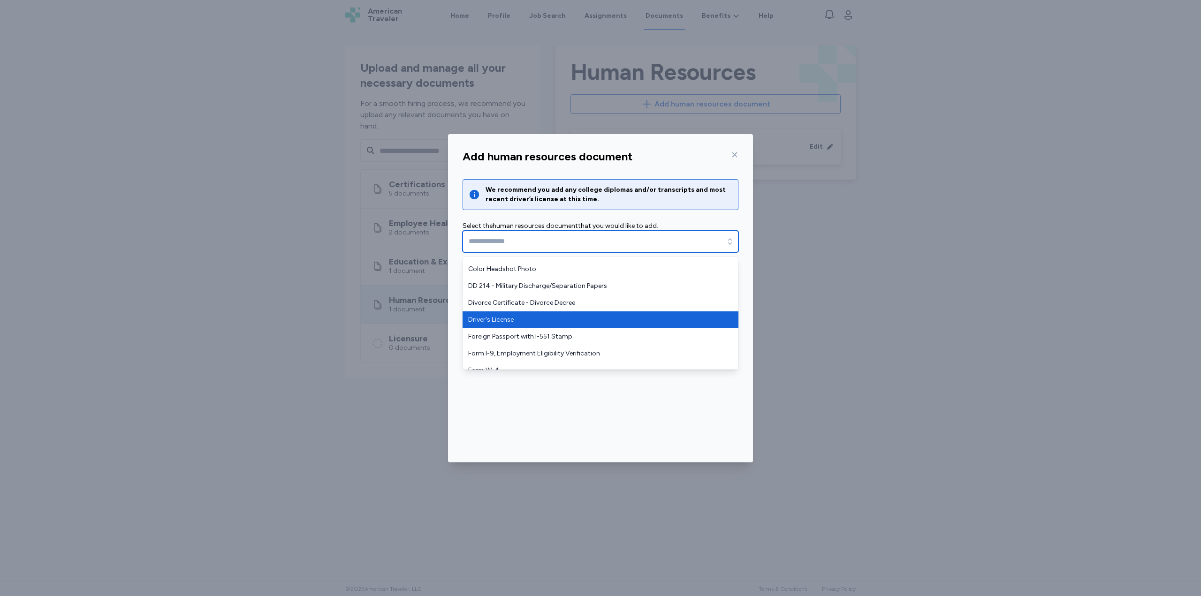
type input "**********"
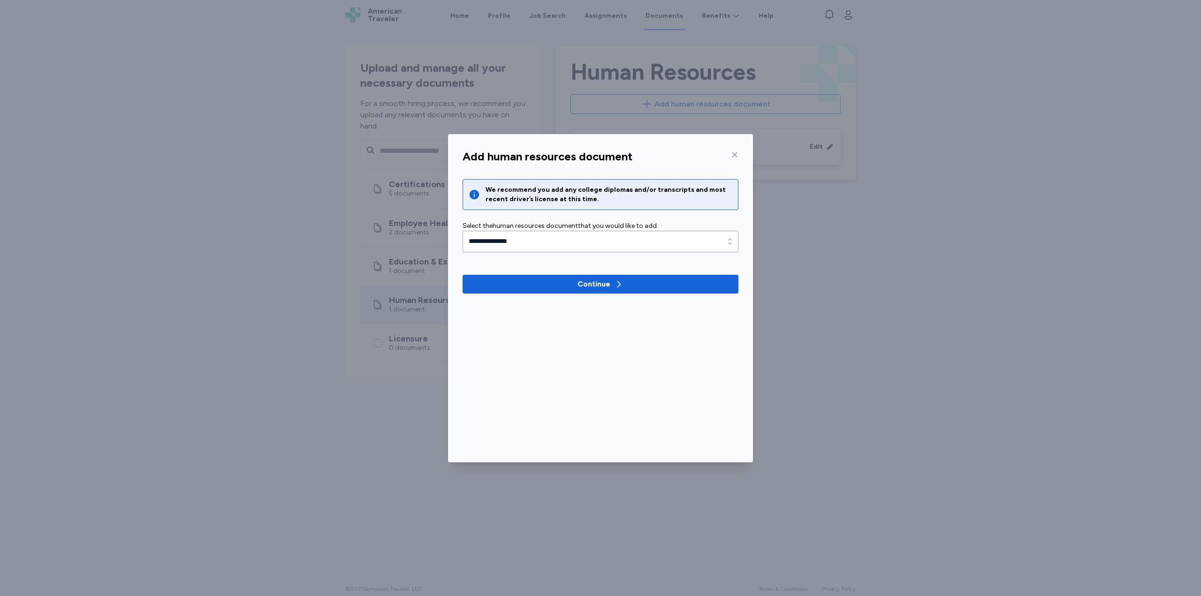
click at [547, 273] on div "**********" at bounding box center [601, 236] width 276 height 114
click at [556, 288] on span "Continue" at bounding box center [600, 284] width 261 height 11
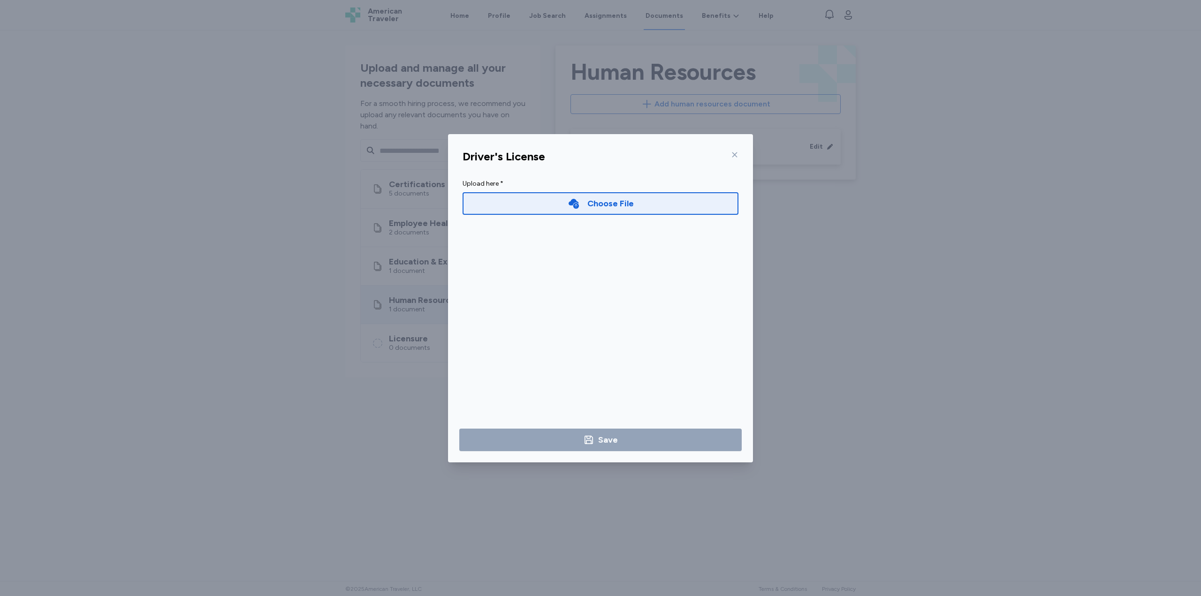
click at [734, 152] on icon at bounding box center [735, 155] width 8 height 8
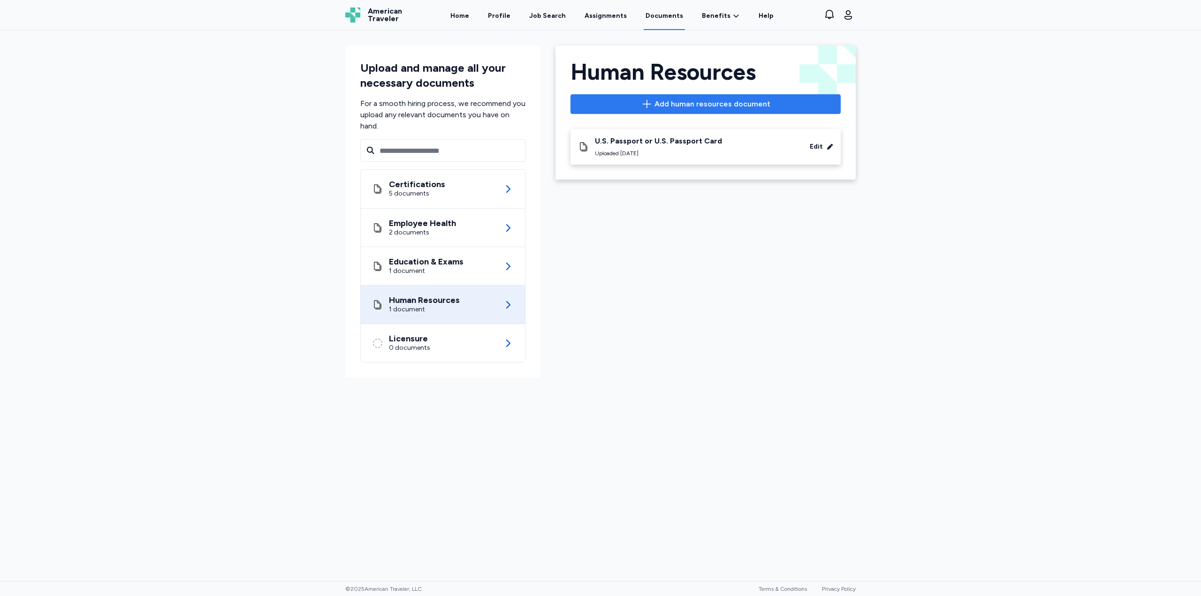
click at [651, 104] on icon "button" at bounding box center [647, 104] width 8 height 8
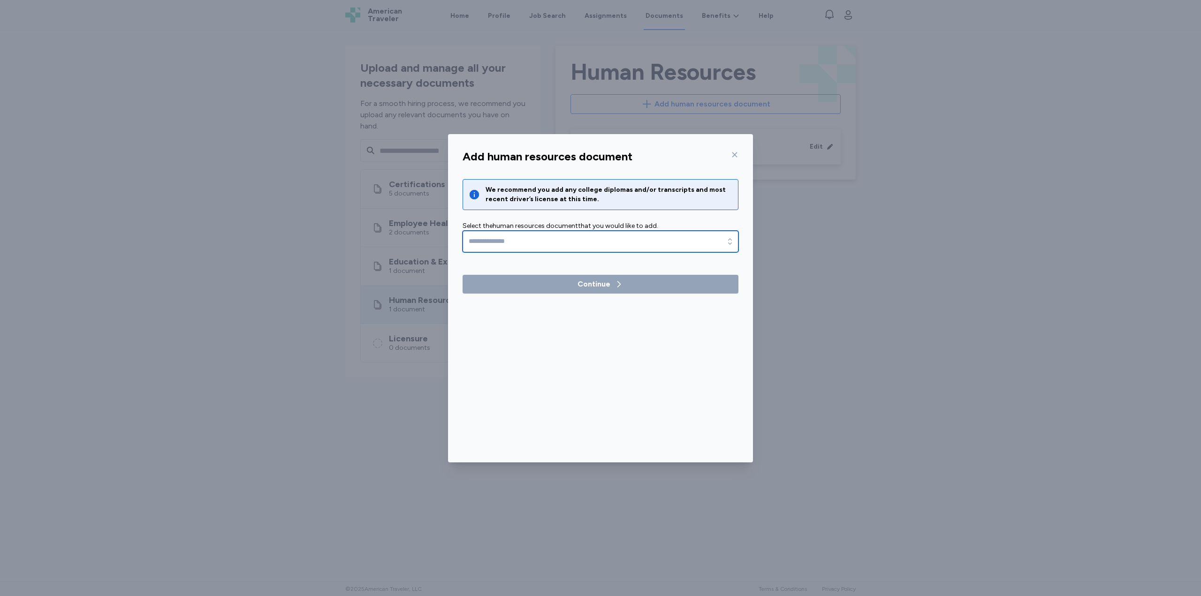
click at [543, 249] on input "text" at bounding box center [601, 242] width 276 height 22
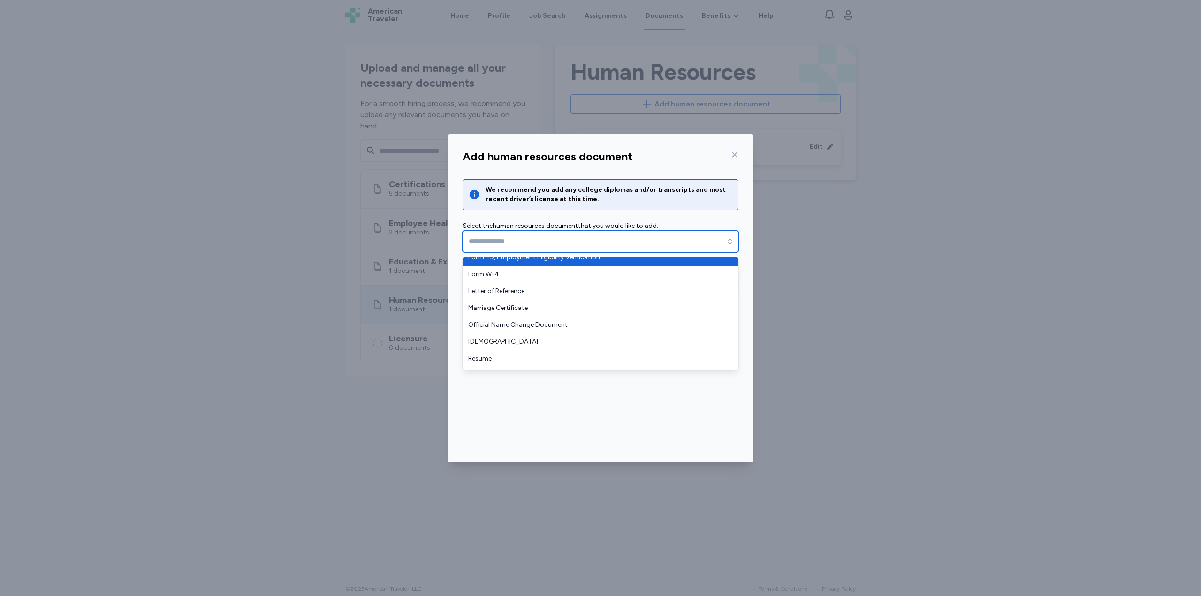
scroll to position [225, 0]
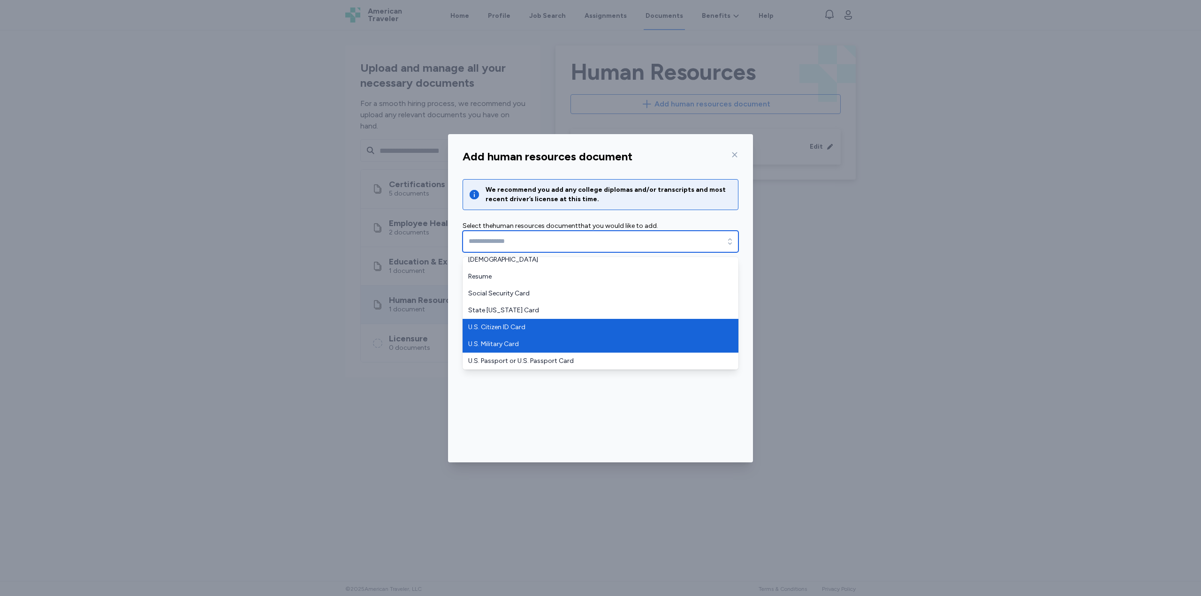
drag, startPoint x: 540, startPoint y: 342, endPoint x: 541, endPoint y: 348, distance: 6.3
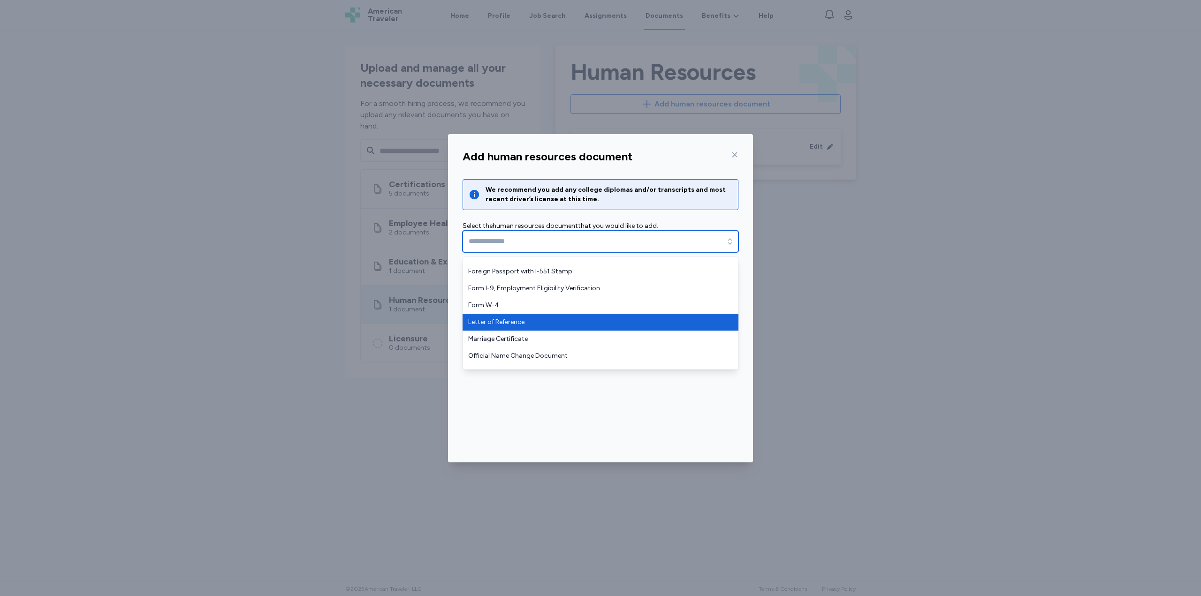
scroll to position [38, 0]
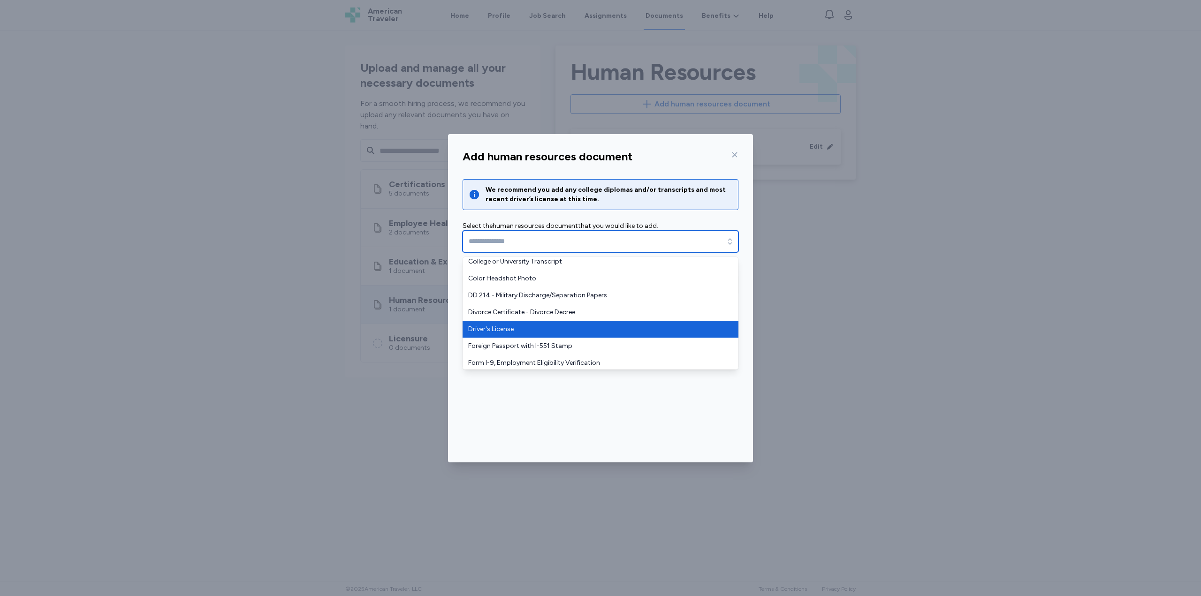
type input "**********"
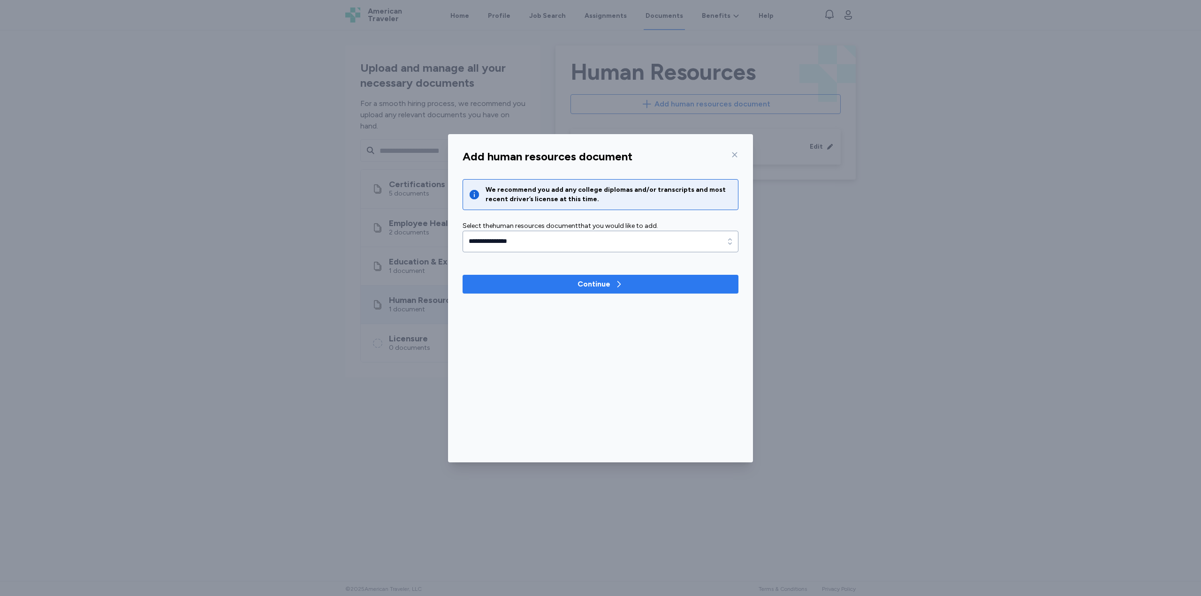
click at [544, 285] on span "Continue" at bounding box center [600, 284] width 261 height 11
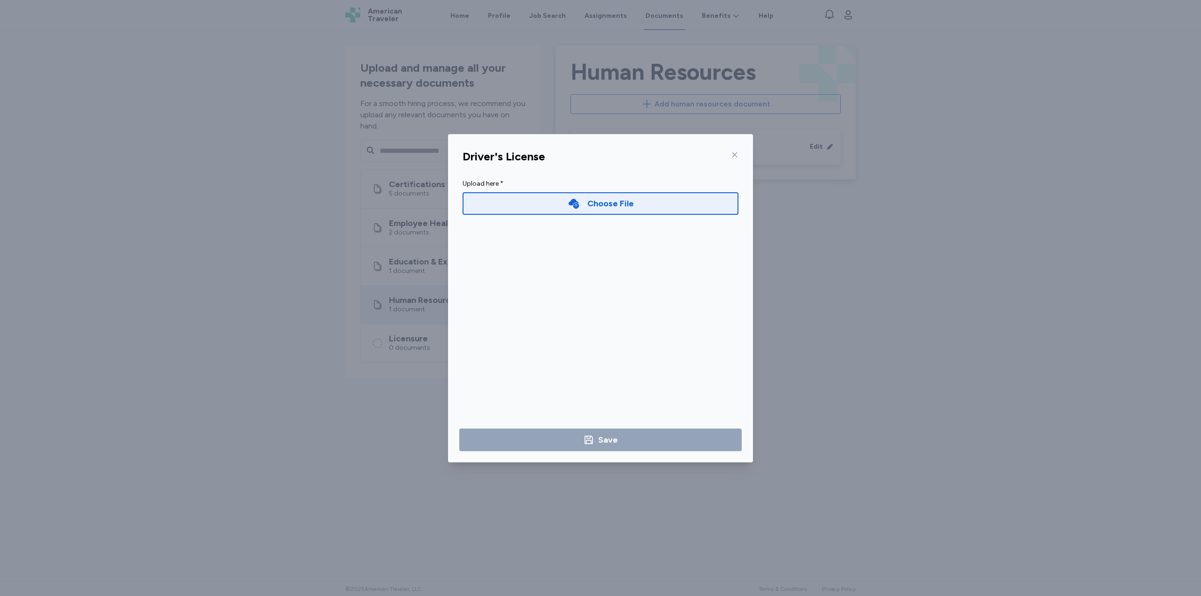
click at [573, 192] on div "Choose File" at bounding box center [601, 204] width 276 height 30
click at [578, 201] on icon at bounding box center [574, 203] width 12 height 12
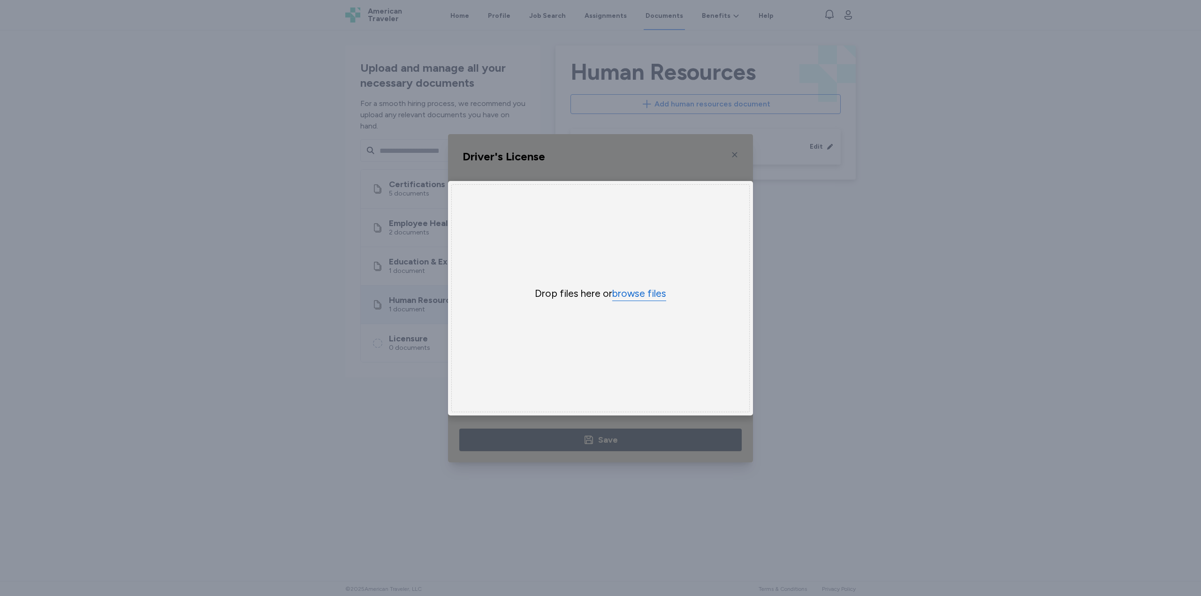
click at [648, 288] on button "browse files" at bounding box center [639, 294] width 54 height 14
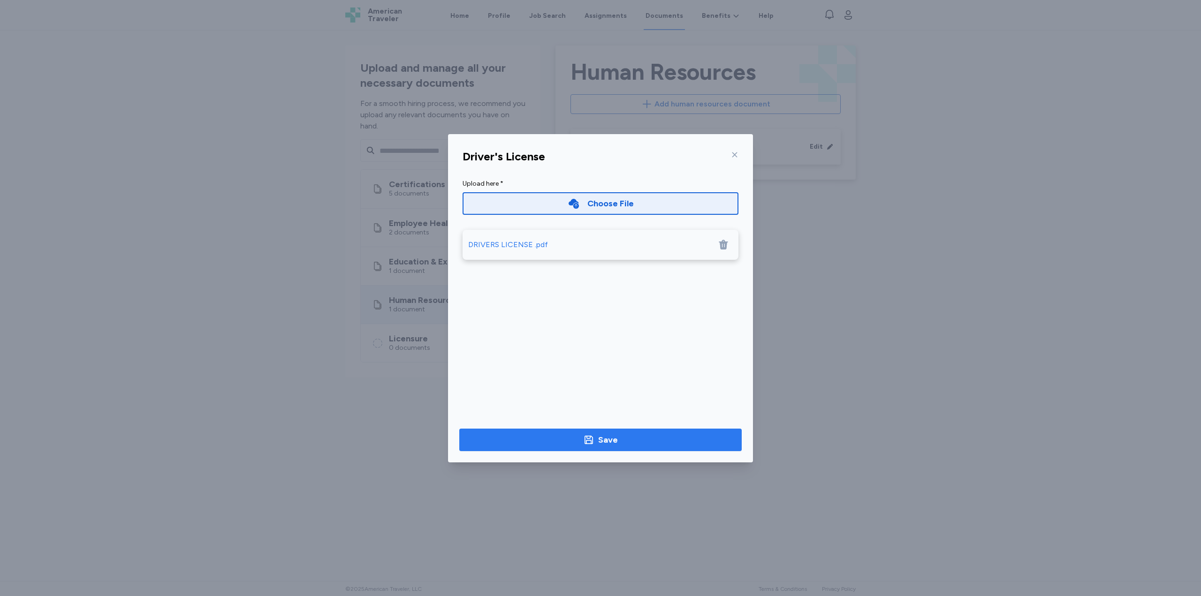
click at [609, 433] on div "Save" at bounding box center [608, 439] width 20 height 13
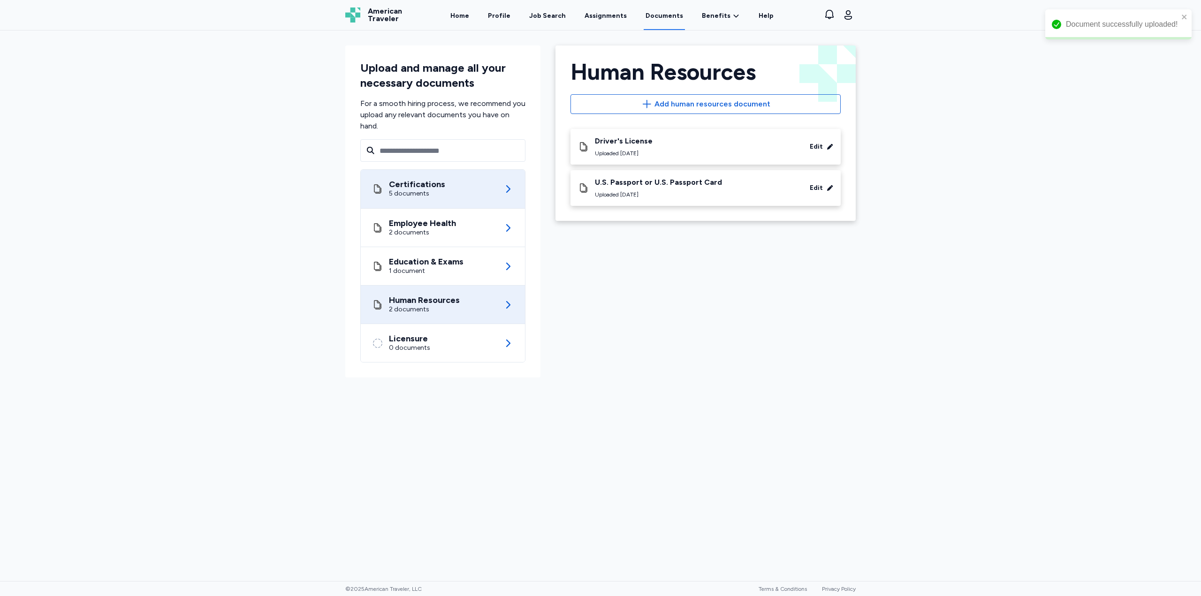
click at [416, 184] on div "Certifications" at bounding box center [417, 184] width 56 height 9
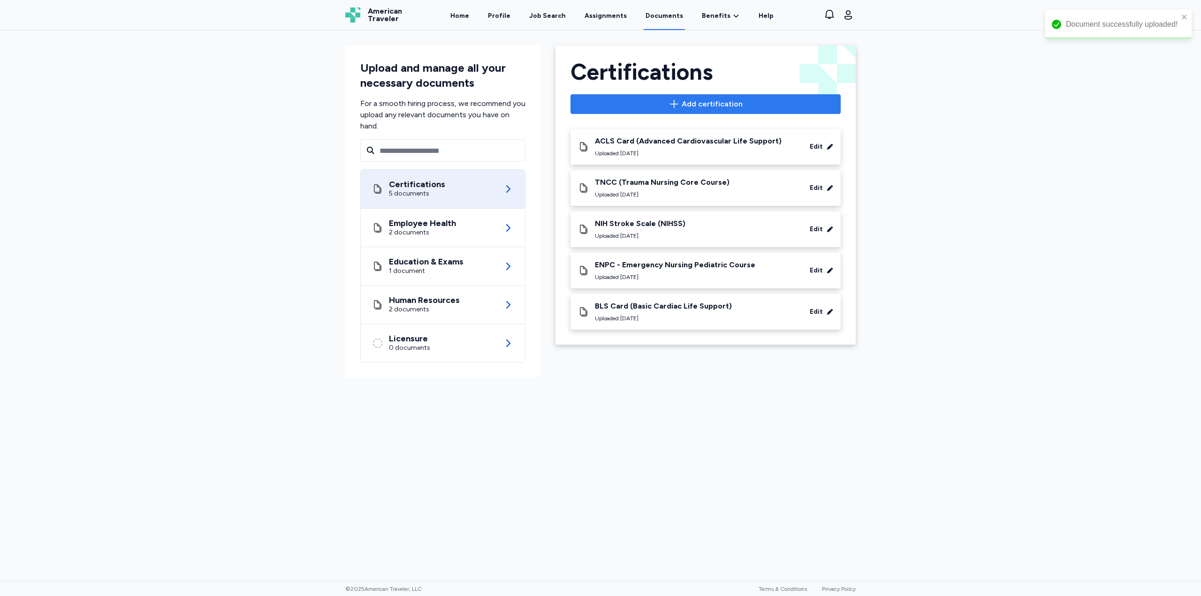
click at [615, 104] on span "Add certification" at bounding box center [705, 104] width 254 height 11
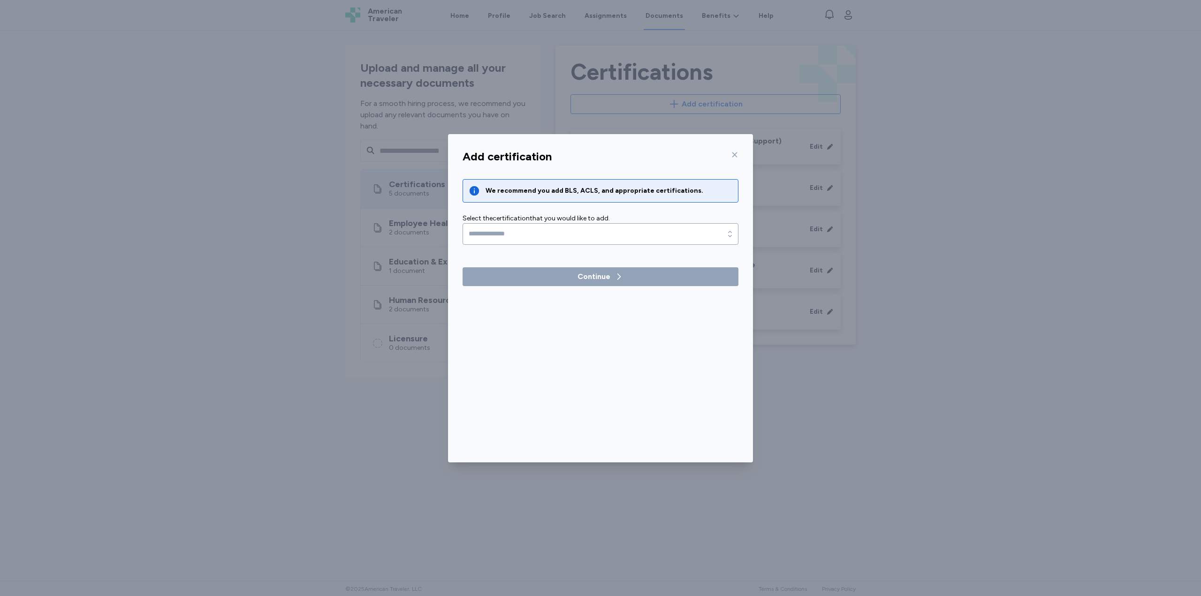
click at [550, 222] on div "Select the certification that you would like to add." at bounding box center [601, 218] width 276 height 9
click at [556, 233] on input "text" at bounding box center [601, 234] width 276 height 22
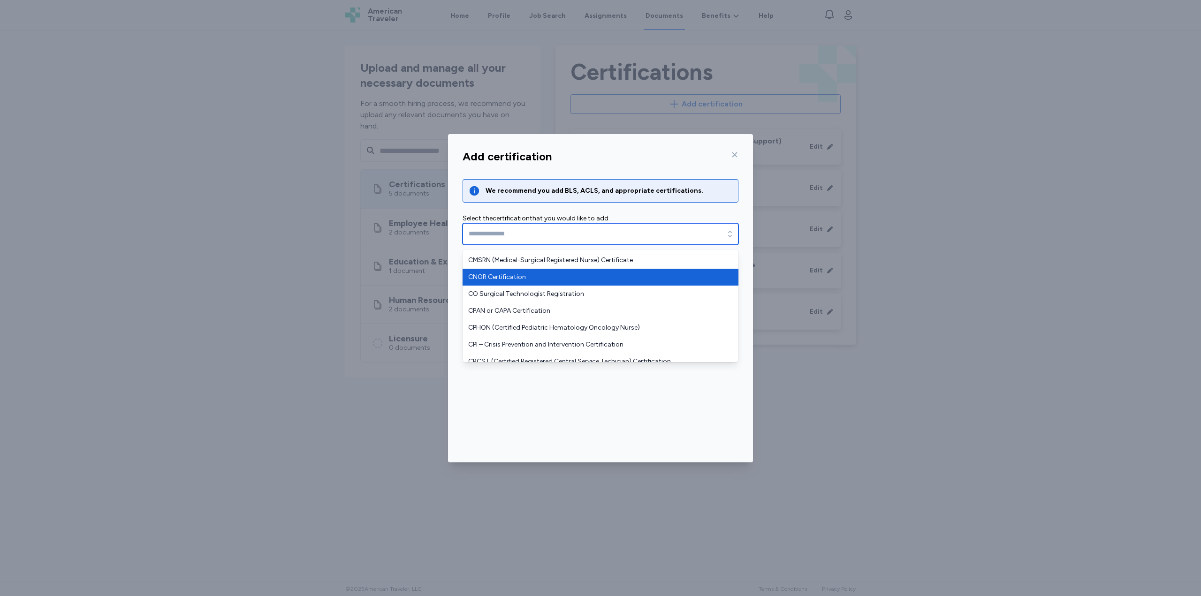
scroll to position [422, 0]
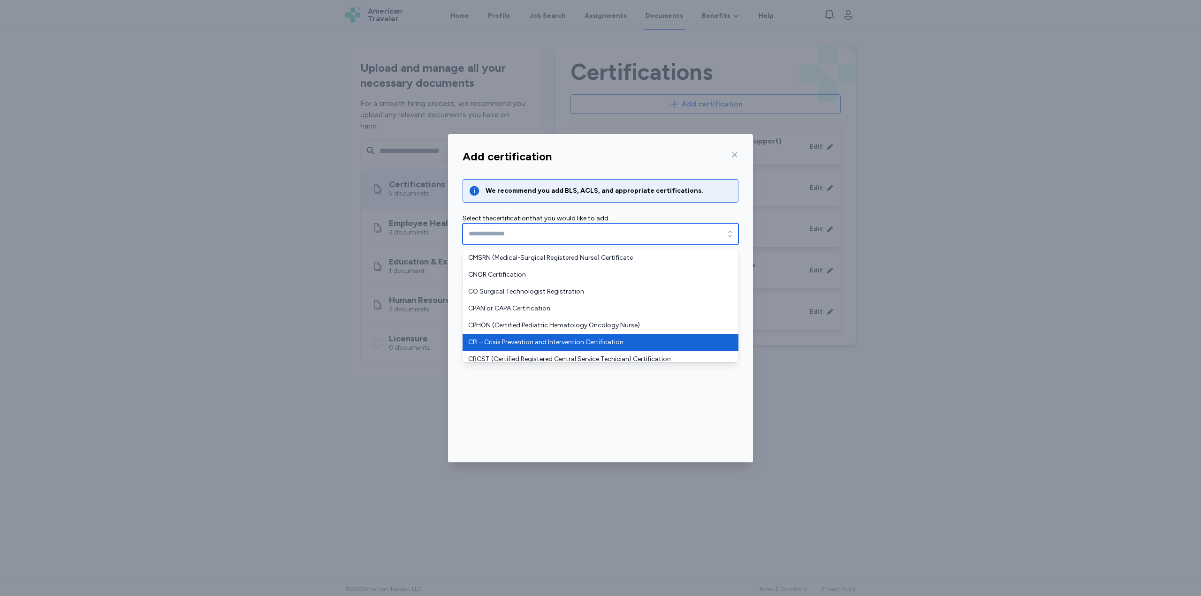
type input "**********"
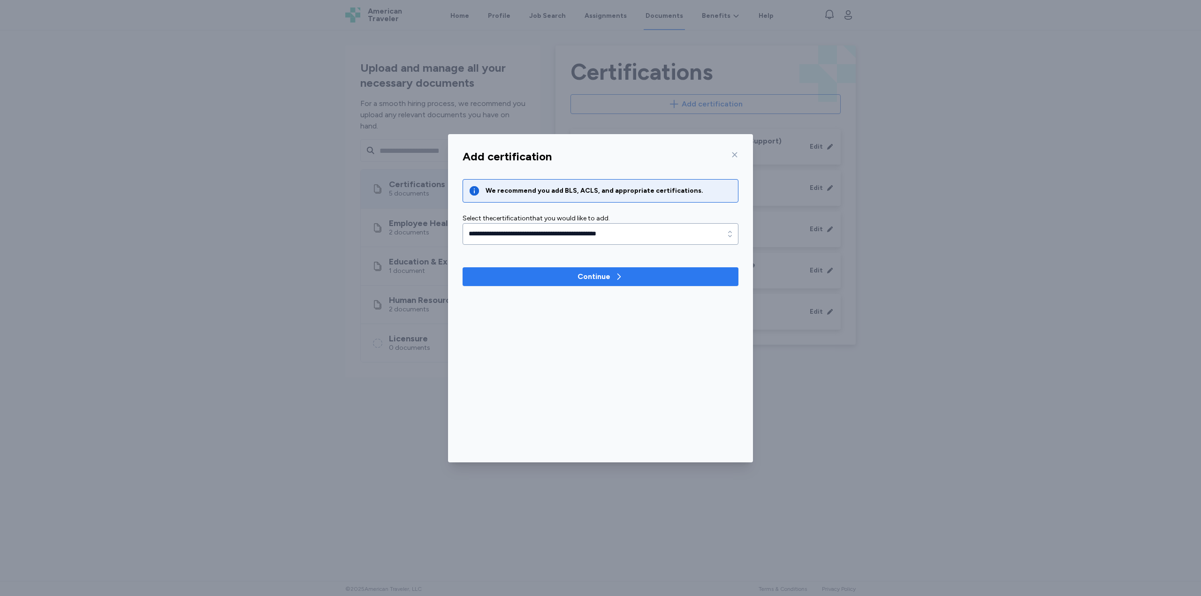
click at [583, 277] on div "Continue" at bounding box center [593, 276] width 33 height 11
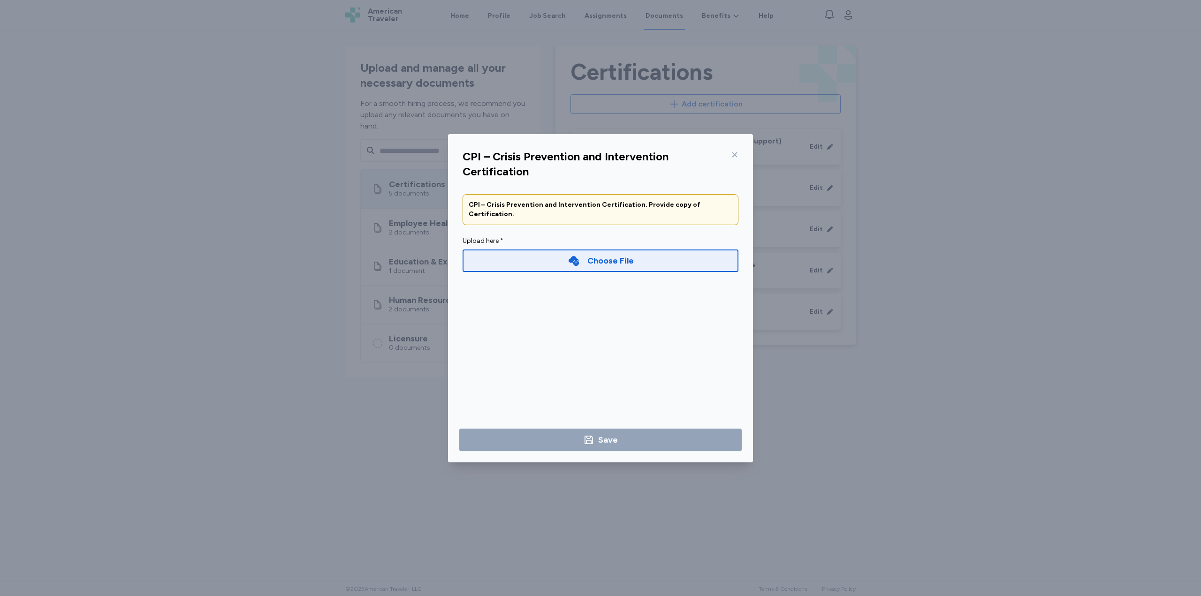
click at [550, 258] on div "Choose File" at bounding box center [601, 261] width 276 height 23
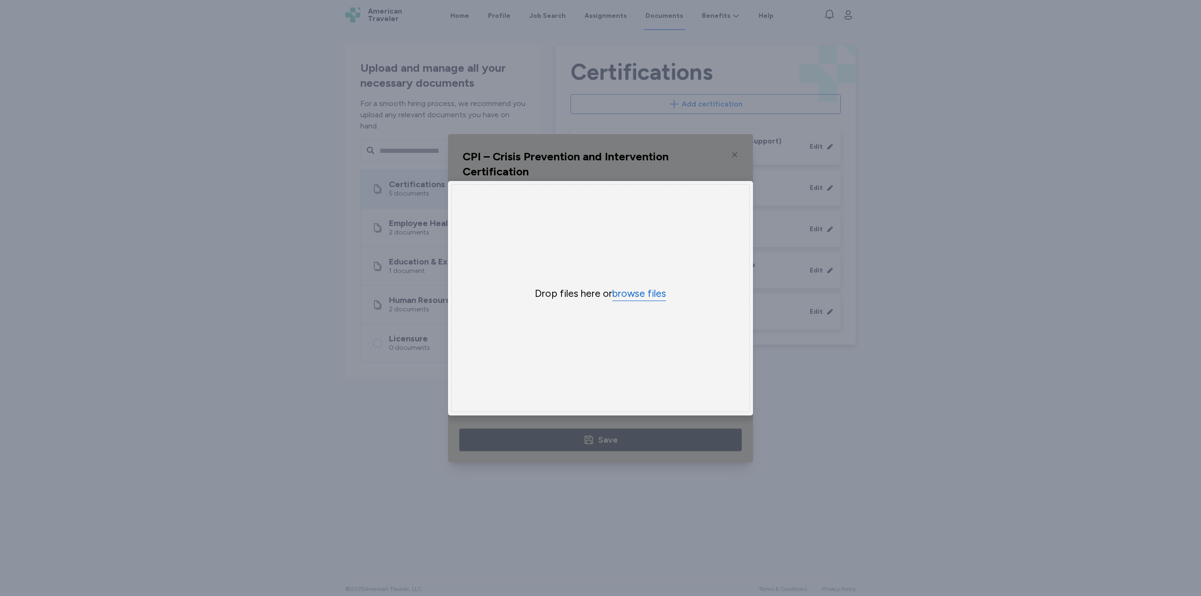
click at [641, 288] on button "browse files" at bounding box center [639, 294] width 54 height 14
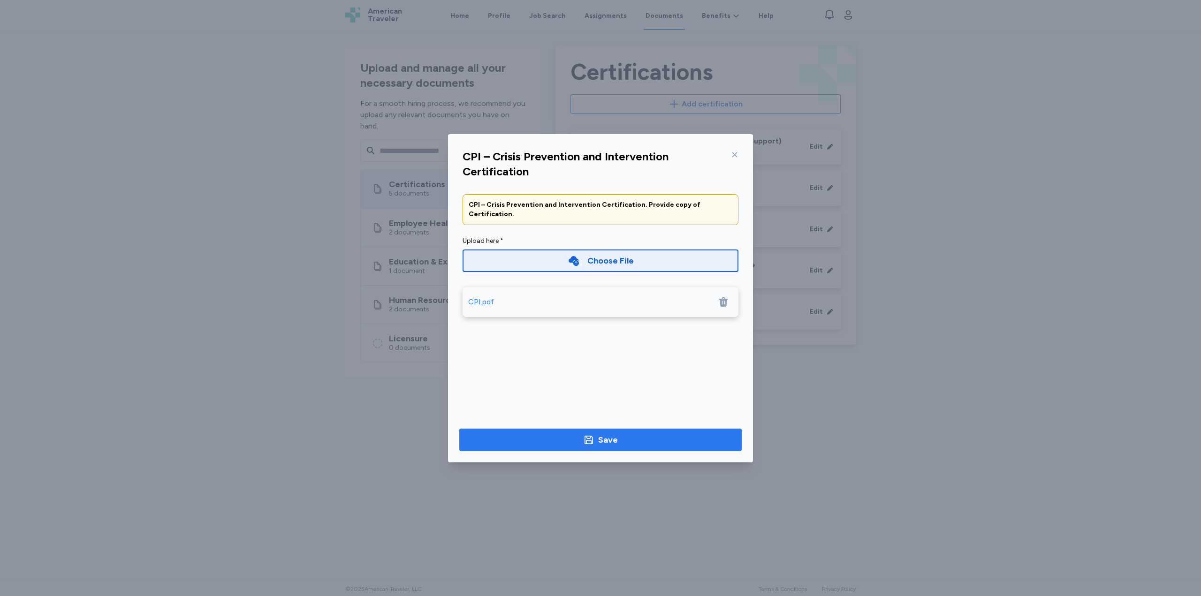
click at [627, 436] on span "Save" at bounding box center [600, 439] width 267 height 13
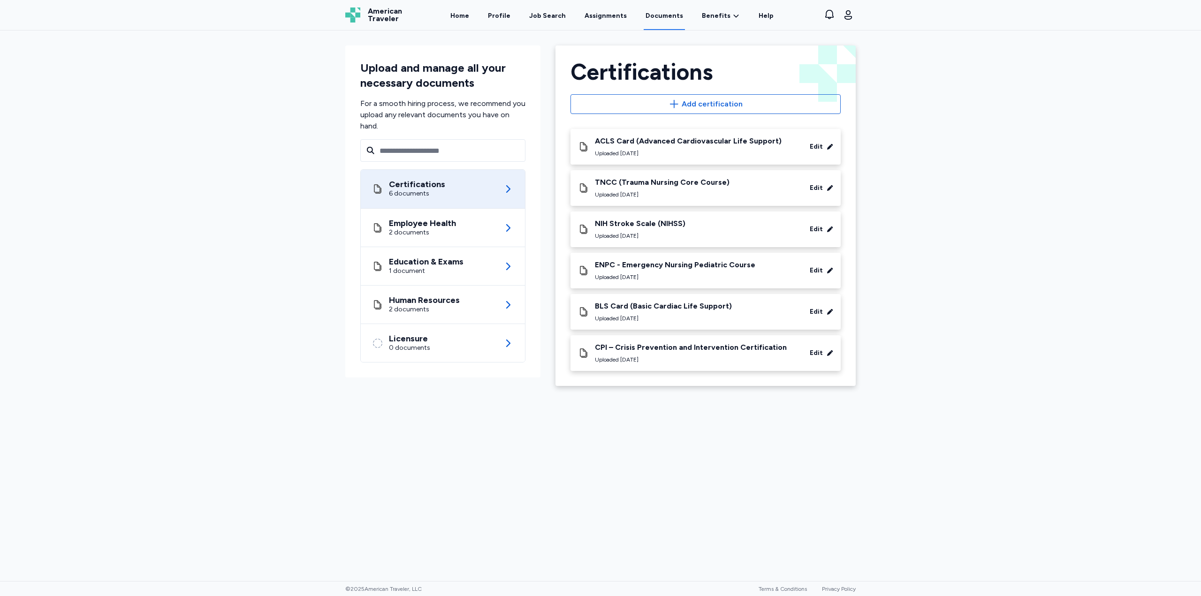
click at [365, 15] on div "American Traveler" at bounding box center [373, 15] width 57 height 15
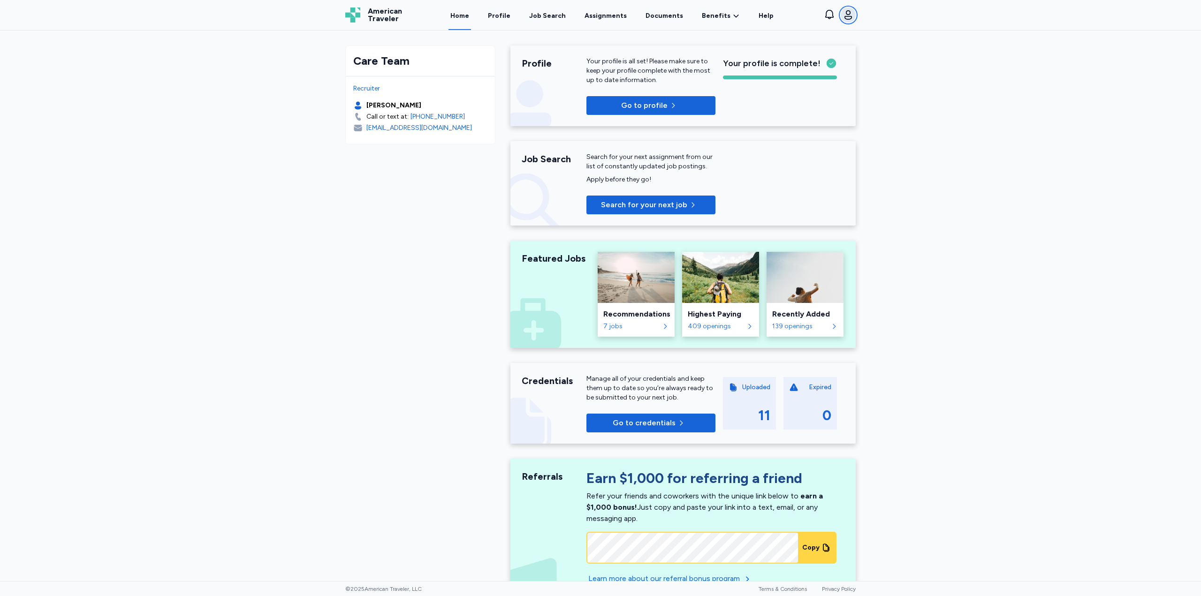
click at [847, 17] on icon "button" at bounding box center [848, 14] width 11 height 11
click at [799, 99] on button "Sign out" at bounding box center [796, 97] width 120 height 19
